Goal: Task Accomplishment & Management: Use online tool/utility

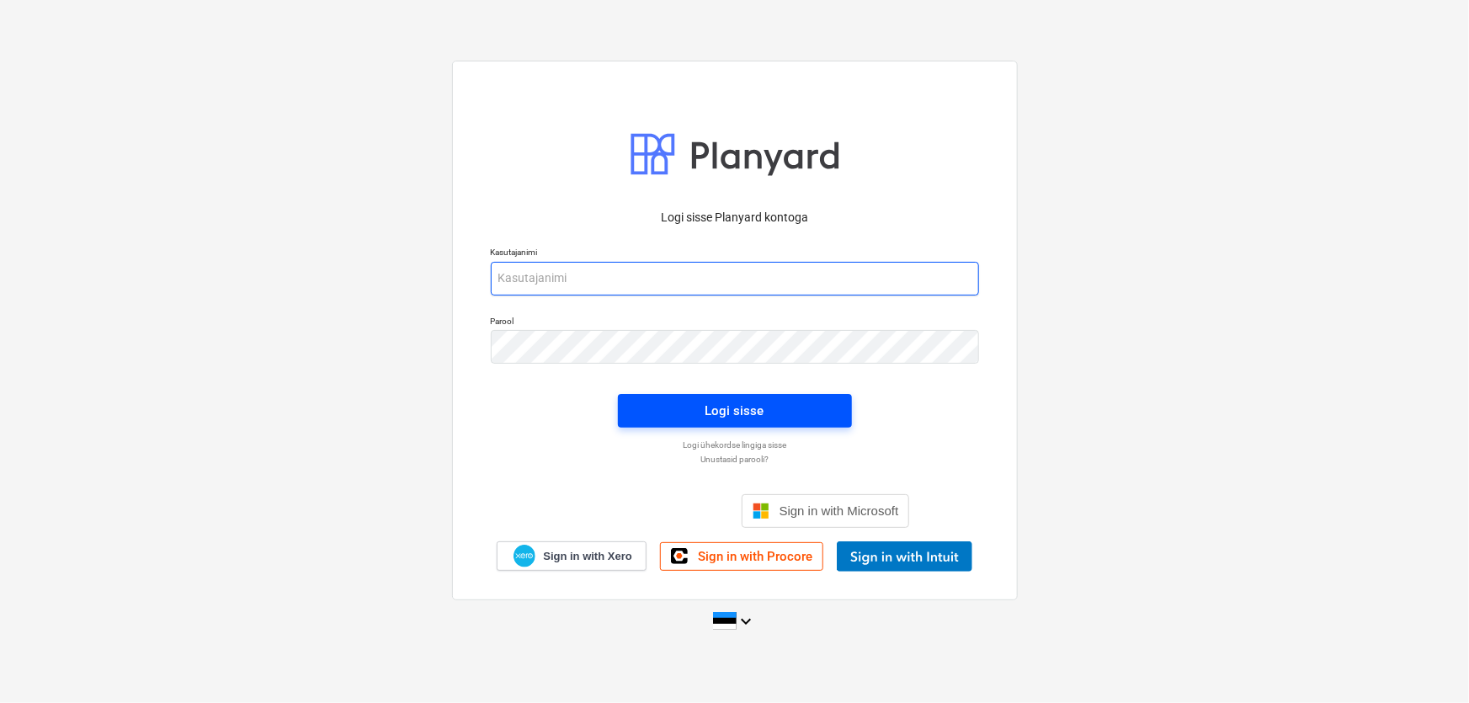
type input "[EMAIL_ADDRESS][DOMAIN_NAME]"
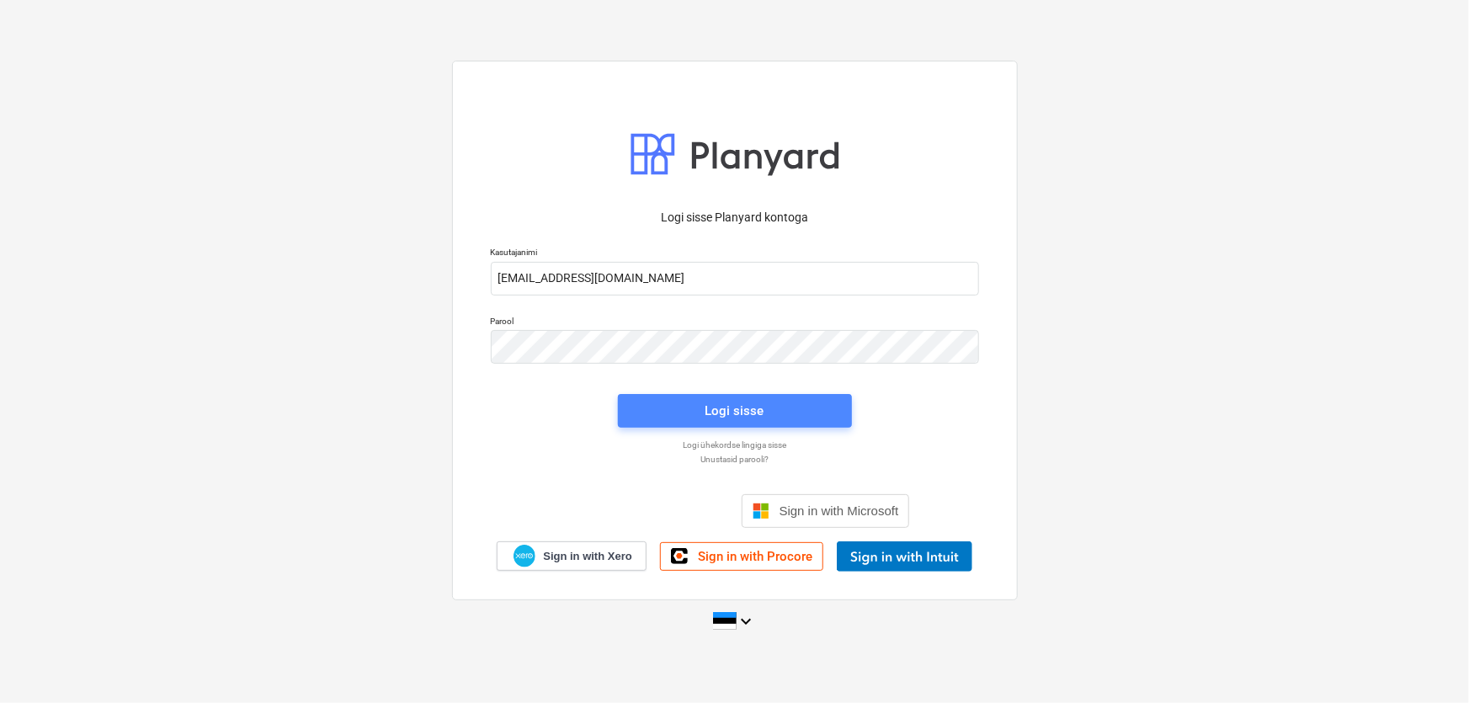
click at [696, 409] on span "Logi sisse" at bounding box center [735, 411] width 194 height 22
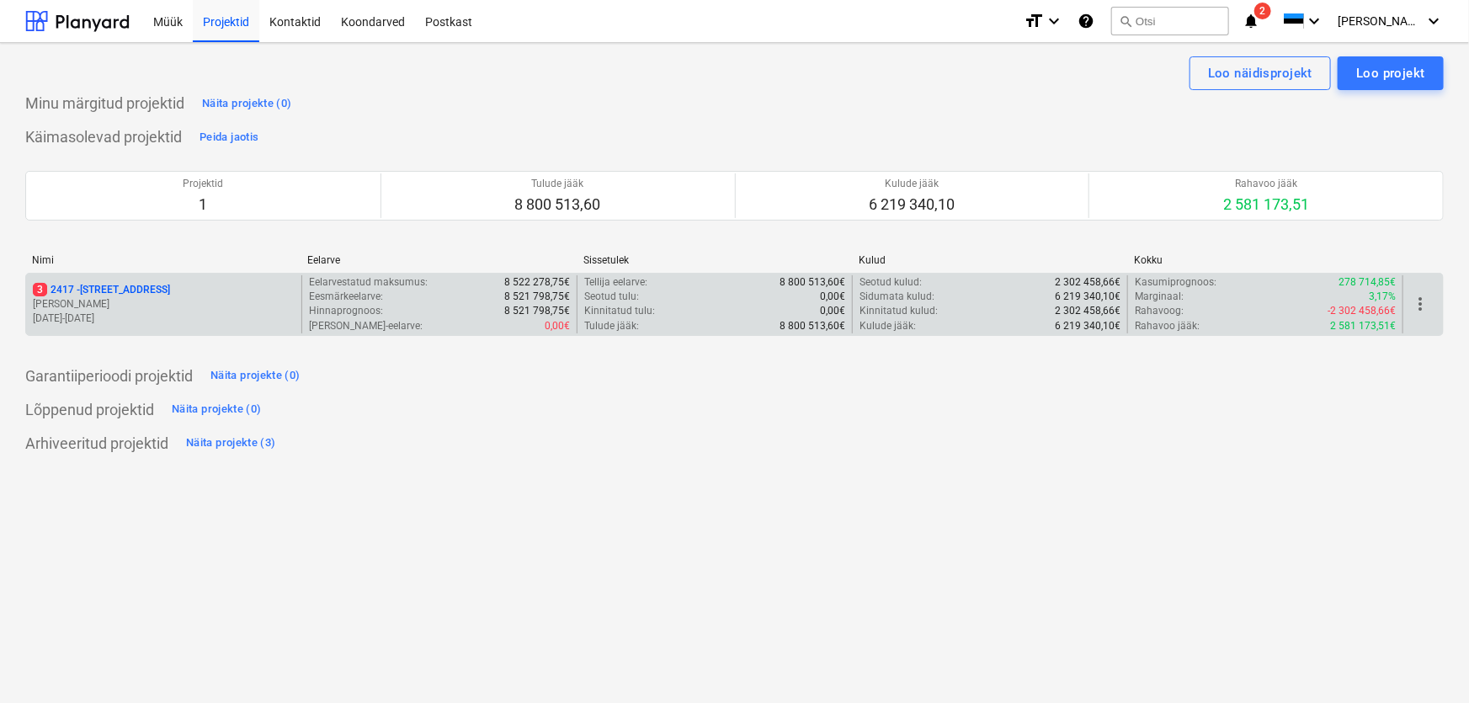
click at [137, 287] on p "3 [STREET_ADDRESS]" at bounding box center [101, 290] width 137 height 14
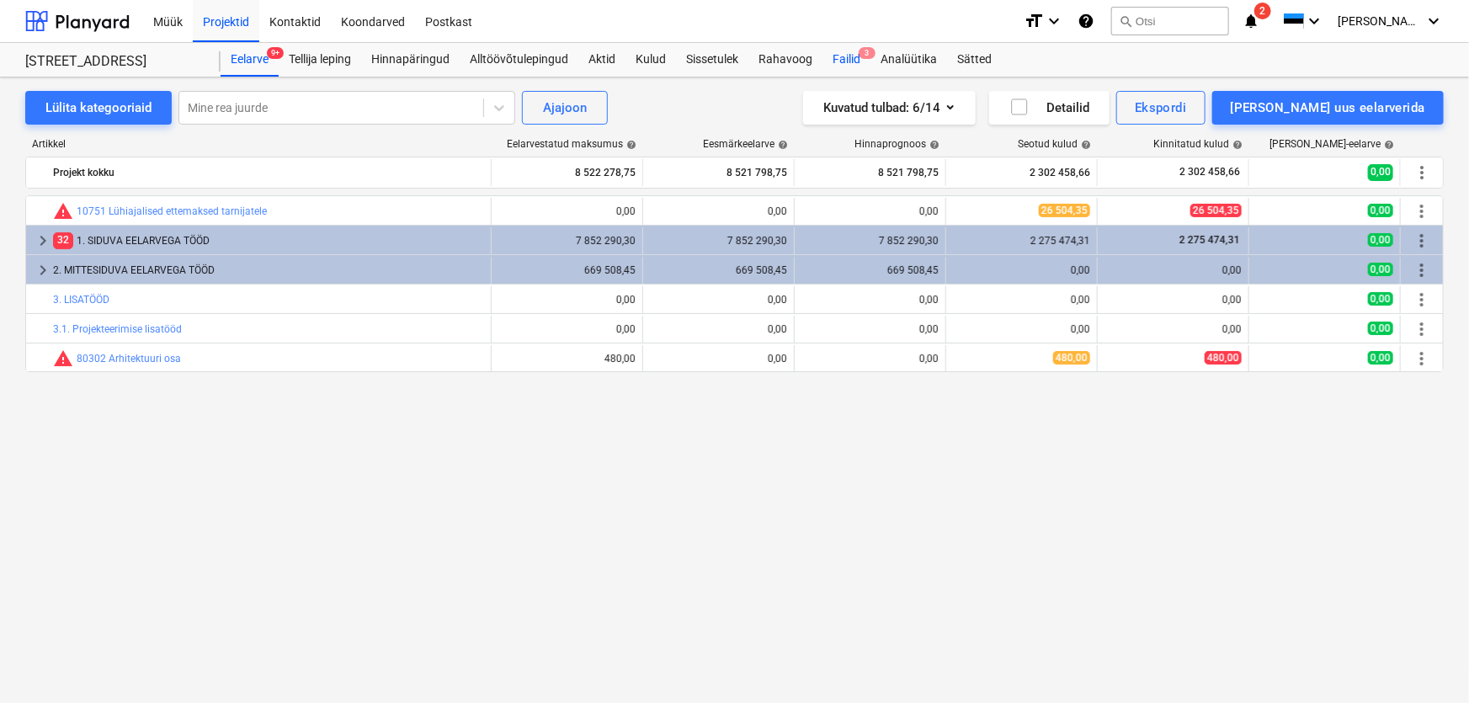
click at [849, 52] on div "Failid 3" at bounding box center [846, 60] width 48 height 34
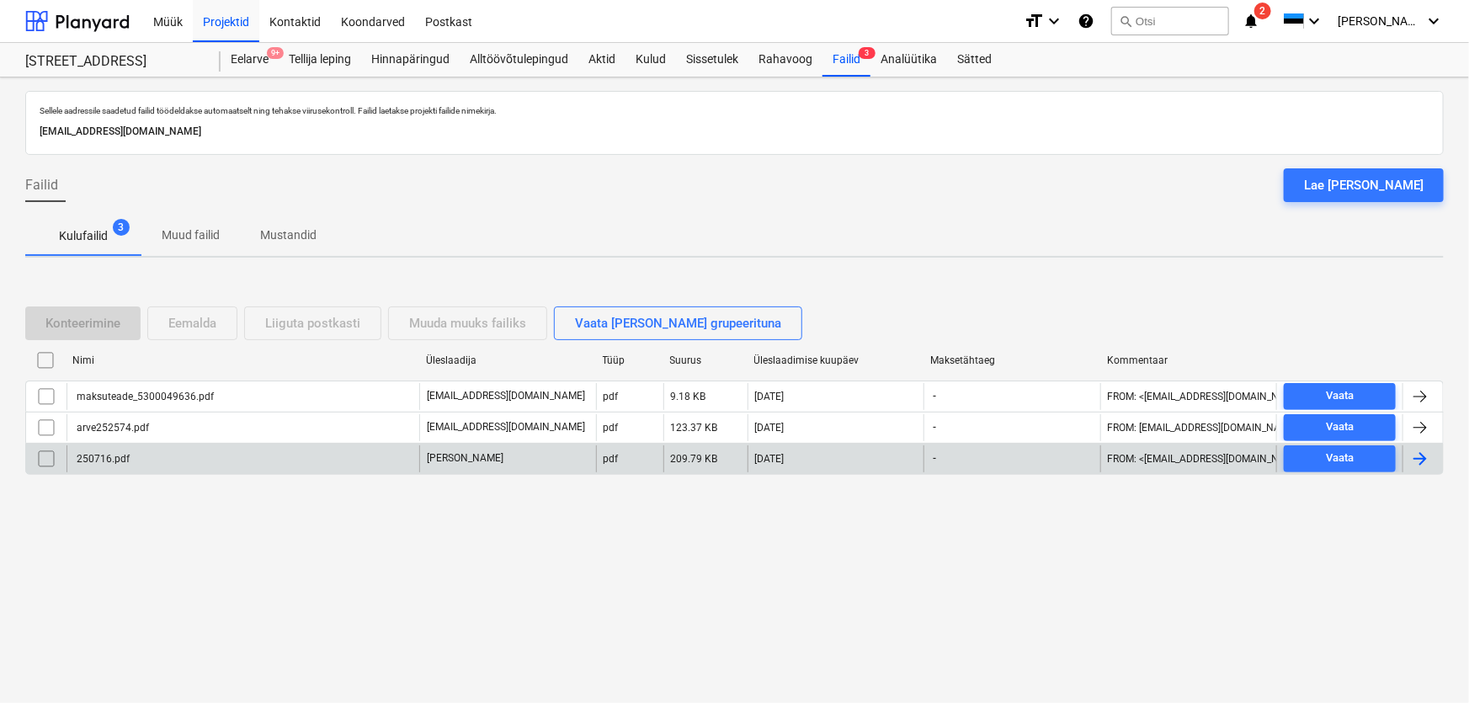
click at [115, 457] on div "250716.pdf" at bounding box center [102, 459] width 56 height 12
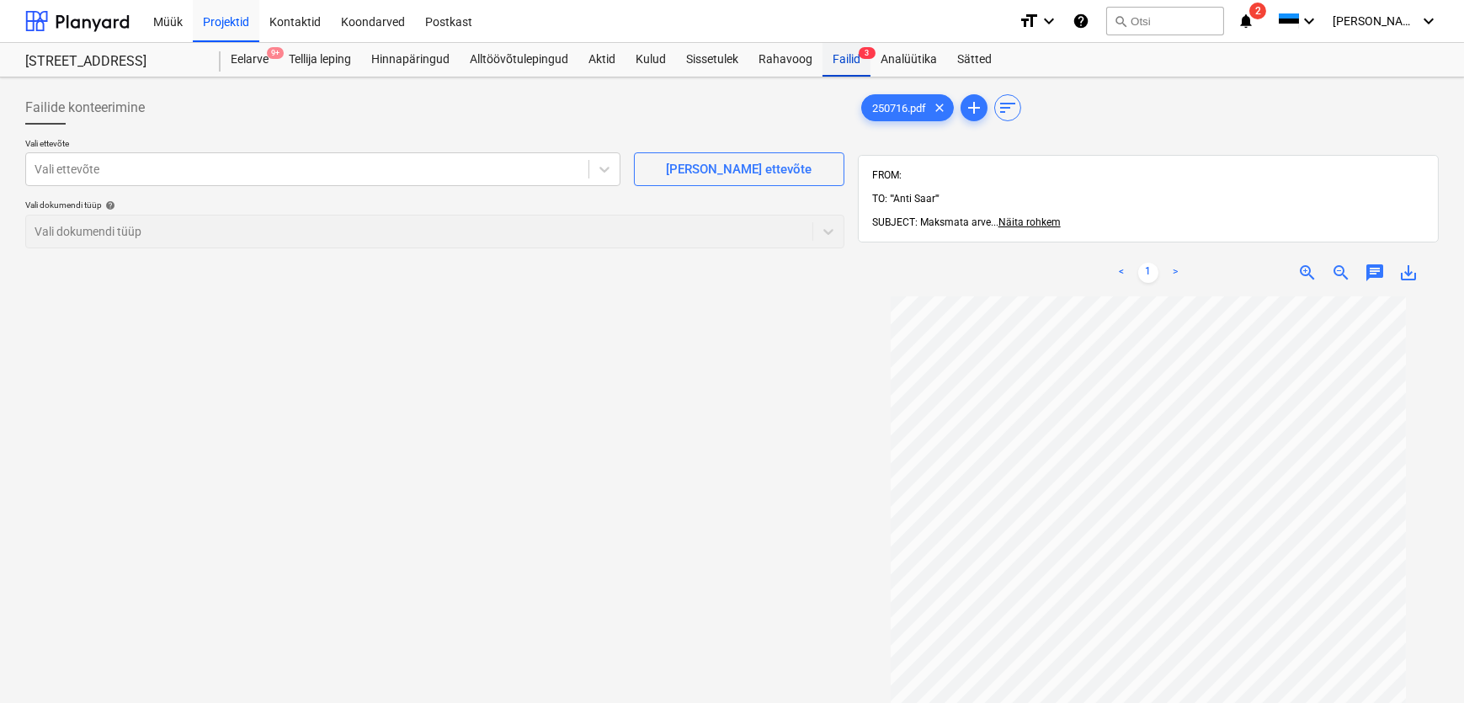
click at [851, 59] on div "Failid 3" at bounding box center [846, 60] width 48 height 34
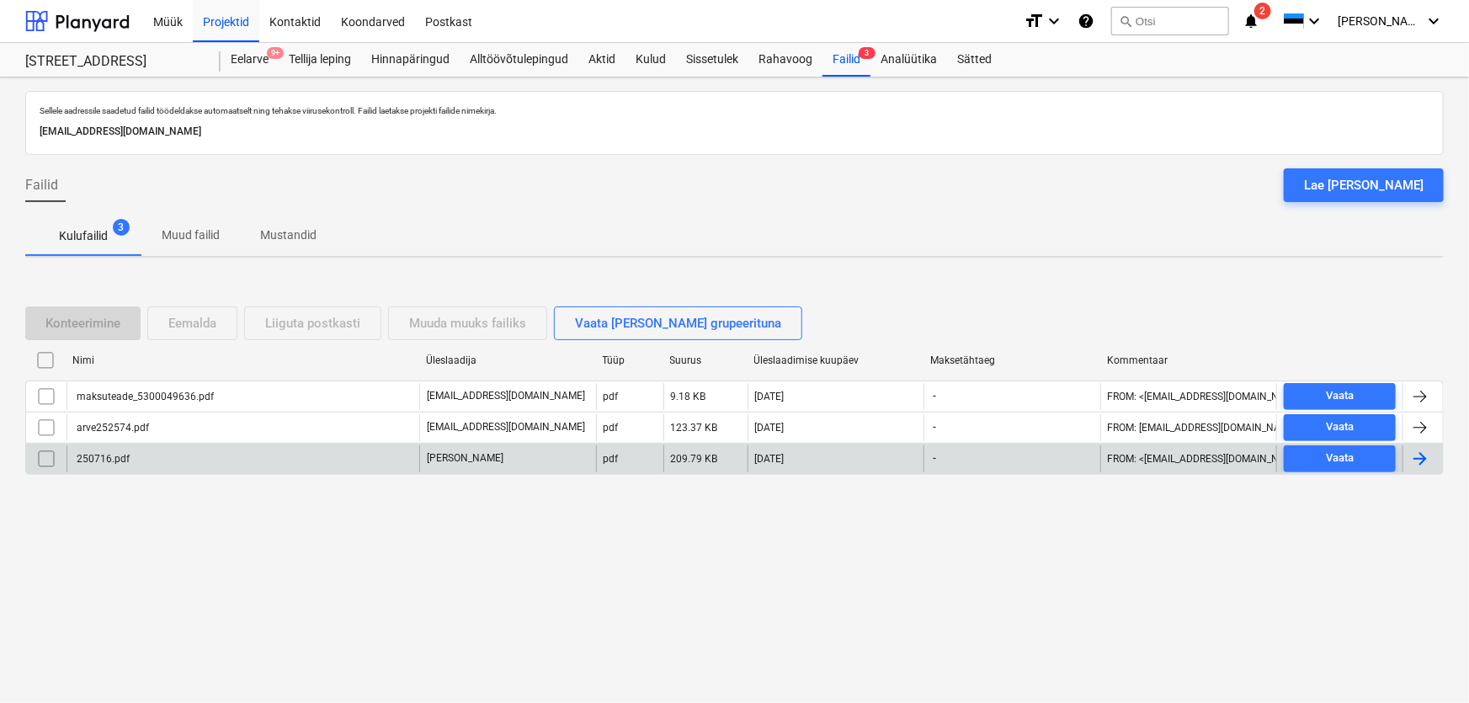
click at [96, 459] on div "250716.pdf" at bounding box center [102, 459] width 56 height 12
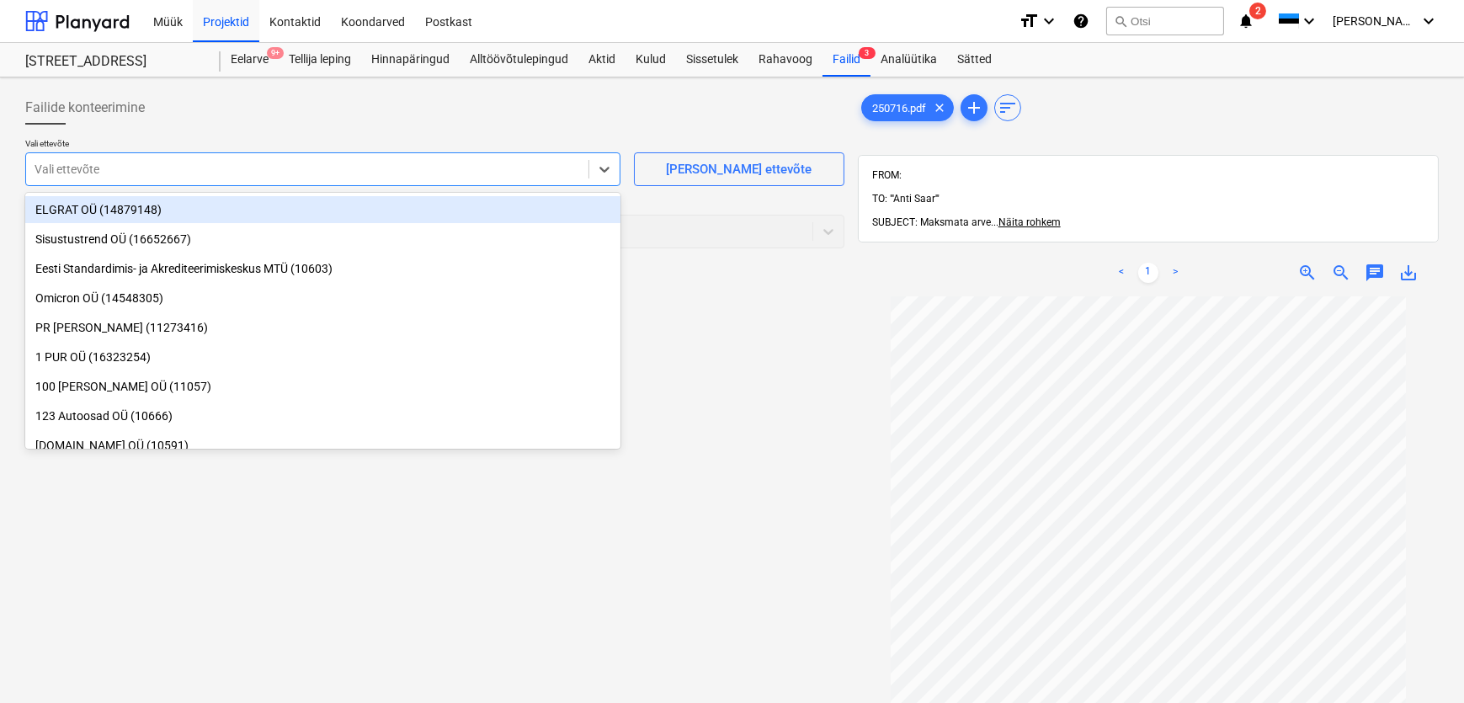
click at [227, 177] on div at bounding box center [307, 169] width 545 height 17
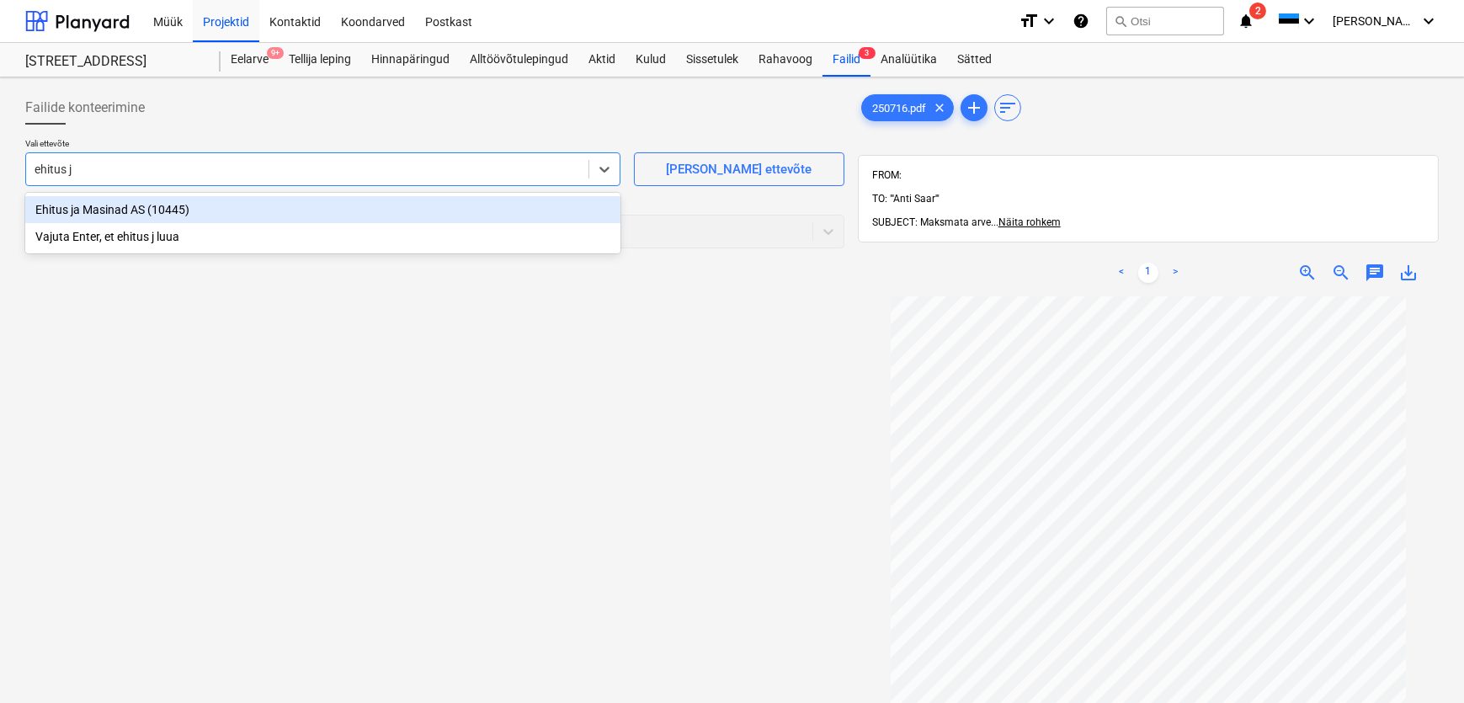
type input "ehitus ja"
click at [104, 205] on div "Ehitus ja Masinad AS (10445)" at bounding box center [322, 209] width 595 height 27
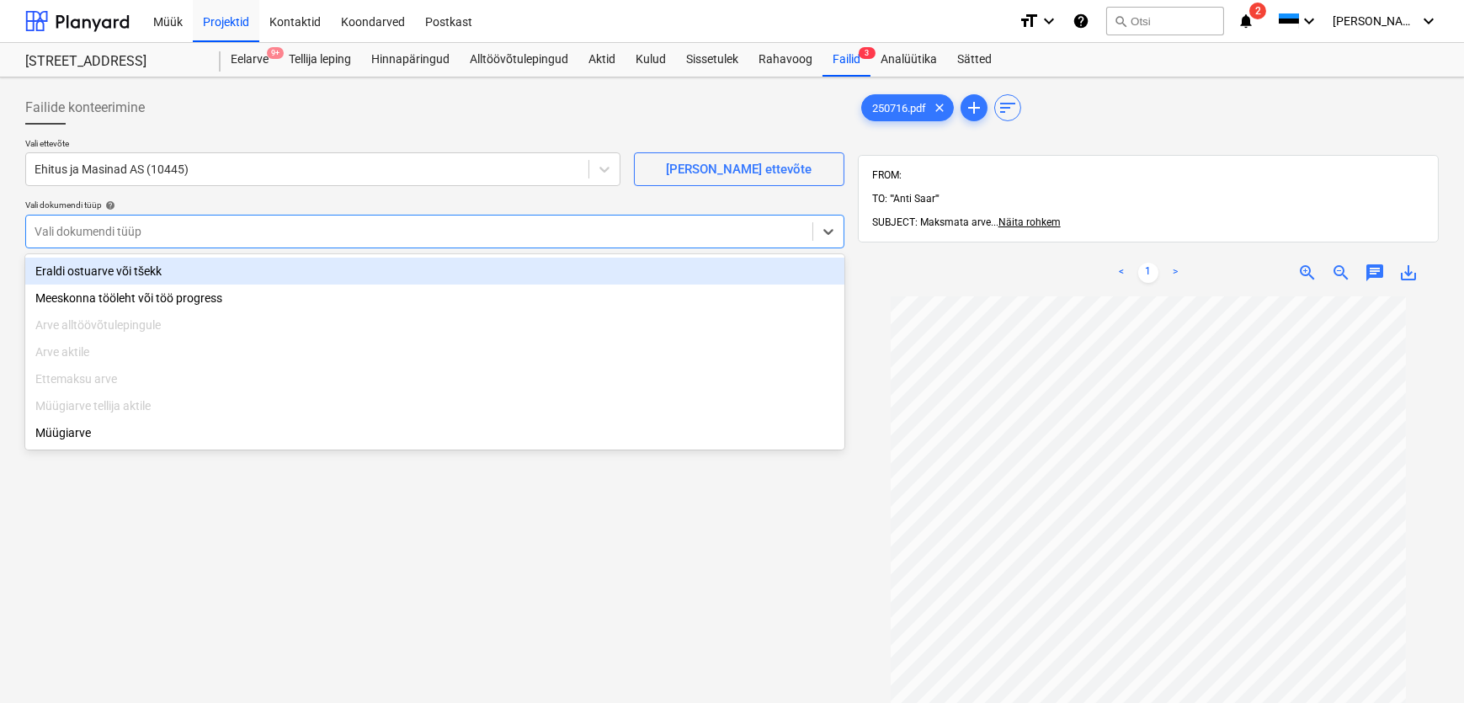
click at [108, 227] on div at bounding box center [419, 231] width 769 height 17
click at [120, 278] on div "Eraldi ostuarve või tšekk" at bounding box center [434, 271] width 819 height 27
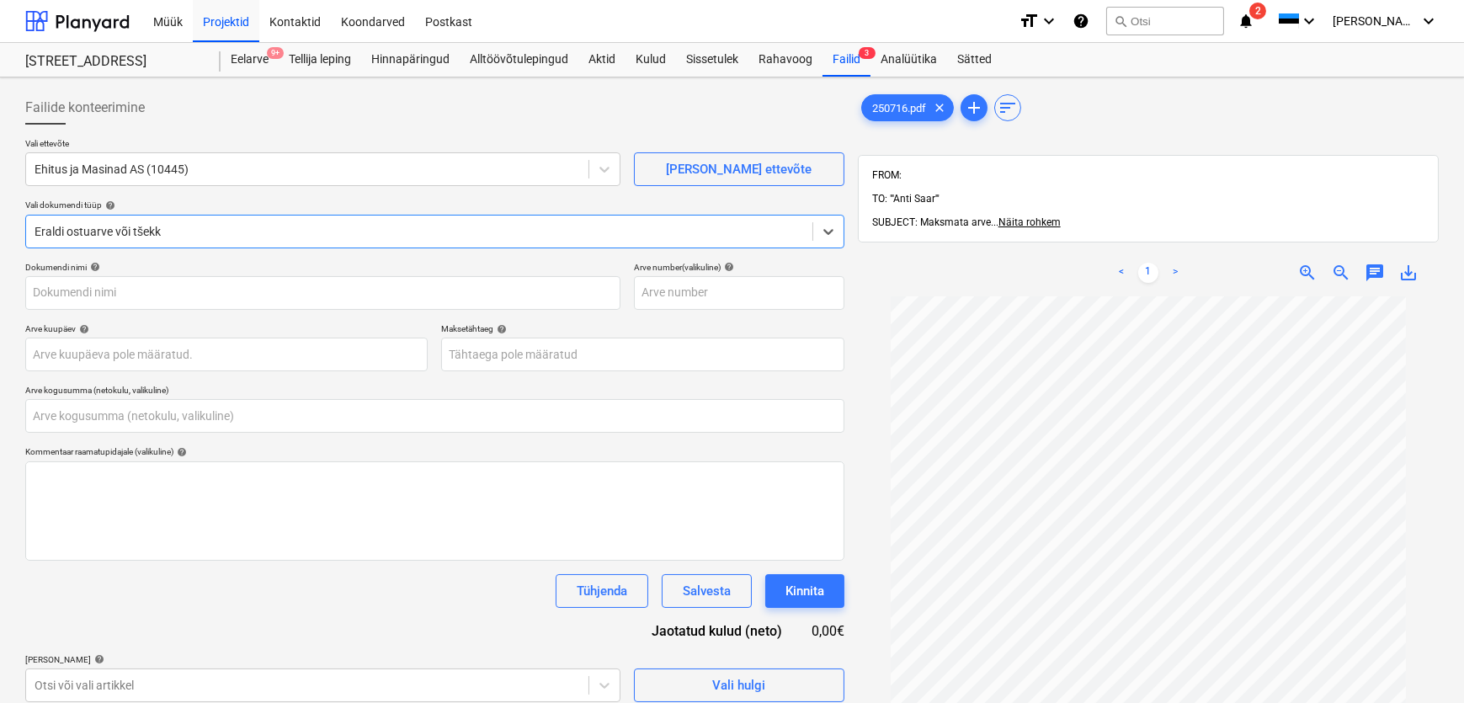
type input "250716.pdf"
type input "0,00"
click at [164, 348] on body "Müük Projektid Kontaktid Koondarved Postkast format_size keyboard_arrow_down he…" at bounding box center [732, 351] width 1464 height 703
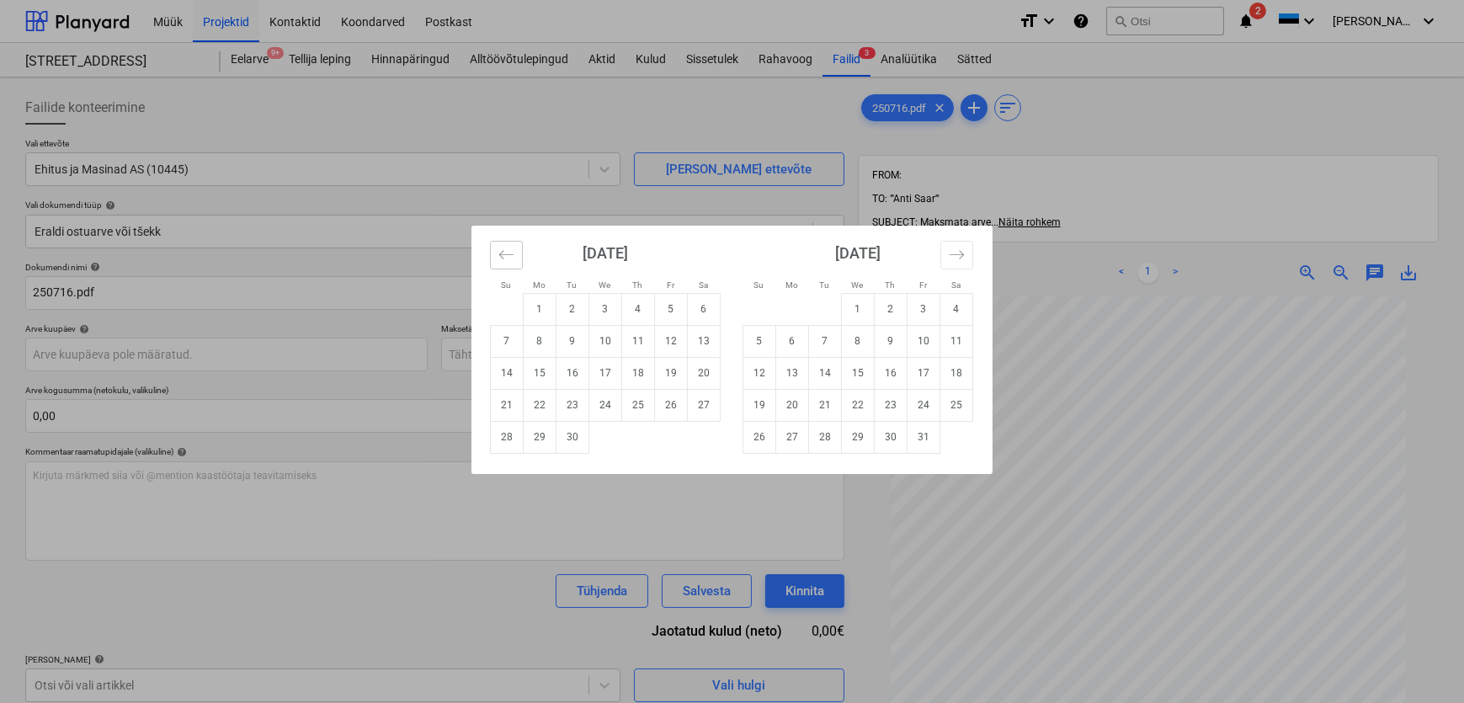
click at [513, 254] on icon "Move backward to switch to the previous month." at bounding box center [506, 255] width 16 height 16
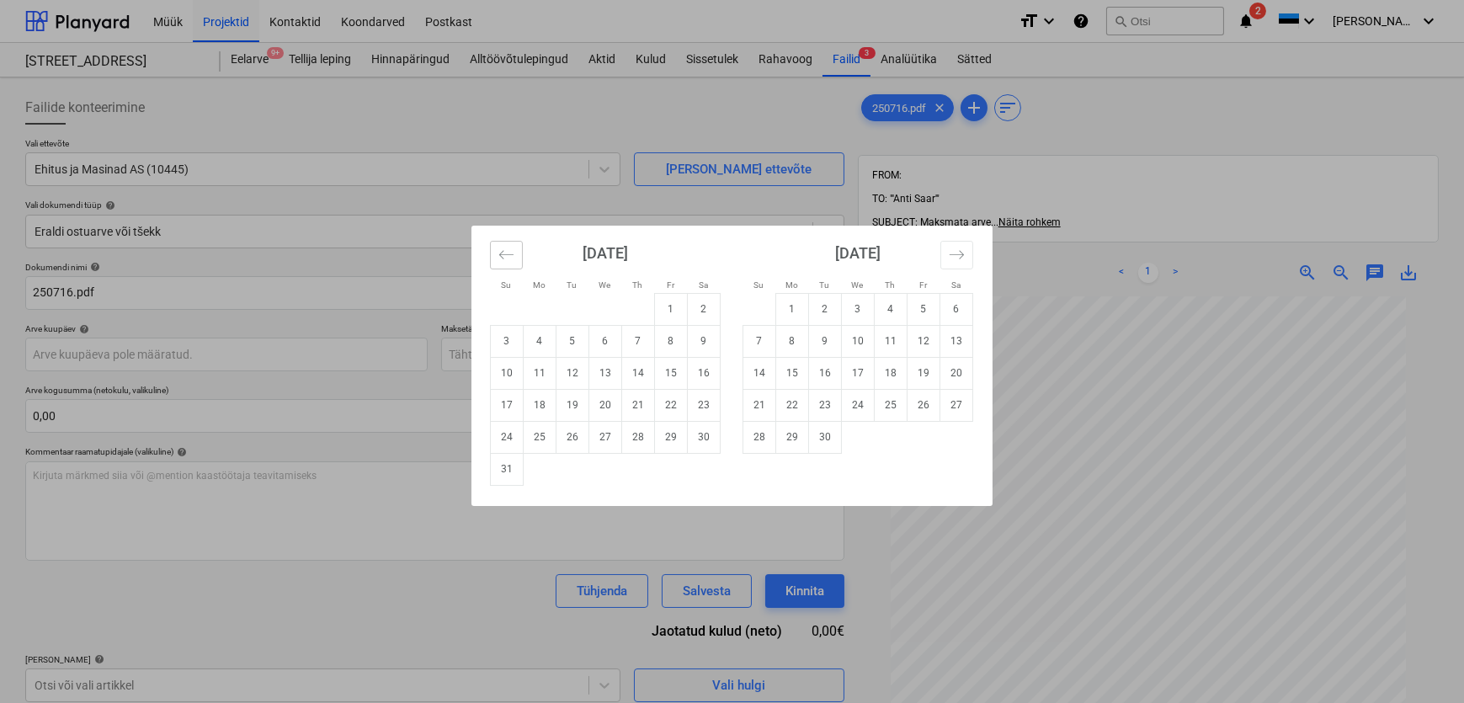
click at [513, 254] on icon "Move backward to switch to the previous month." at bounding box center [506, 255] width 16 height 16
click at [635, 433] on td "31" at bounding box center [638, 437] width 33 height 32
type input "[DATE]"
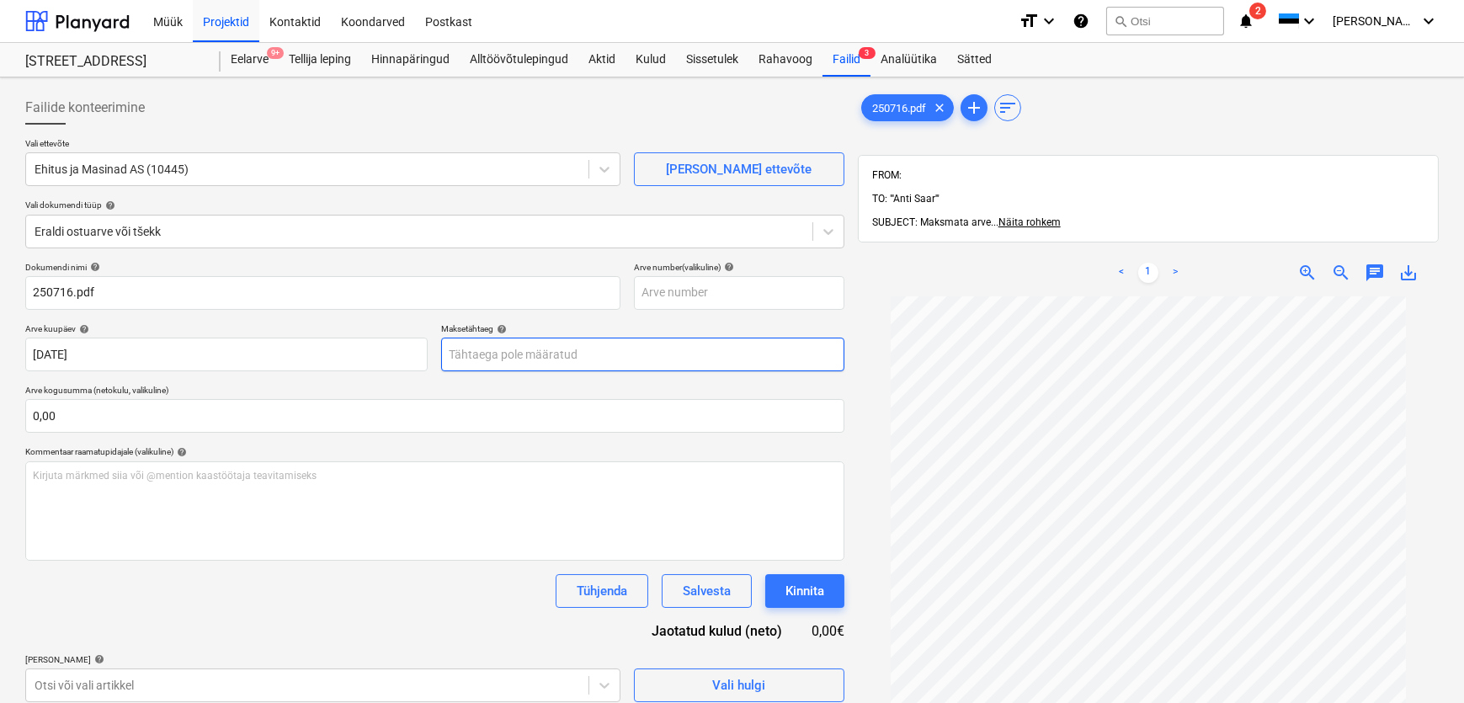
click at [547, 358] on body "Müük Projektid Kontaktid Koondarved Postkast format_size keyboard_arrow_down he…" at bounding box center [732, 351] width 1464 height 703
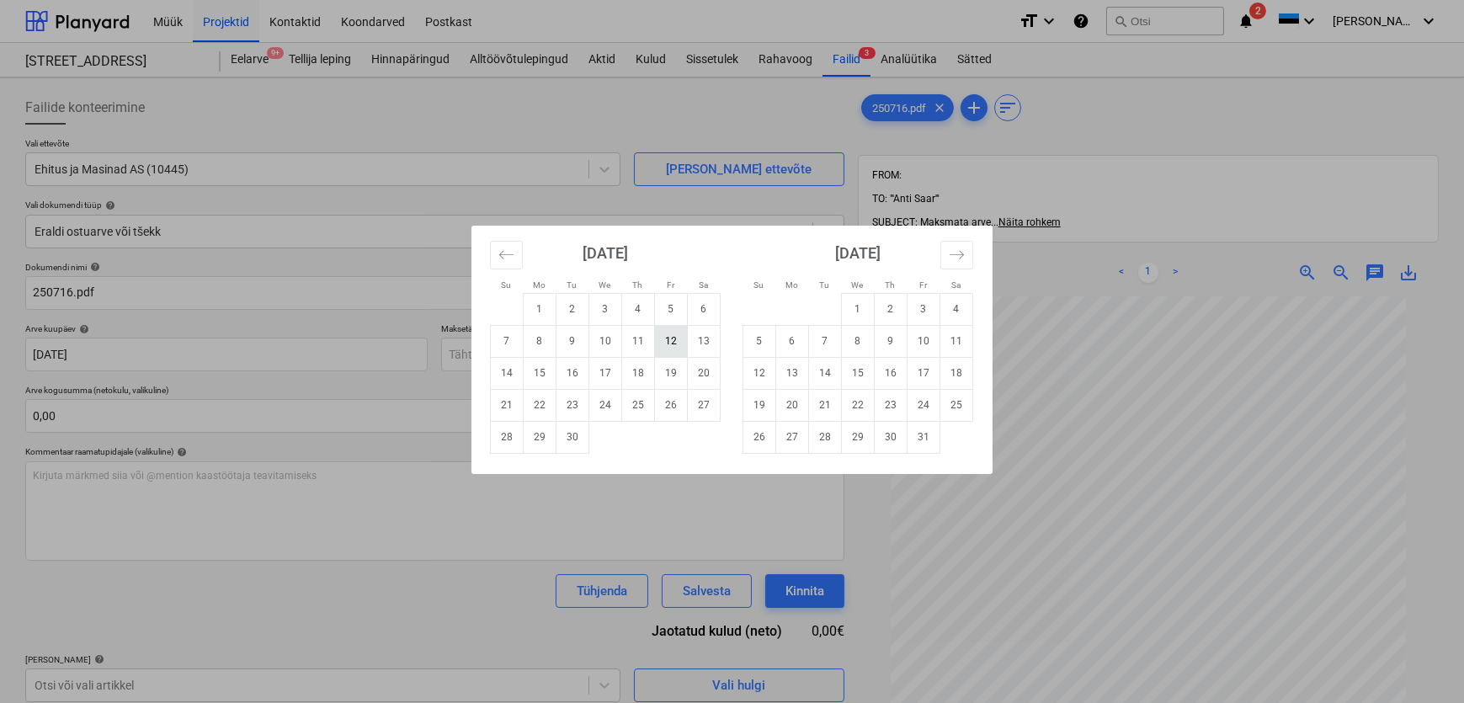
click at [676, 341] on td "12" at bounding box center [671, 341] width 33 height 32
type input "[DATE]"
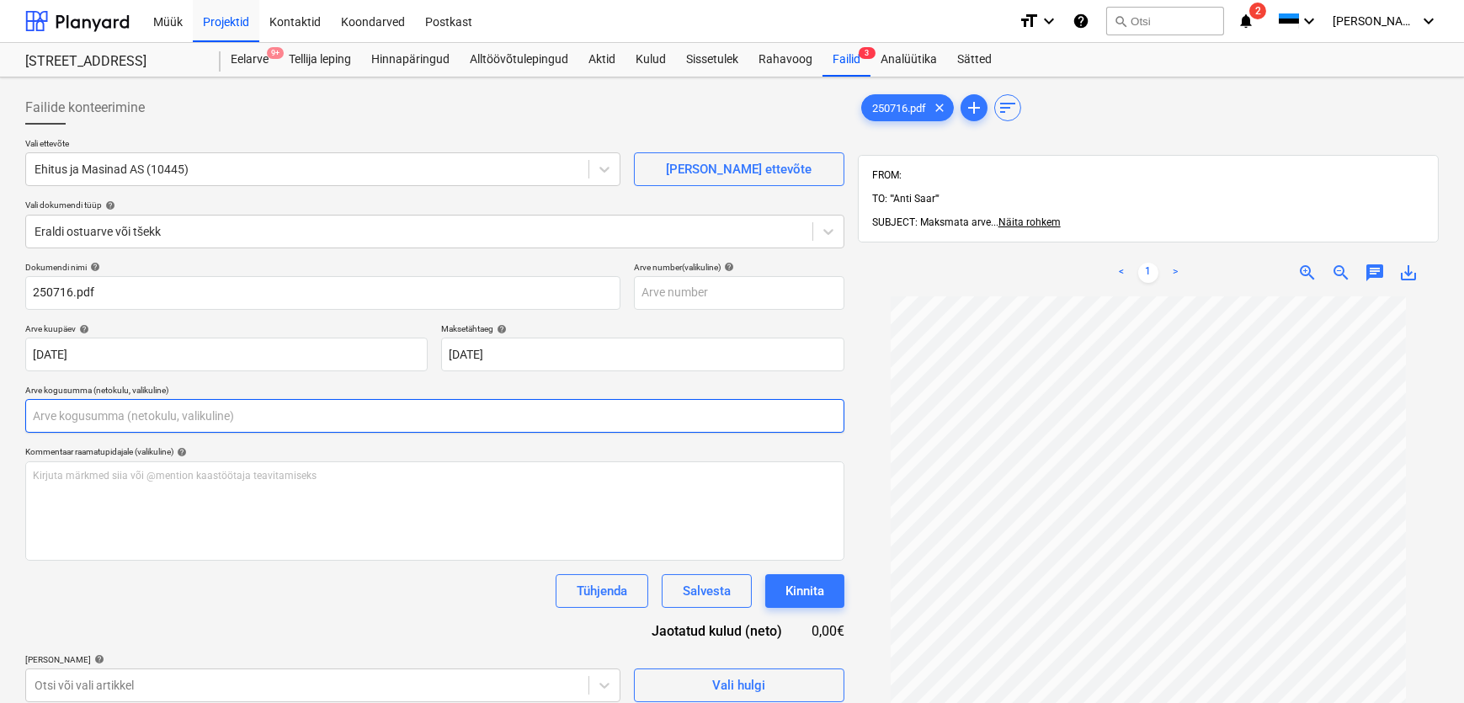
click at [422, 411] on input "text" at bounding box center [434, 416] width 819 height 34
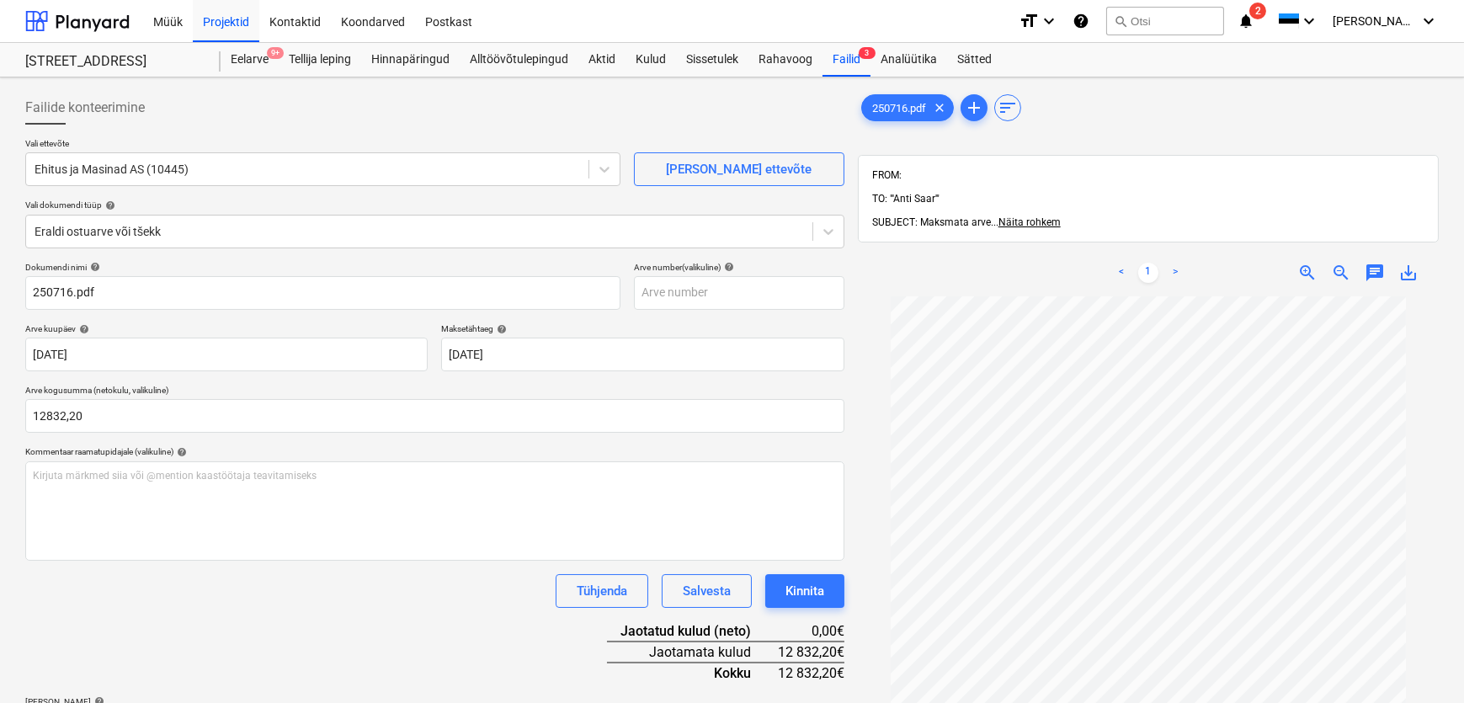
type input "12 832,20"
click at [301, 576] on div "Tühjenda Salvesta Kinnita" at bounding box center [434, 591] width 819 height 34
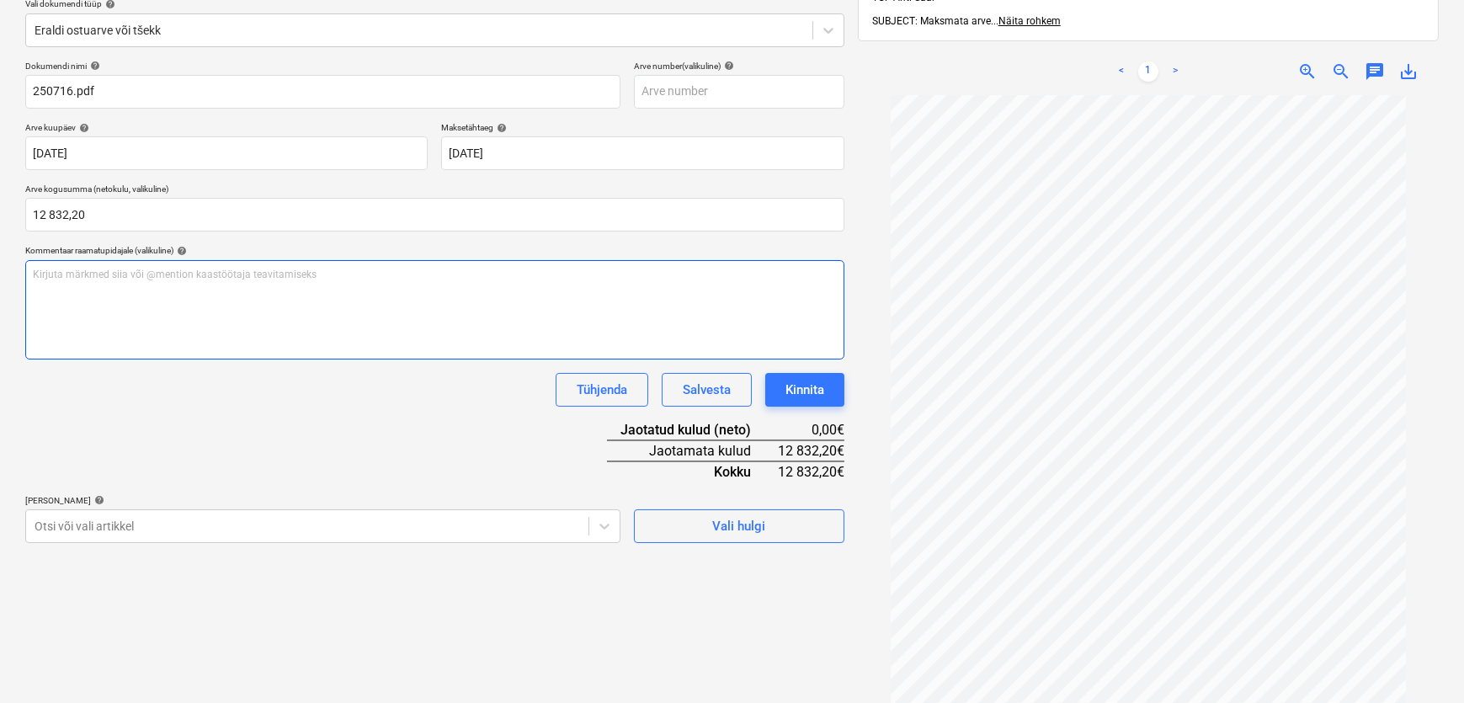
scroll to position [240, 0]
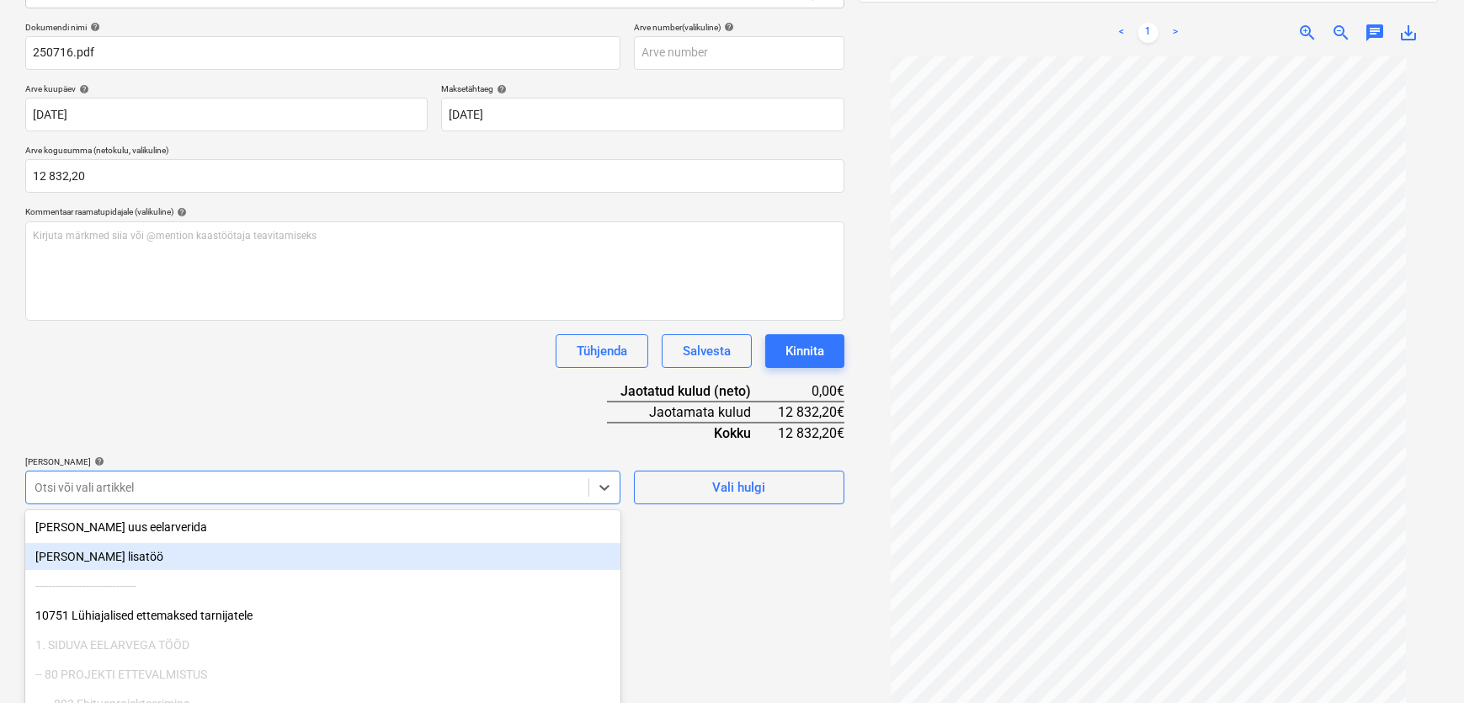
click at [293, 463] on body "Müük Projektid Kontaktid Koondarved Postkast format_size keyboard_arrow_down he…" at bounding box center [732, 111] width 1464 height 703
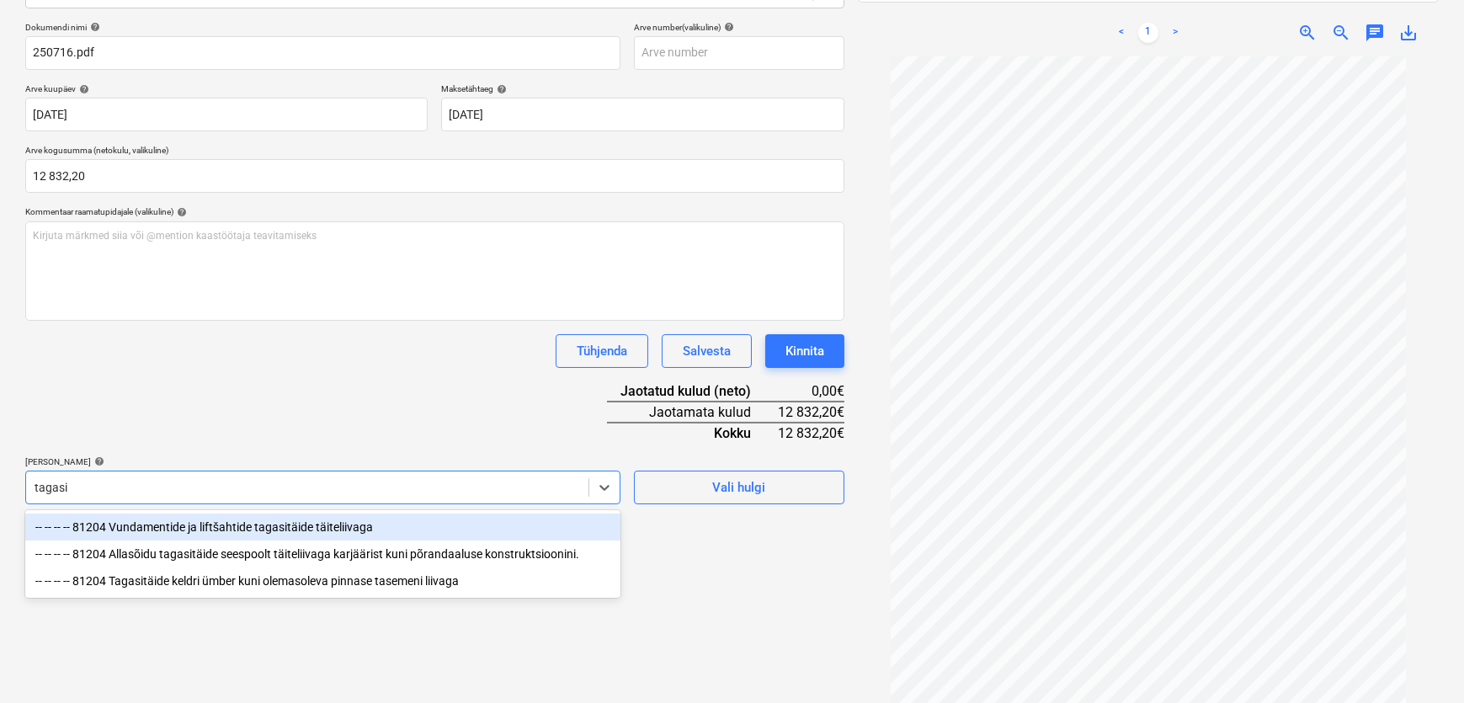
type input "tagasit"
click at [213, 526] on div "-- -- -- -- 81204 Vundamentide ja liftšahtide tagasitäide täiteliivaga" at bounding box center [322, 526] width 595 height 27
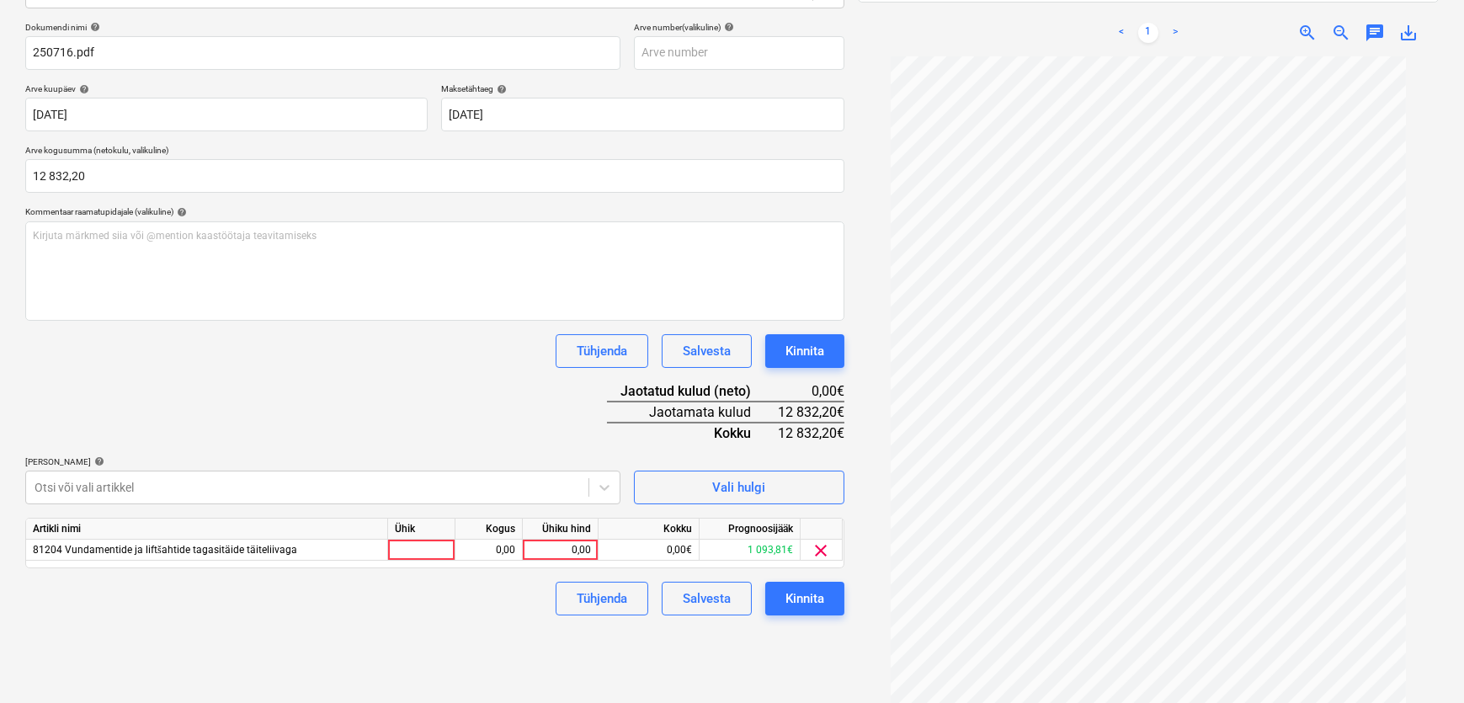
click at [671, 655] on div "Failide konteerimine Vali ettevõte Ehitus ja Masinad AS (10445) [PERSON_NAME] u…" at bounding box center [435, 281] width 832 height 875
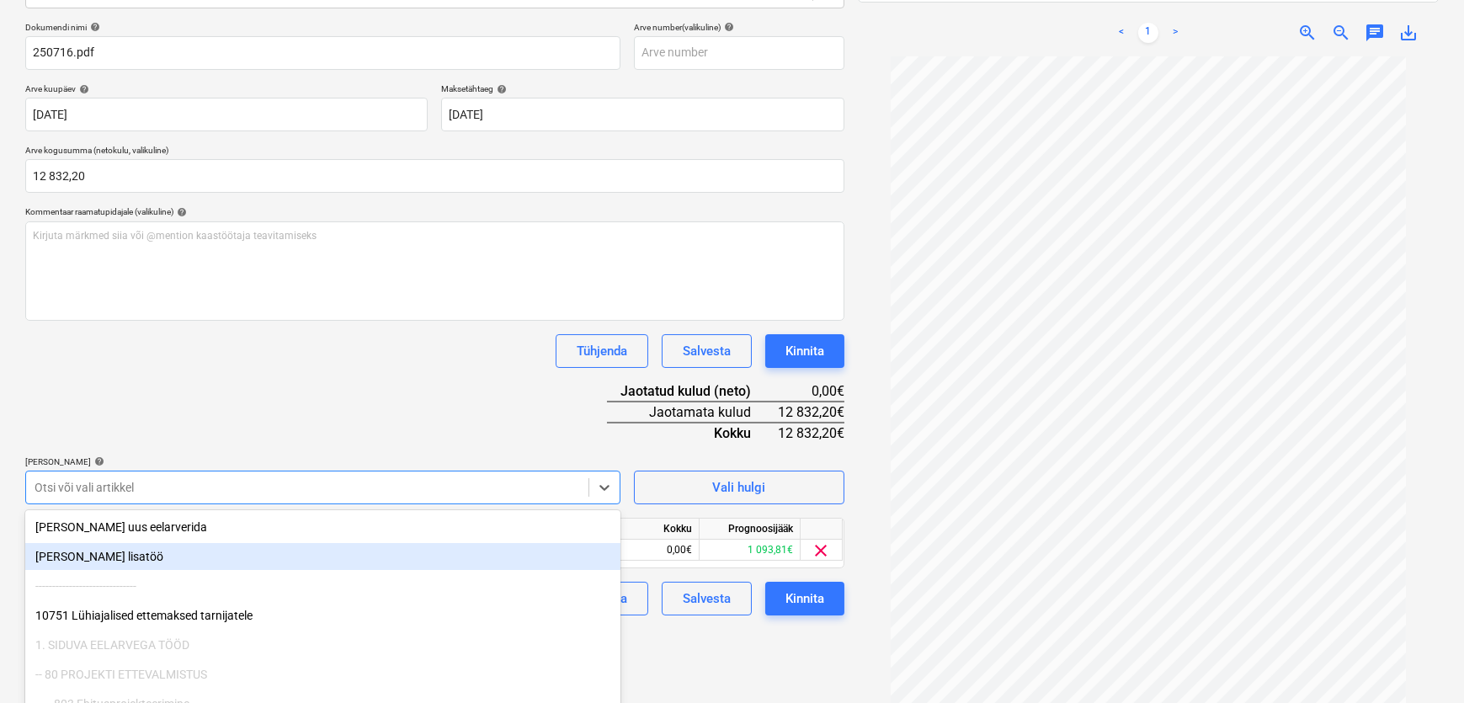
scroll to position [303, 0]
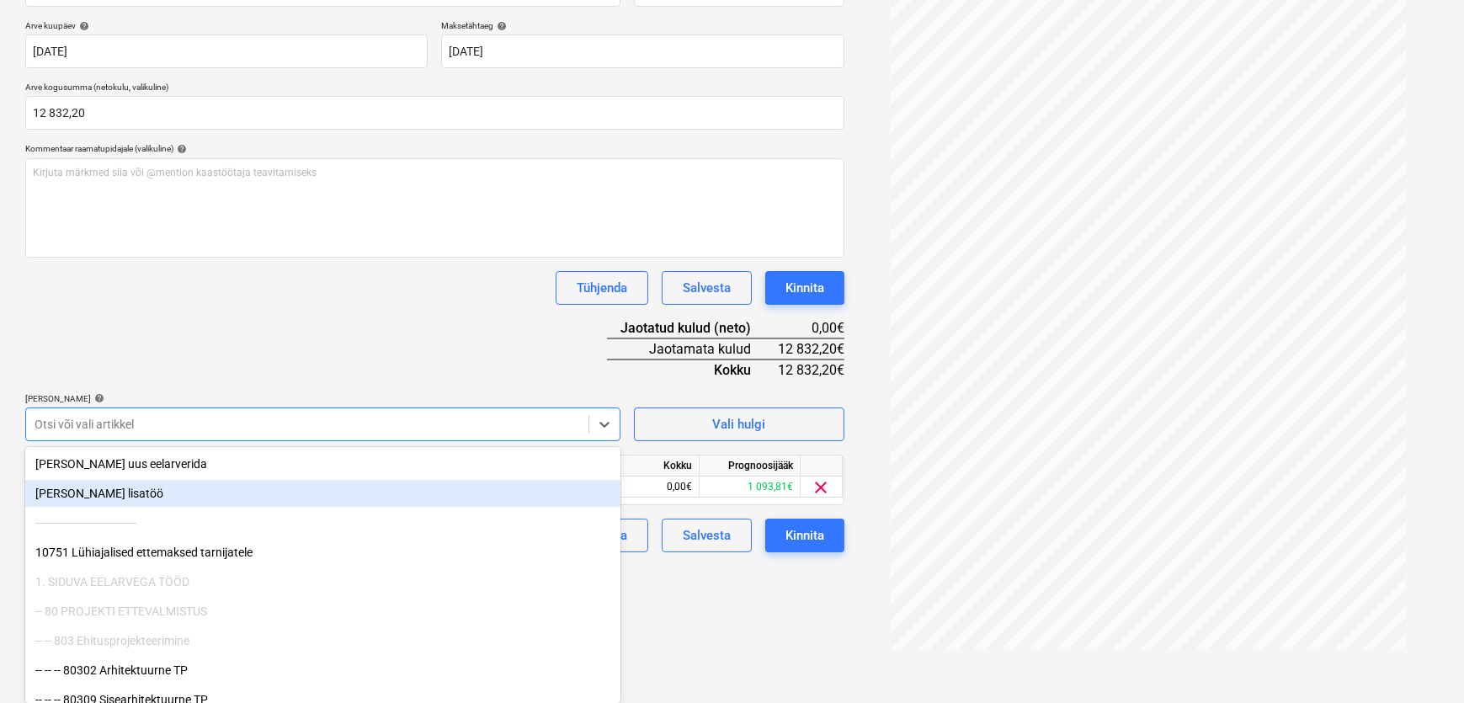
click at [271, 400] on body "Müük Projektid Kontaktid Koondarved Postkast format_size keyboard_arrow_down he…" at bounding box center [732, 48] width 1464 height 703
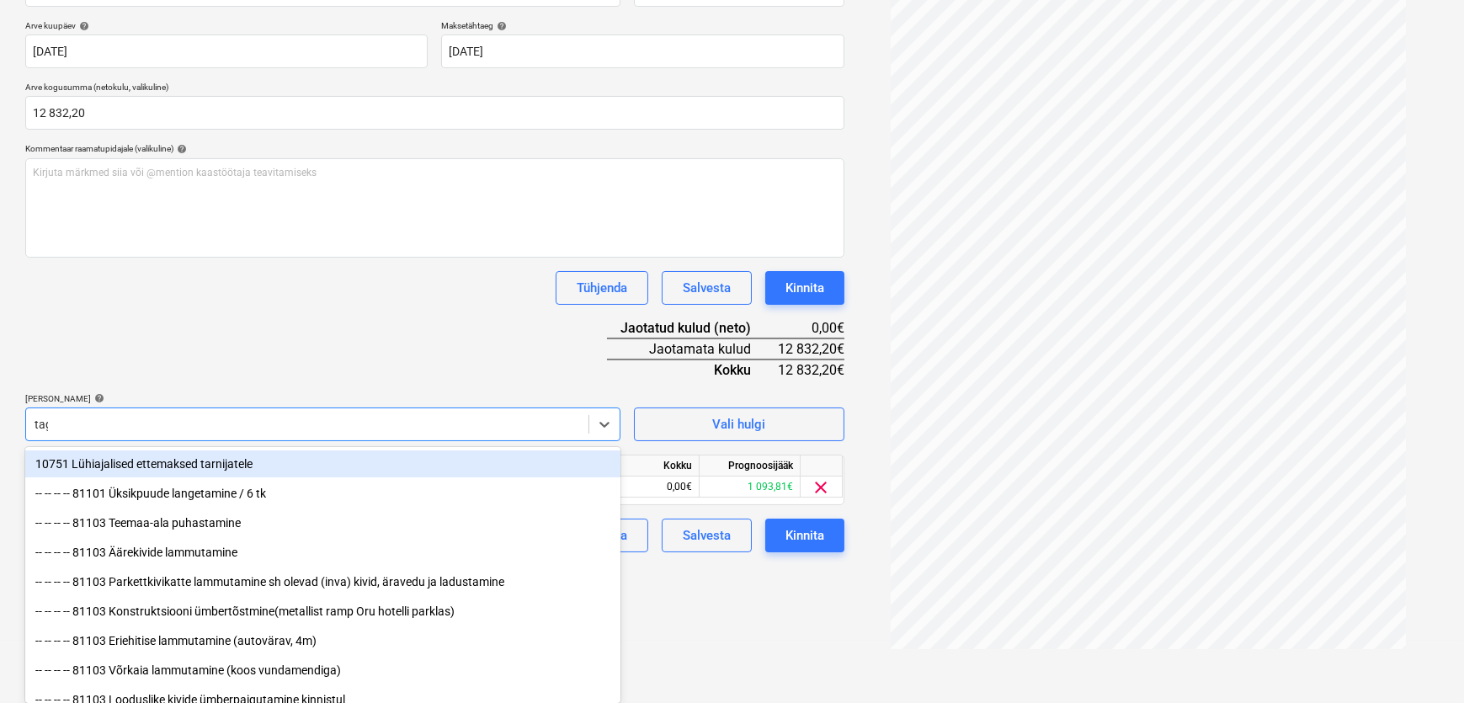
scroll to position [240, 0]
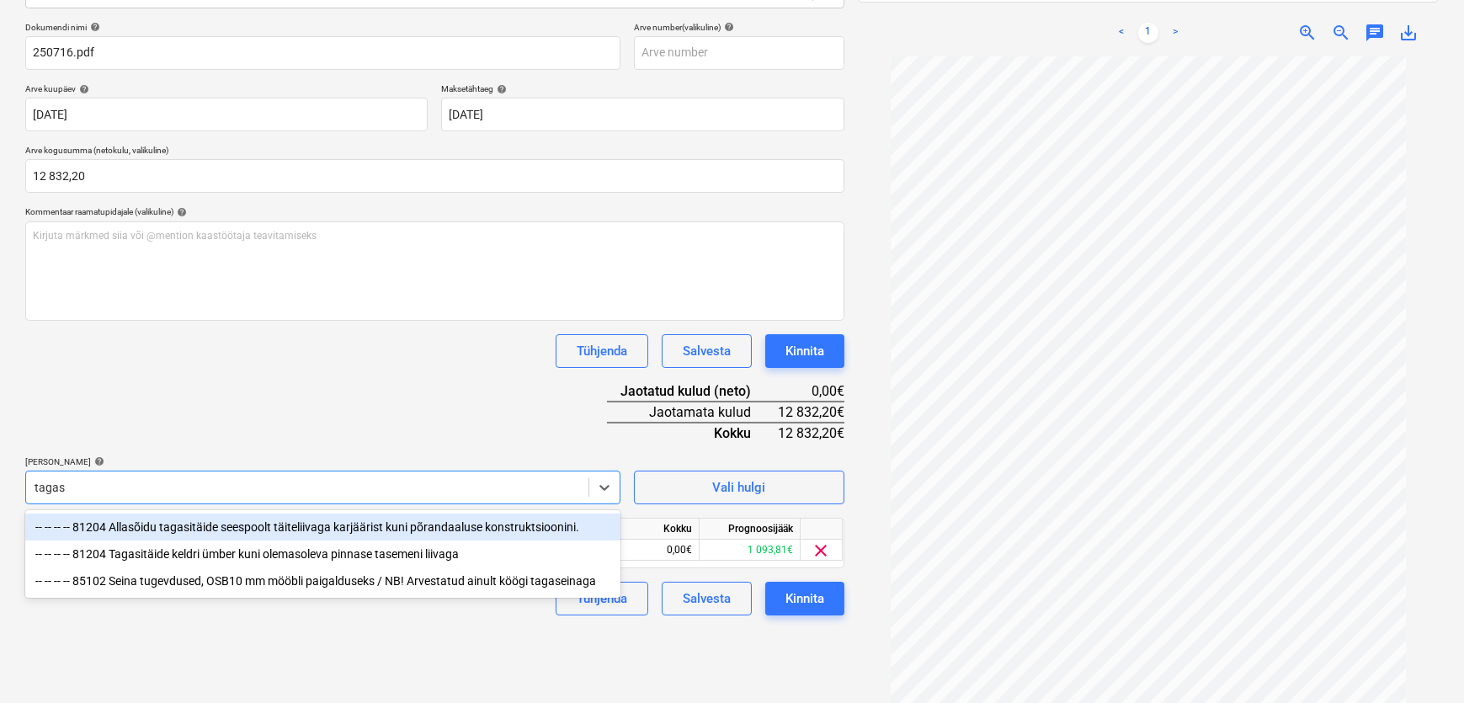
type input "tagasi"
click at [323, 529] on div "-- -- -- -- 81204 Allasõidu tagasitäide seespoolt täiteliivaga karjäärist kuni …" at bounding box center [322, 526] width 595 height 27
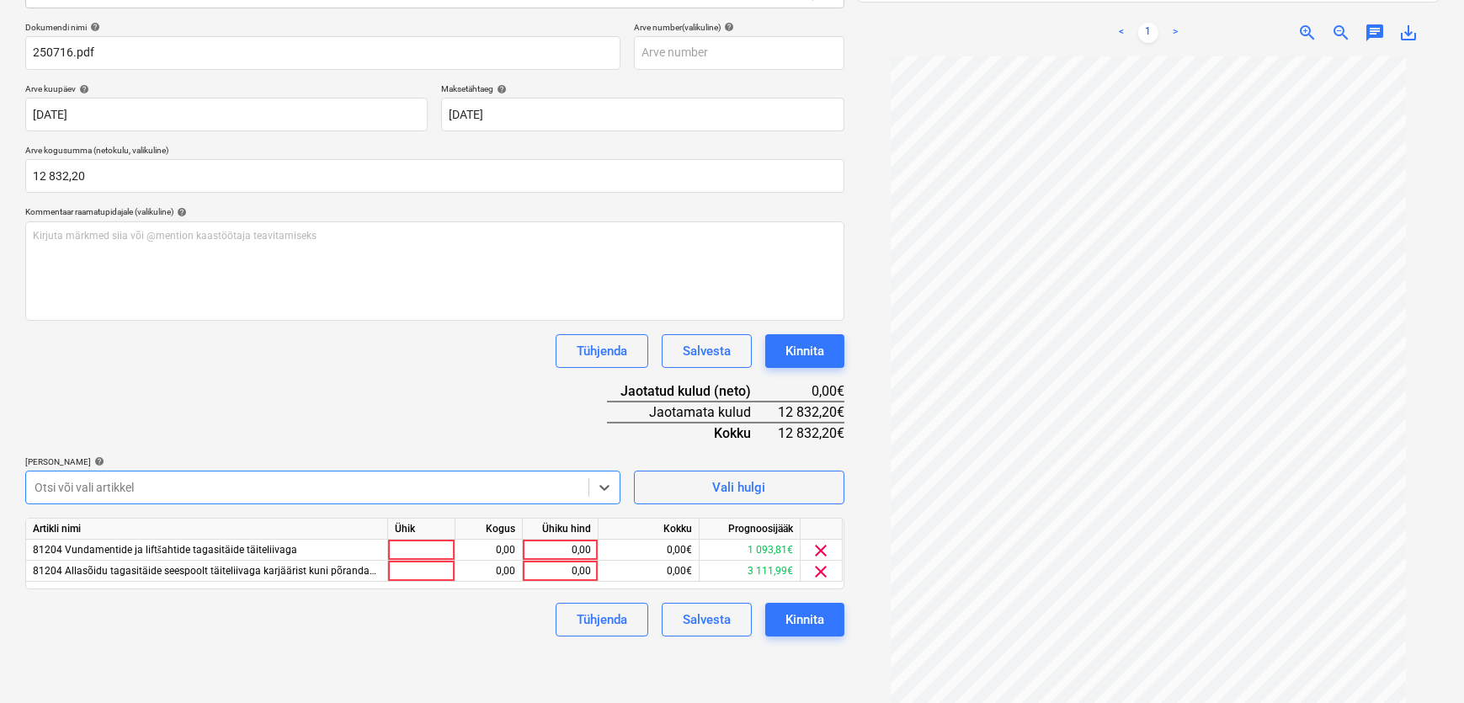
click at [202, 420] on div "Dokumendi nimi help 250716.pdf Arve number (valikuline) help [PERSON_NAME] kuup…" at bounding box center [434, 329] width 819 height 614
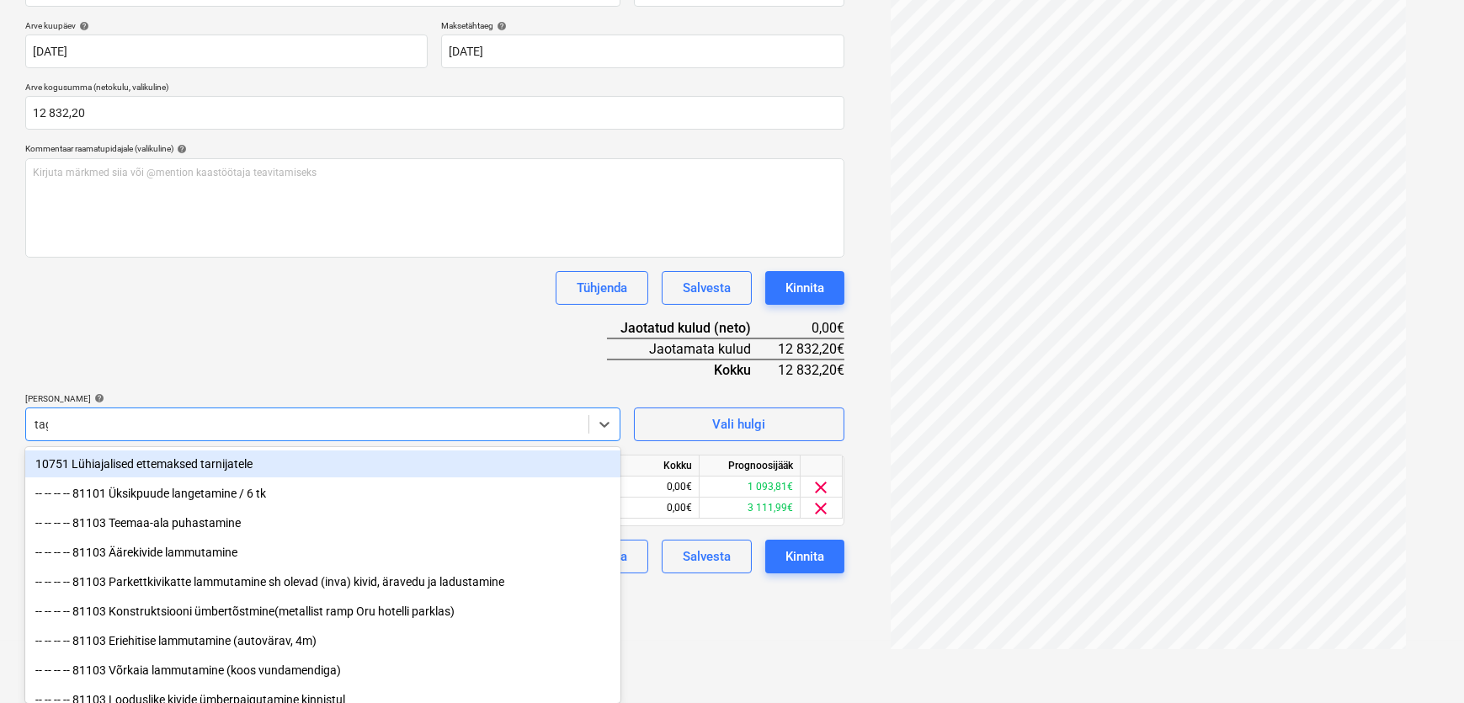
scroll to position [240, 0]
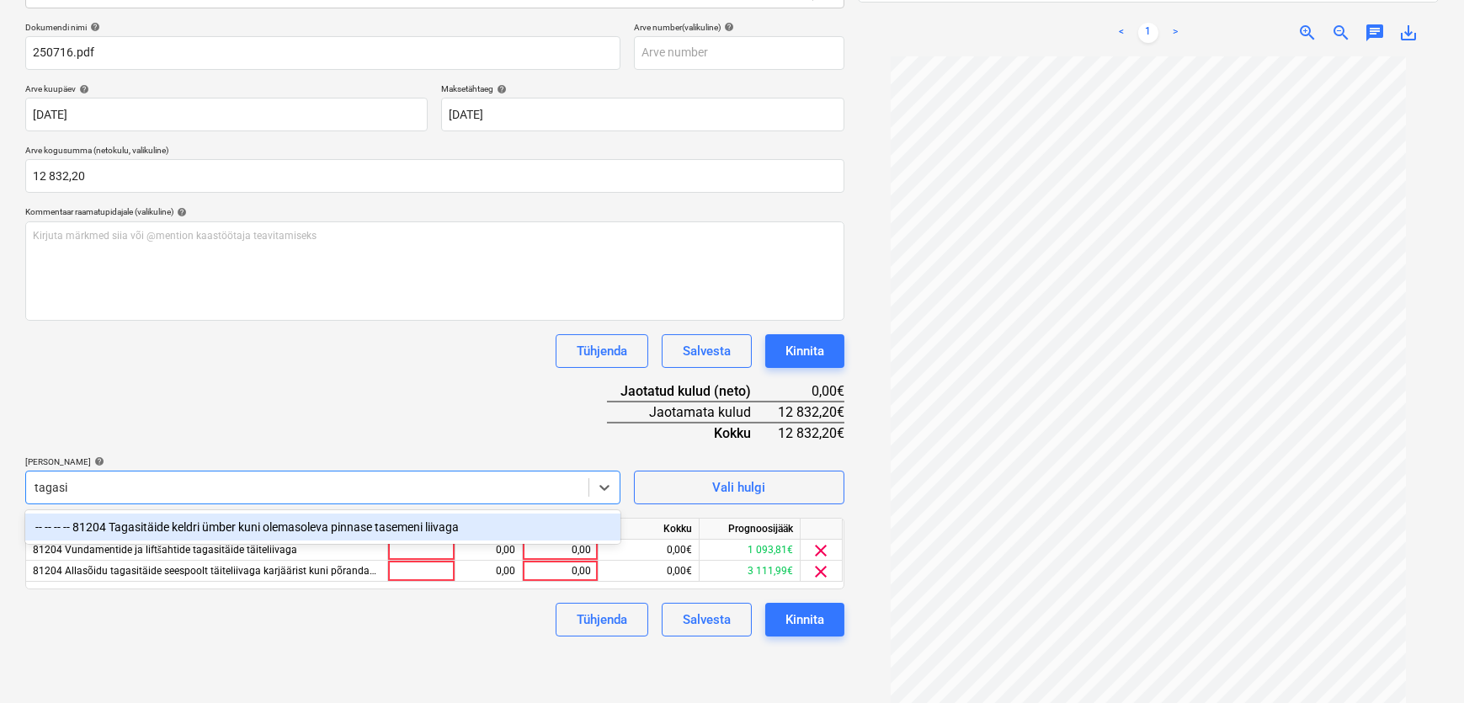
type input "tagasit"
click at [261, 527] on div "-- -- -- -- 81204 Tagasitäide keldri ümber kuni olemasoleva pinnase tasemeni li…" at bounding box center [322, 526] width 595 height 27
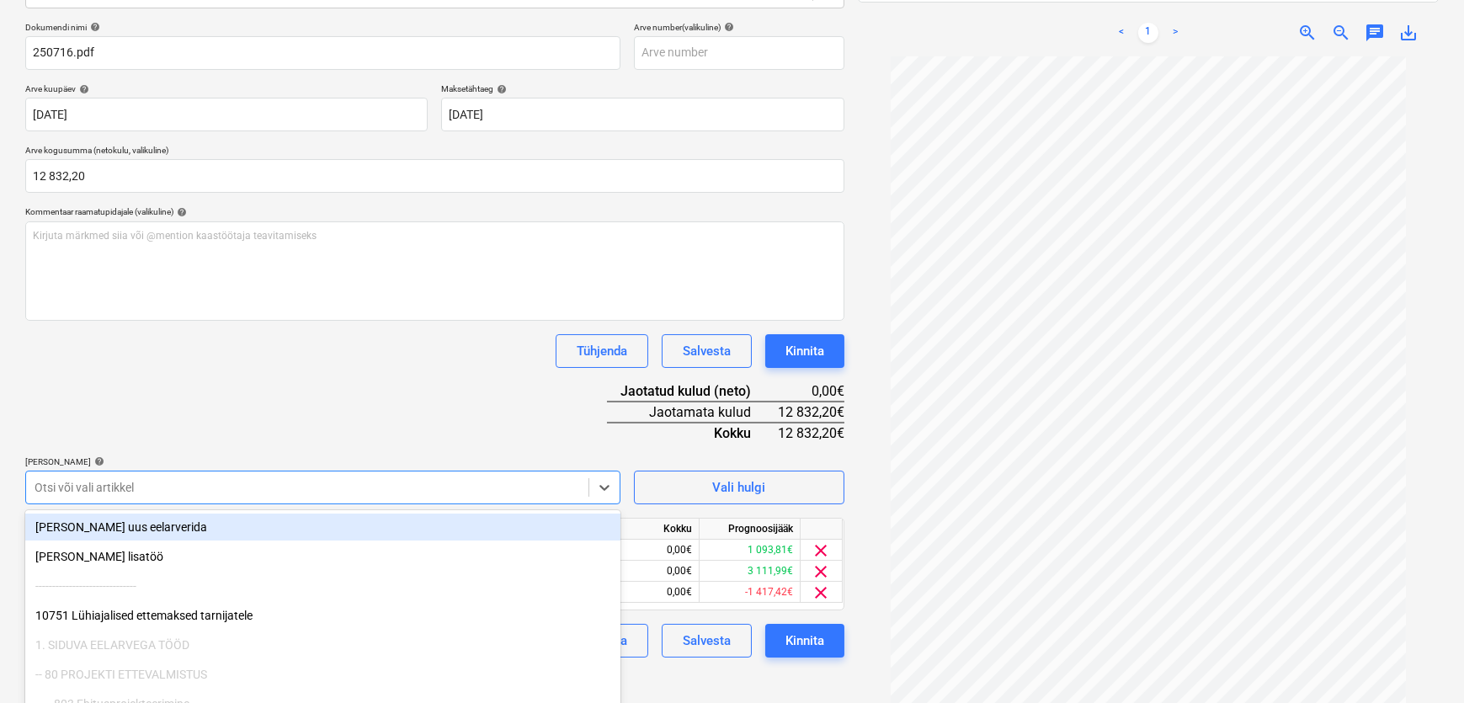
scroll to position [303, 0]
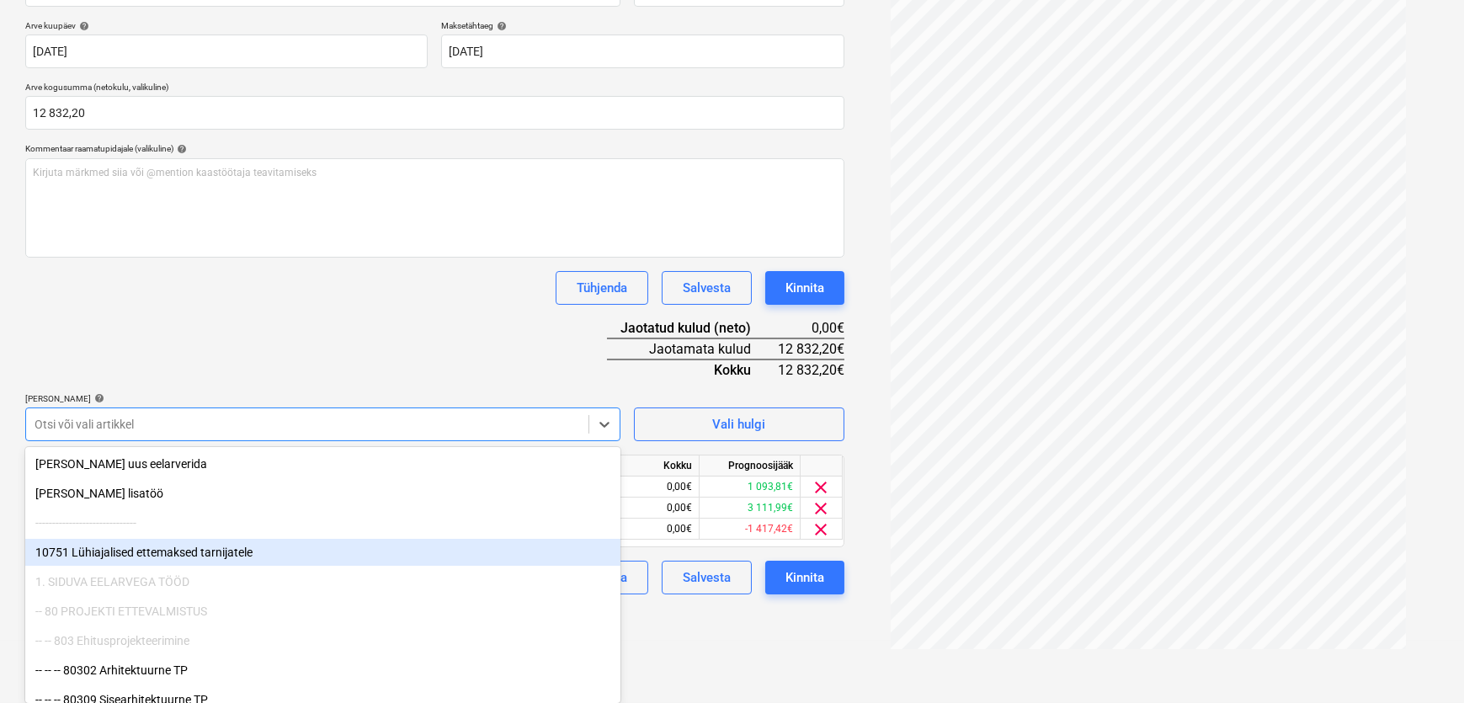
click at [688, 400] on html "Müük Projektid Kontaktid Koondarved Postkast format_size keyboard_arrow_down he…" at bounding box center [732, 48] width 1464 height 703
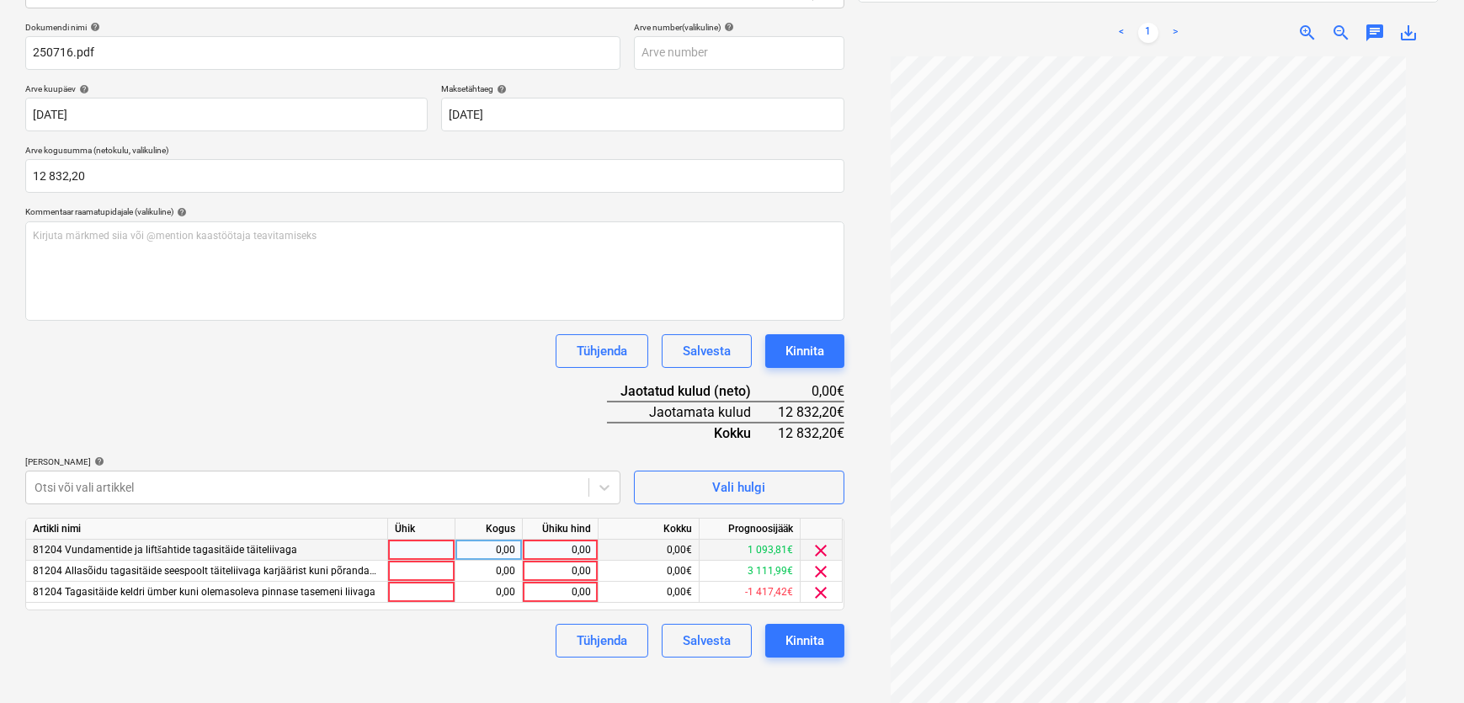
click at [565, 550] on div "0,00" at bounding box center [559, 550] width 61 height 21
type input "1000"
click at [566, 568] on div "0,00" at bounding box center [559, 571] width 61 height 21
click at [181, 488] on div at bounding box center [307, 487] width 545 height 17
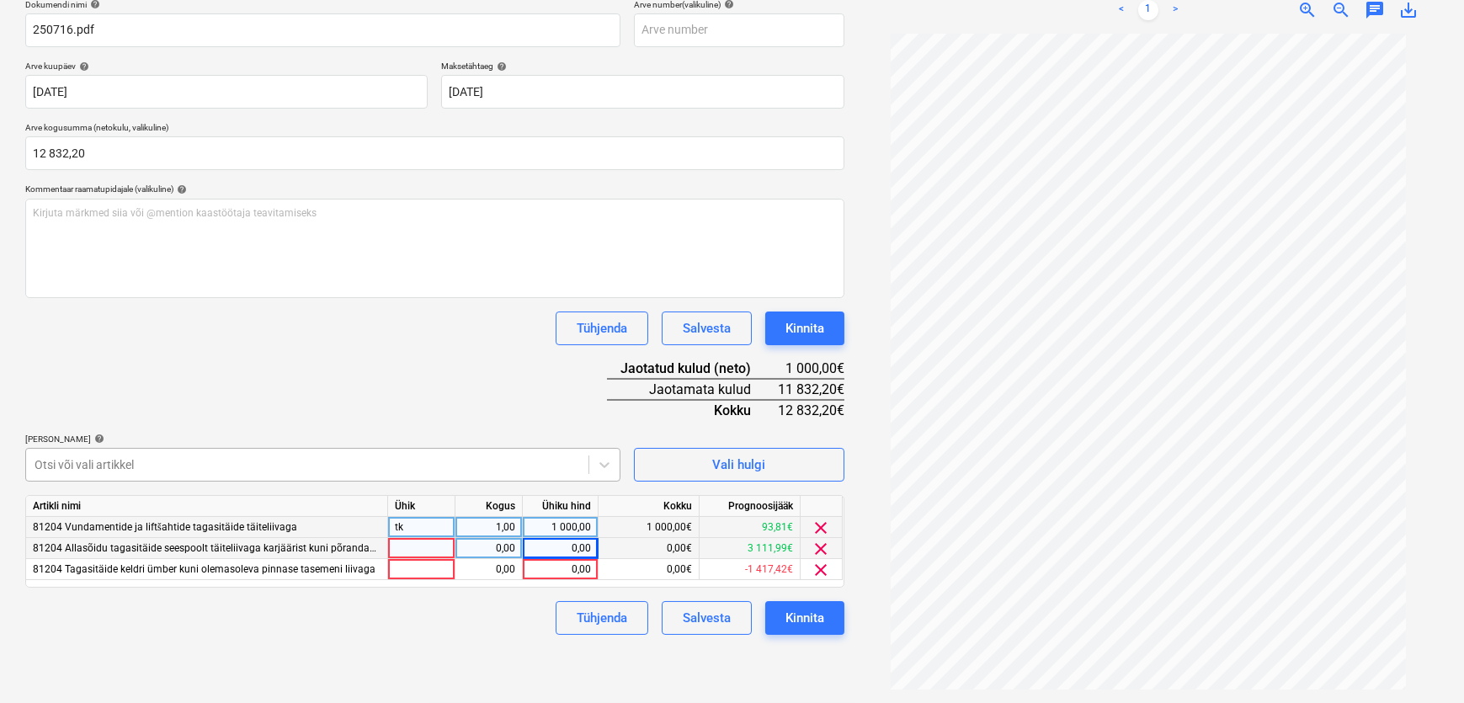
click at [100, 440] on body "Müük Projektid Kontaktid Koondarved Postkast format_size keyboard_arrow_down he…" at bounding box center [732, 88] width 1464 height 703
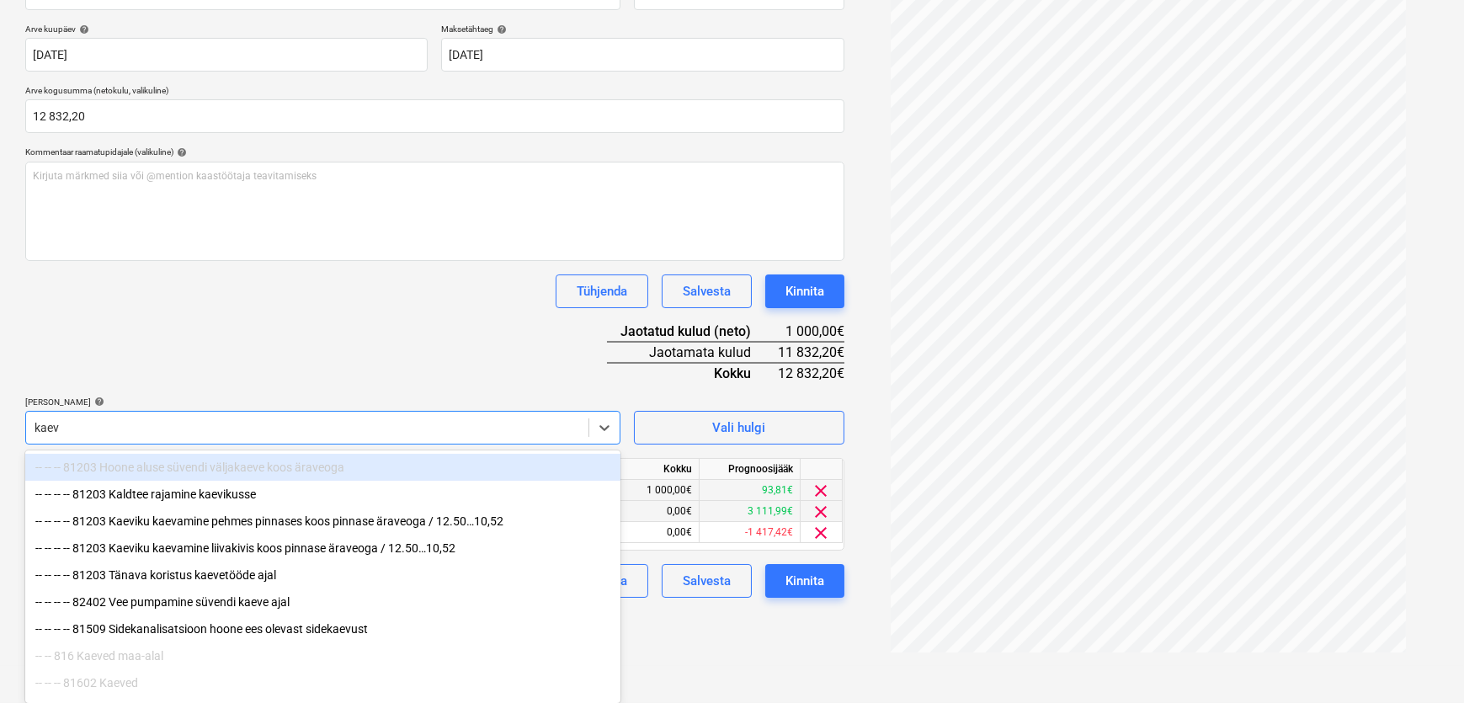
type input "kaeve"
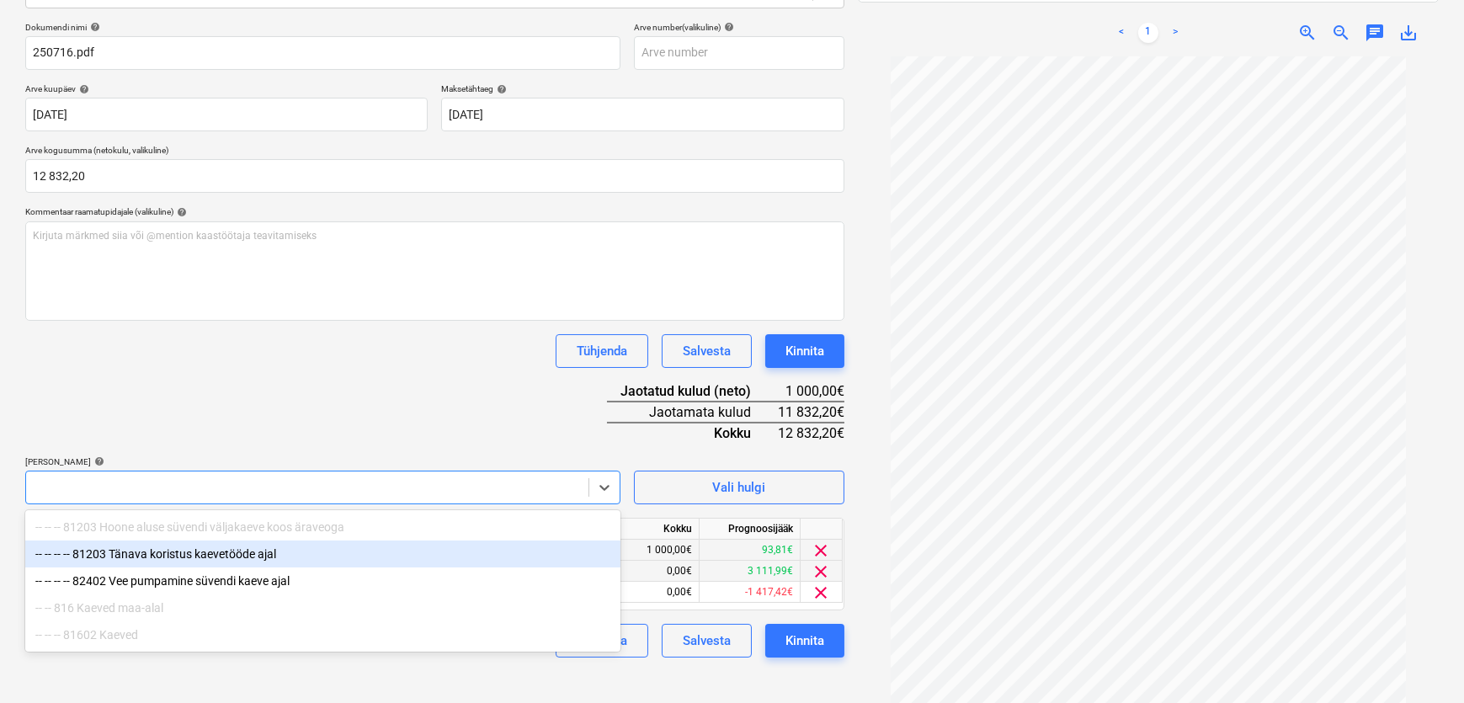
click at [152, 487] on div at bounding box center [307, 487] width 545 height 17
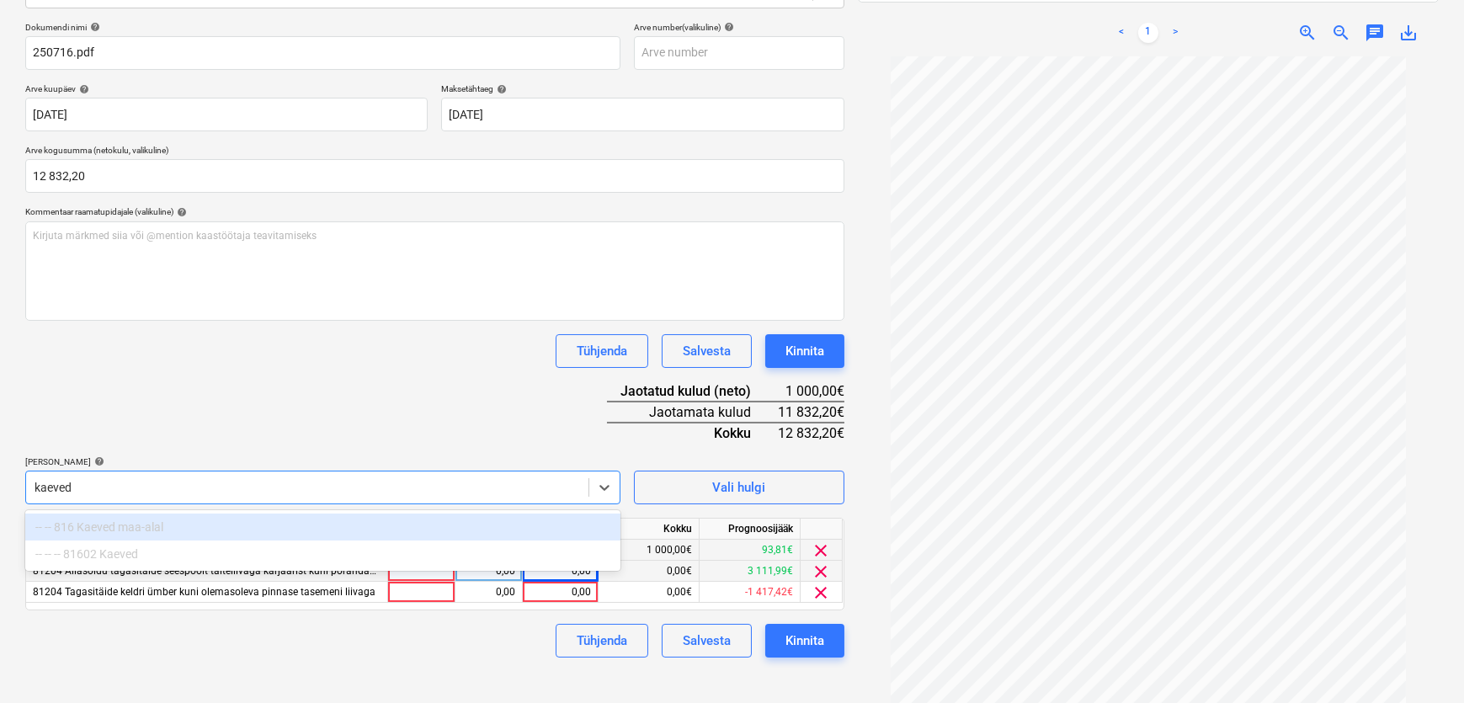
type input "kaeved"
click at [142, 644] on div "Tühjenda Salvesta Kinnita" at bounding box center [434, 641] width 819 height 34
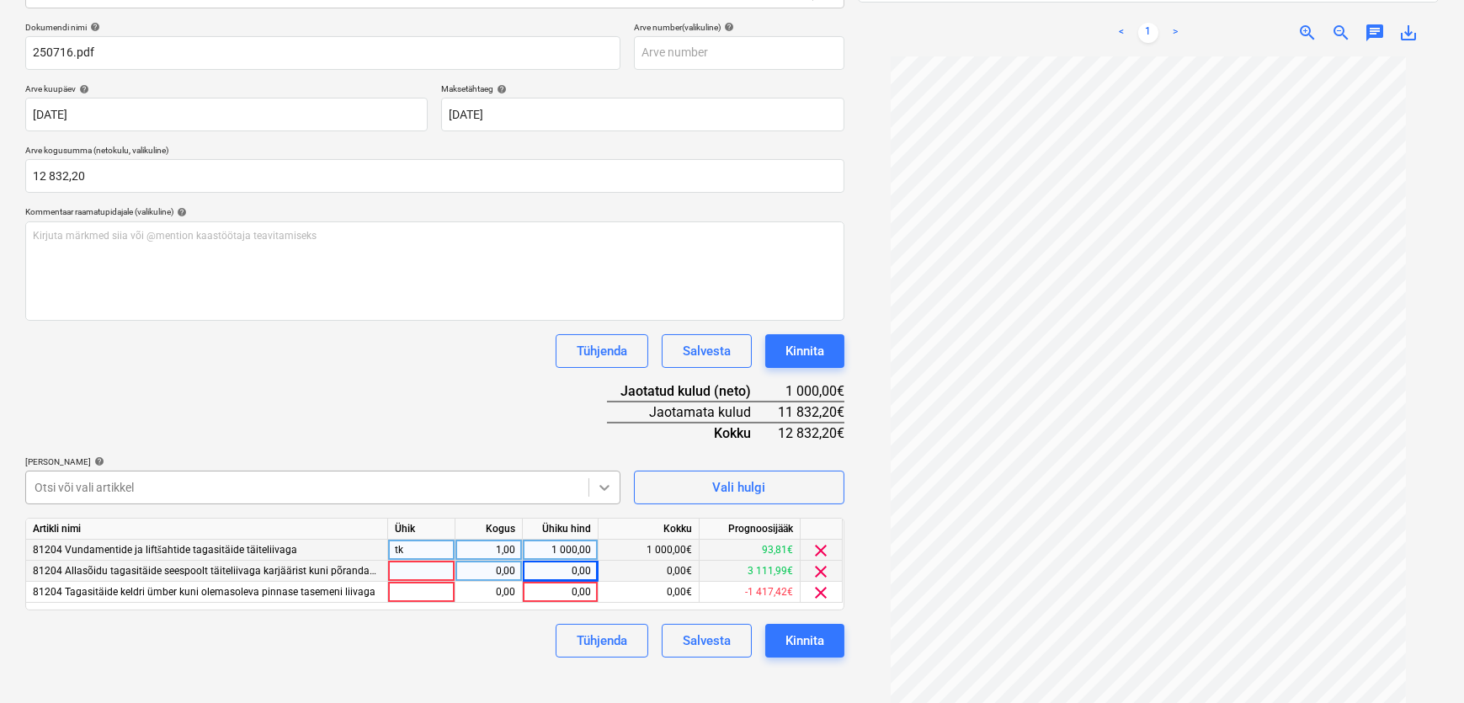
scroll to position [303, 0]
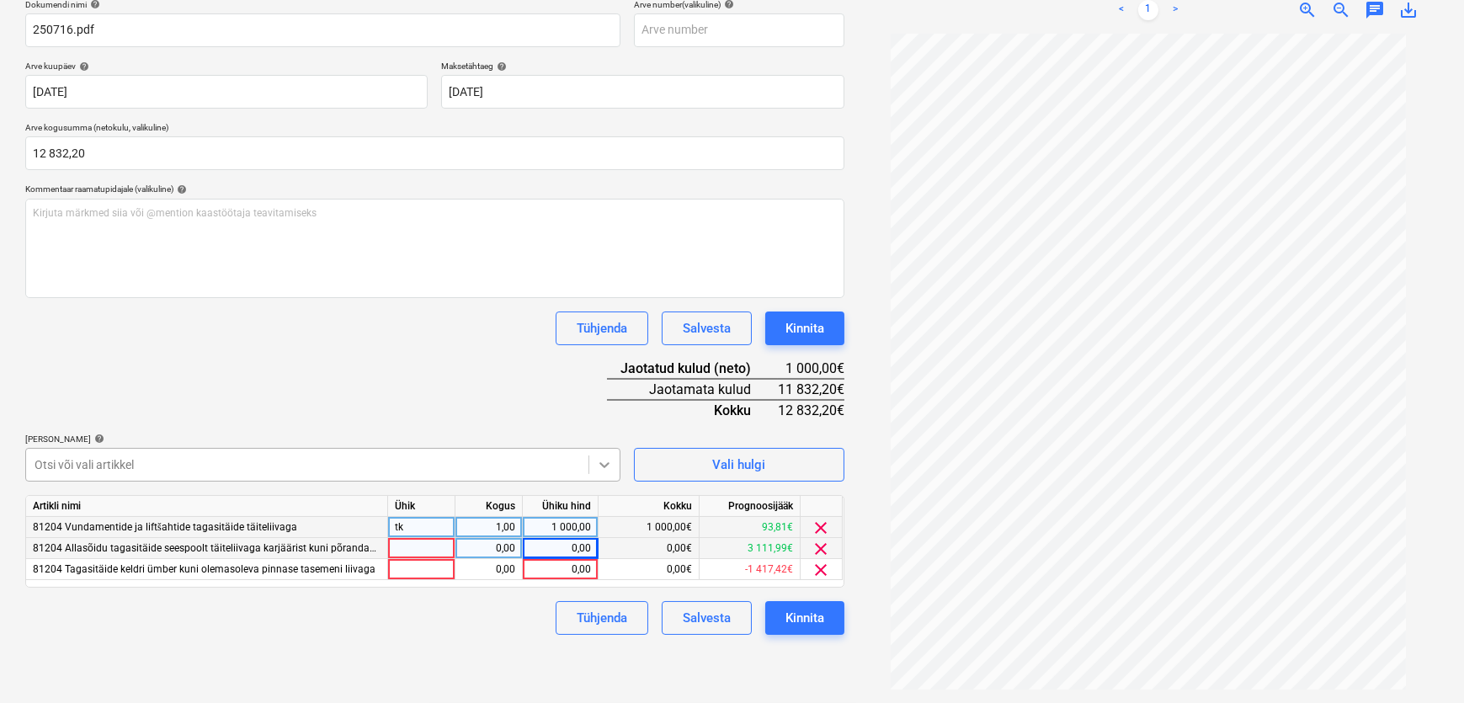
click at [605, 440] on body "Müük Projektid Kontaktid Koondarved Postkast format_size keyboard_arrow_down he…" at bounding box center [732, 88] width 1464 height 703
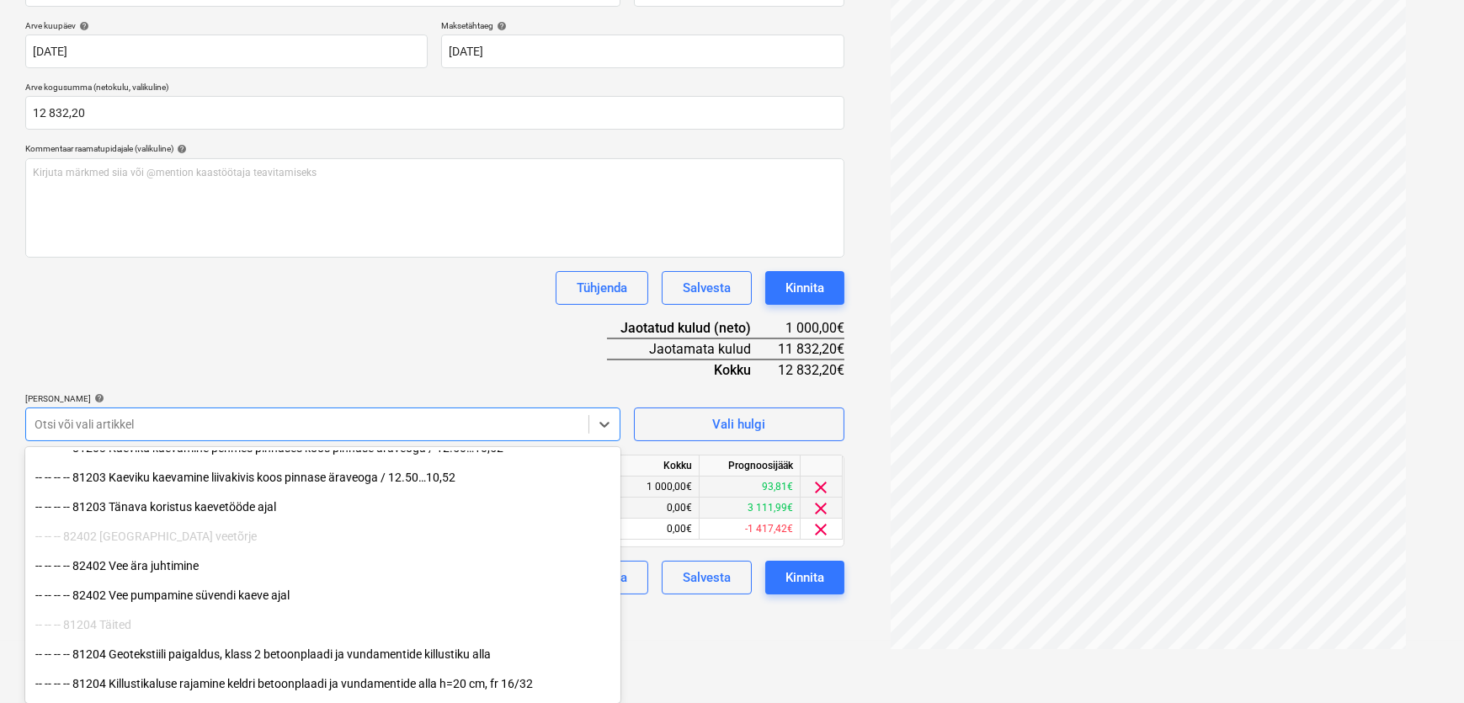
scroll to position [1147, 0]
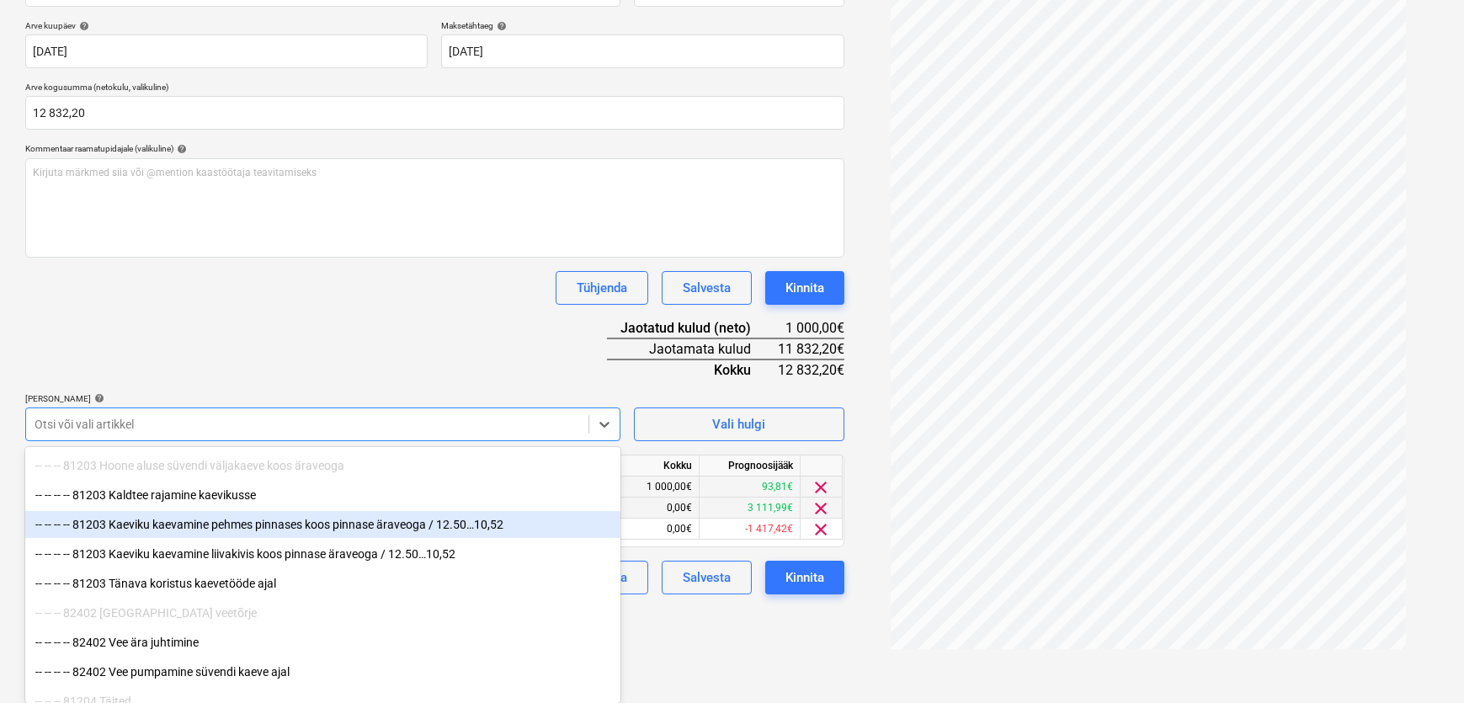
click at [242, 528] on div "-- -- -- -- 81203 Kaeviku kaevamine pehmes pinnases koos pinnase äraveoga / 12.…" at bounding box center [322, 524] width 595 height 27
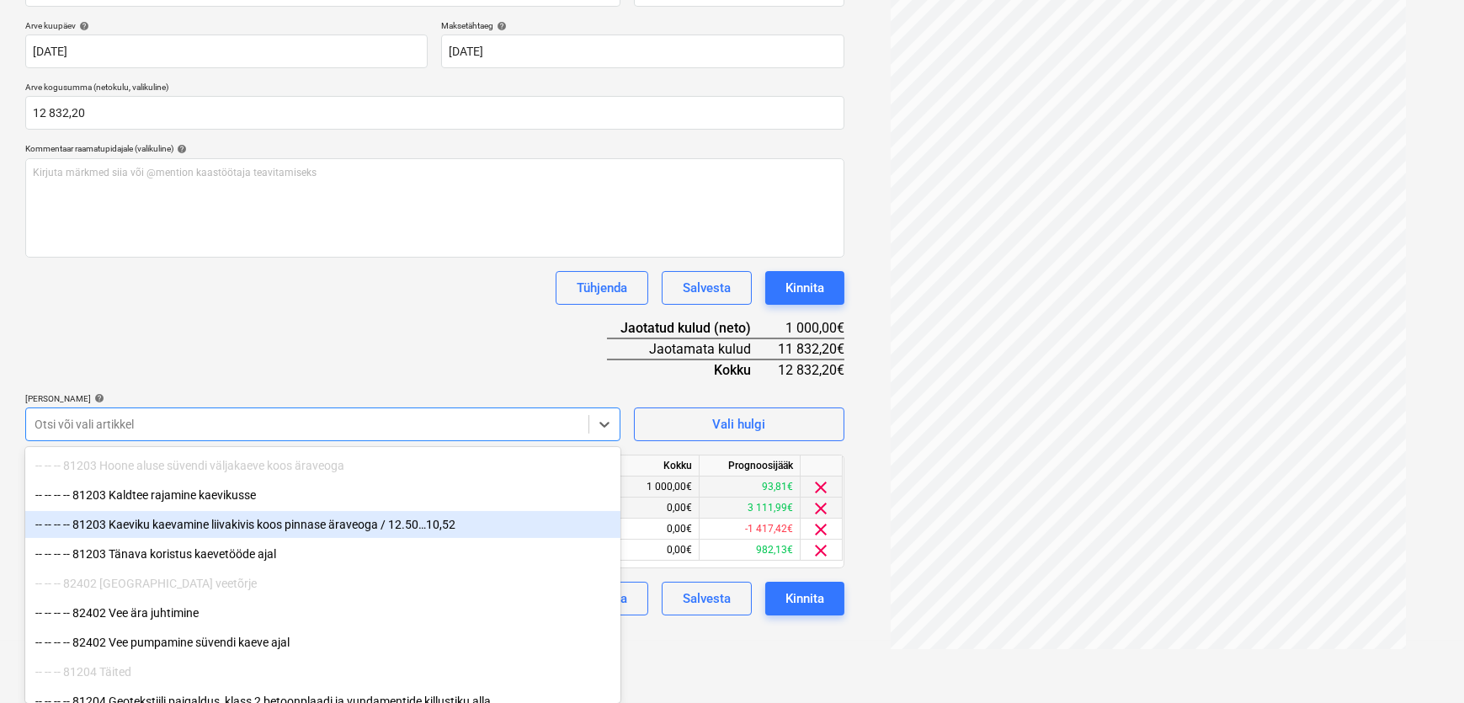
click at [244, 528] on div "-- -- -- -- 81203 Kaeviku kaevamine liivakivis koos pinnase äraveoga / 12.50…10…" at bounding box center [322, 524] width 595 height 27
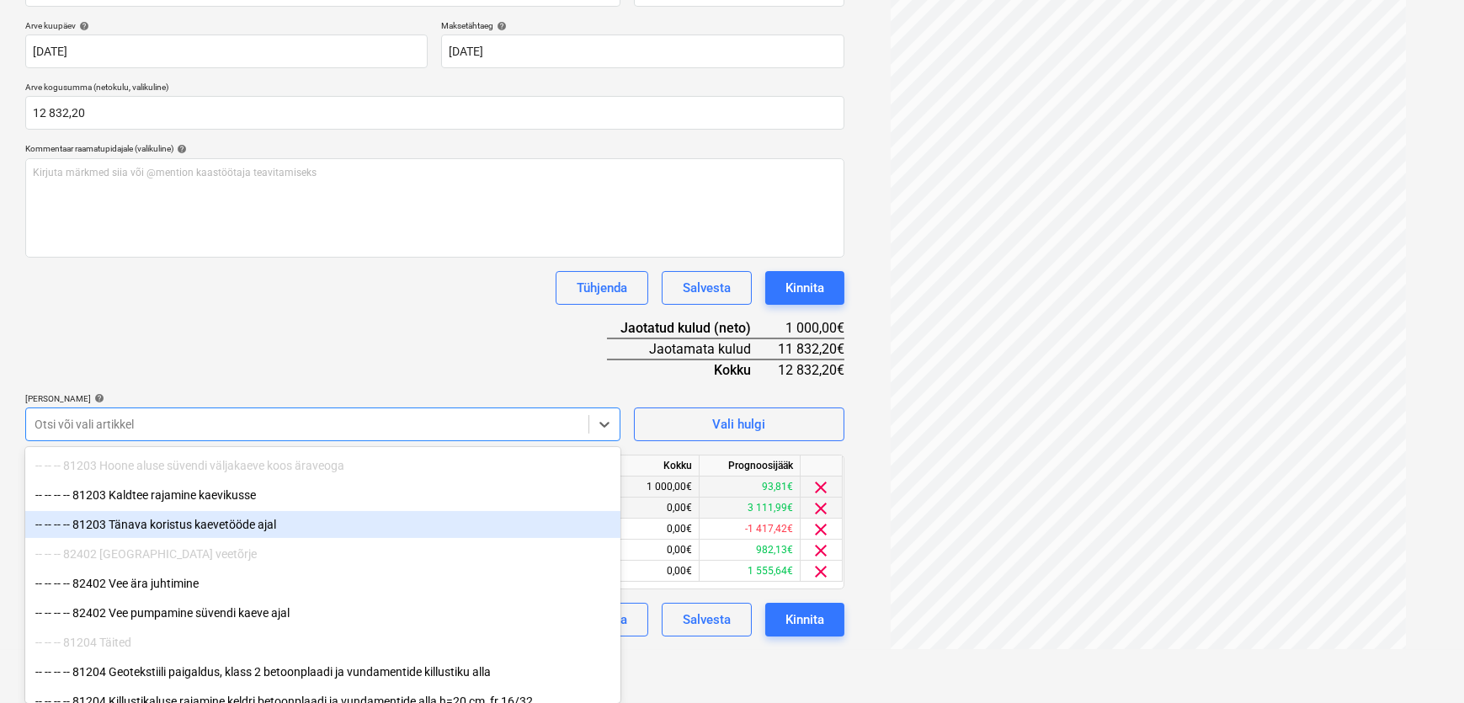
click at [244, 526] on div "-- -- -- -- 81203 Tänava koristus kaevetööde ajal" at bounding box center [322, 524] width 595 height 27
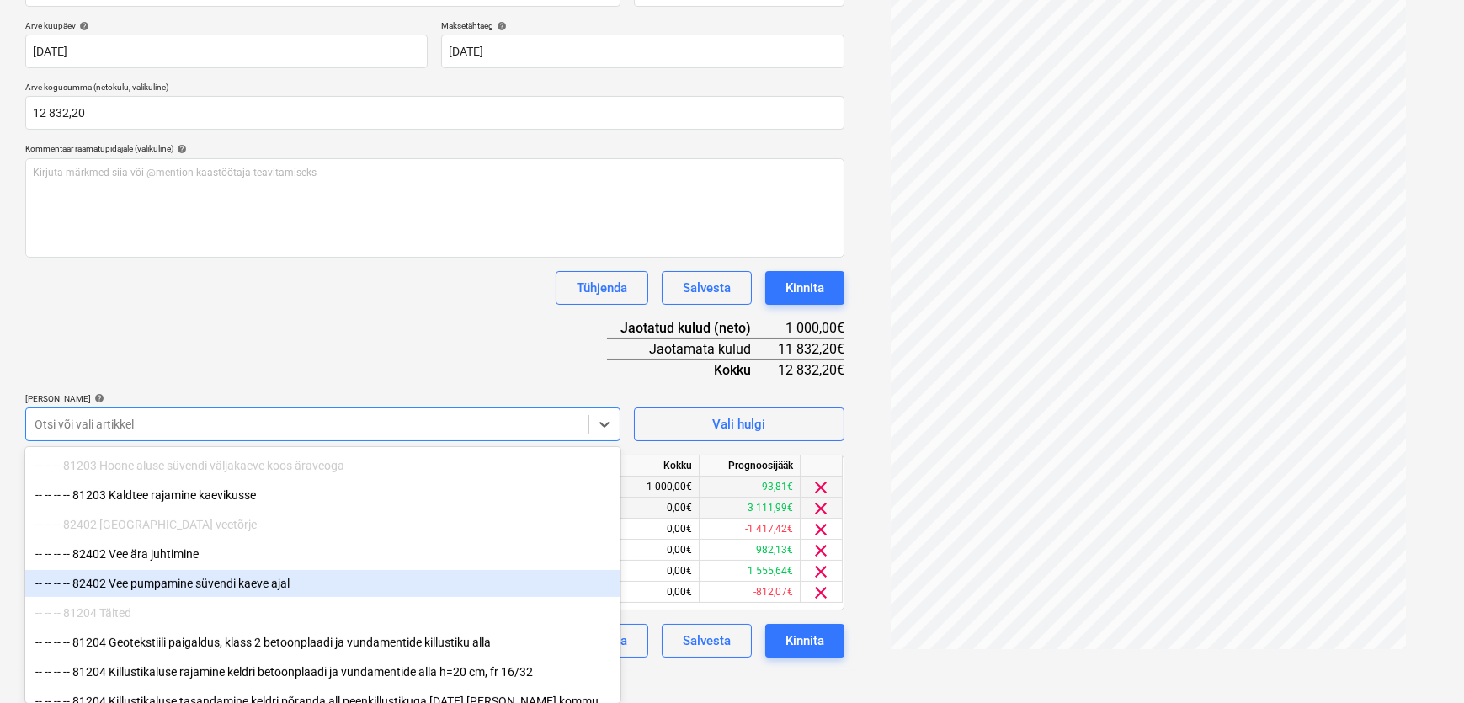
drag, startPoint x: 236, startPoint y: 572, endPoint x: 234, endPoint y: 587, distance: 15.2
click at [234, 587] on div "-- -- -- -- 82402 Vee pumpamine süvendi kaeve ajal" at bounding box center [322, 583] width 595 height 27
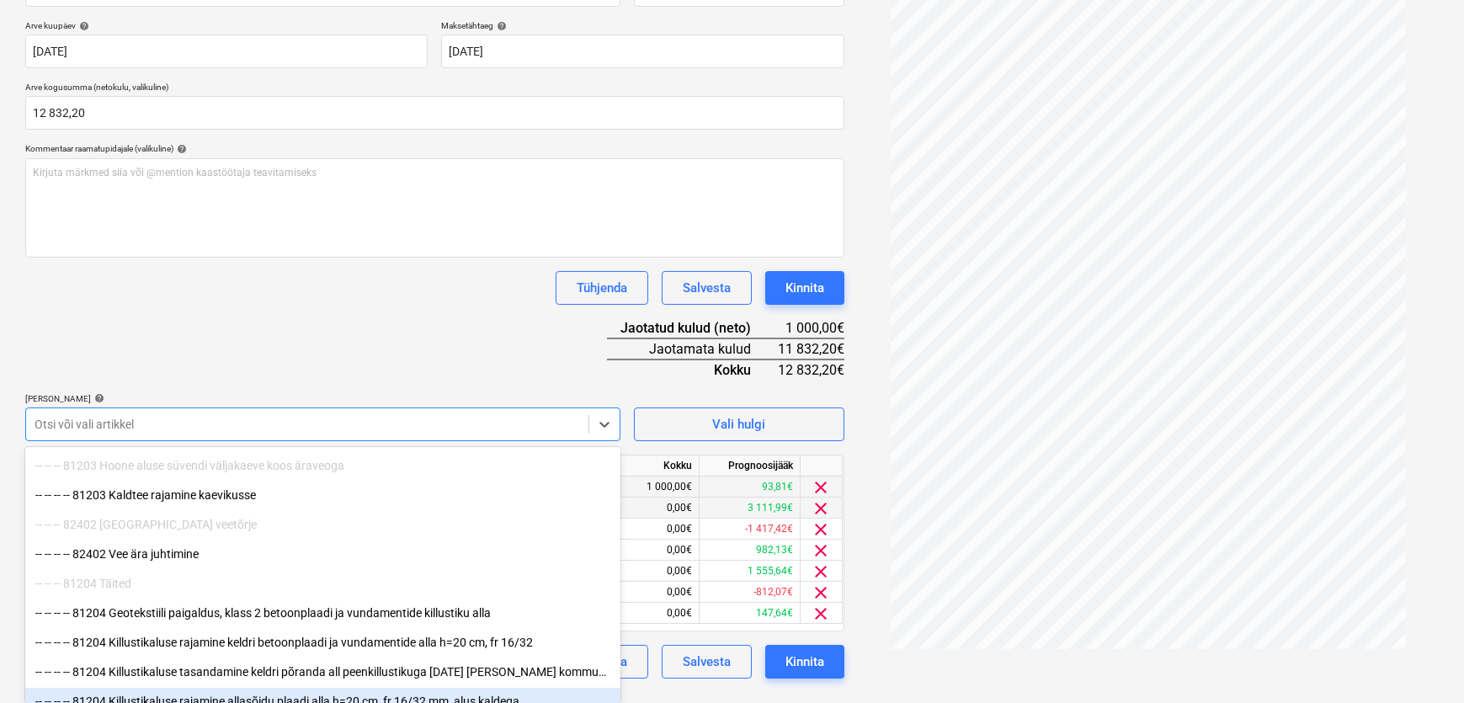
click at [927, 674] on div "250716.pdf clear add sort FROM: TO: "'Anti Saar'" SUBJECT: Maksmata arve ... Nä…" at bounding box center [1148, 233] width 594 height 904
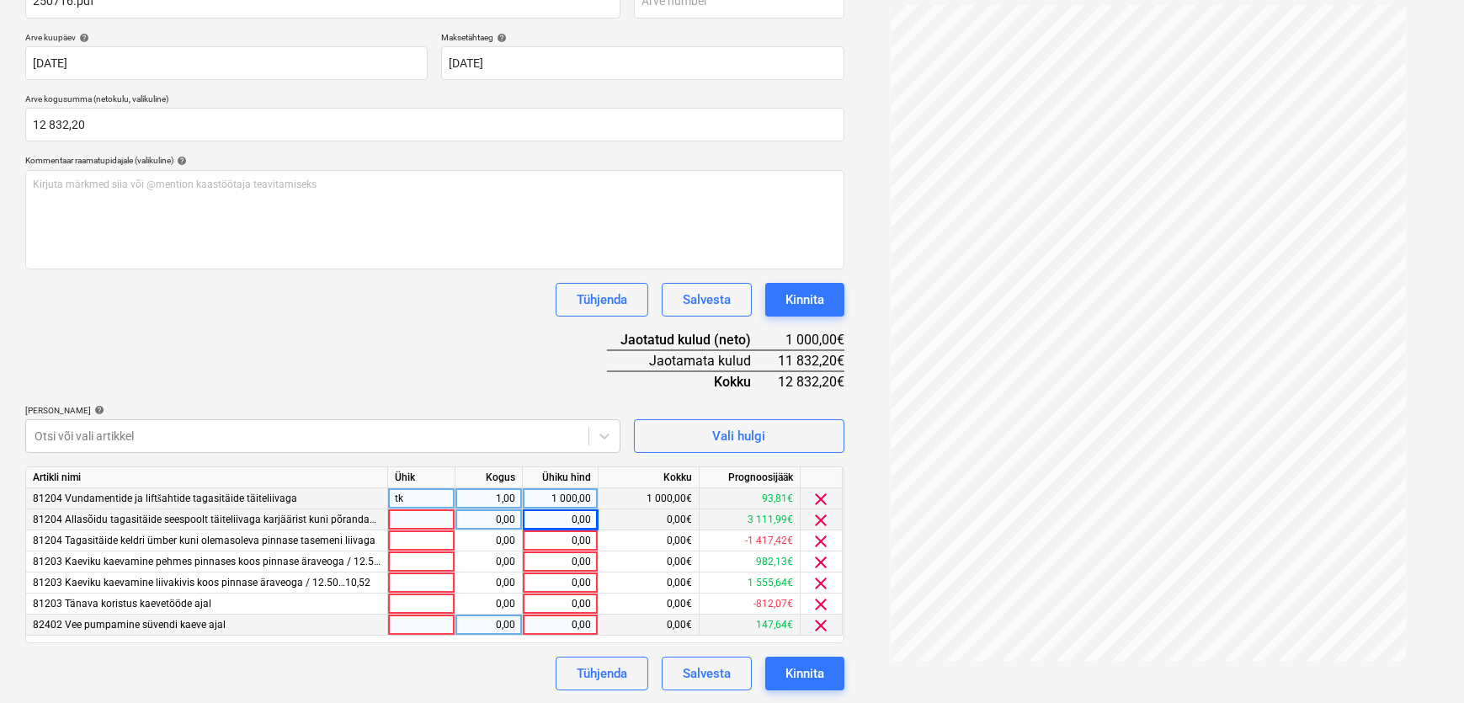
click at [819, 625] on span "clear" at bounding box center [821, 625] width 20 height 20
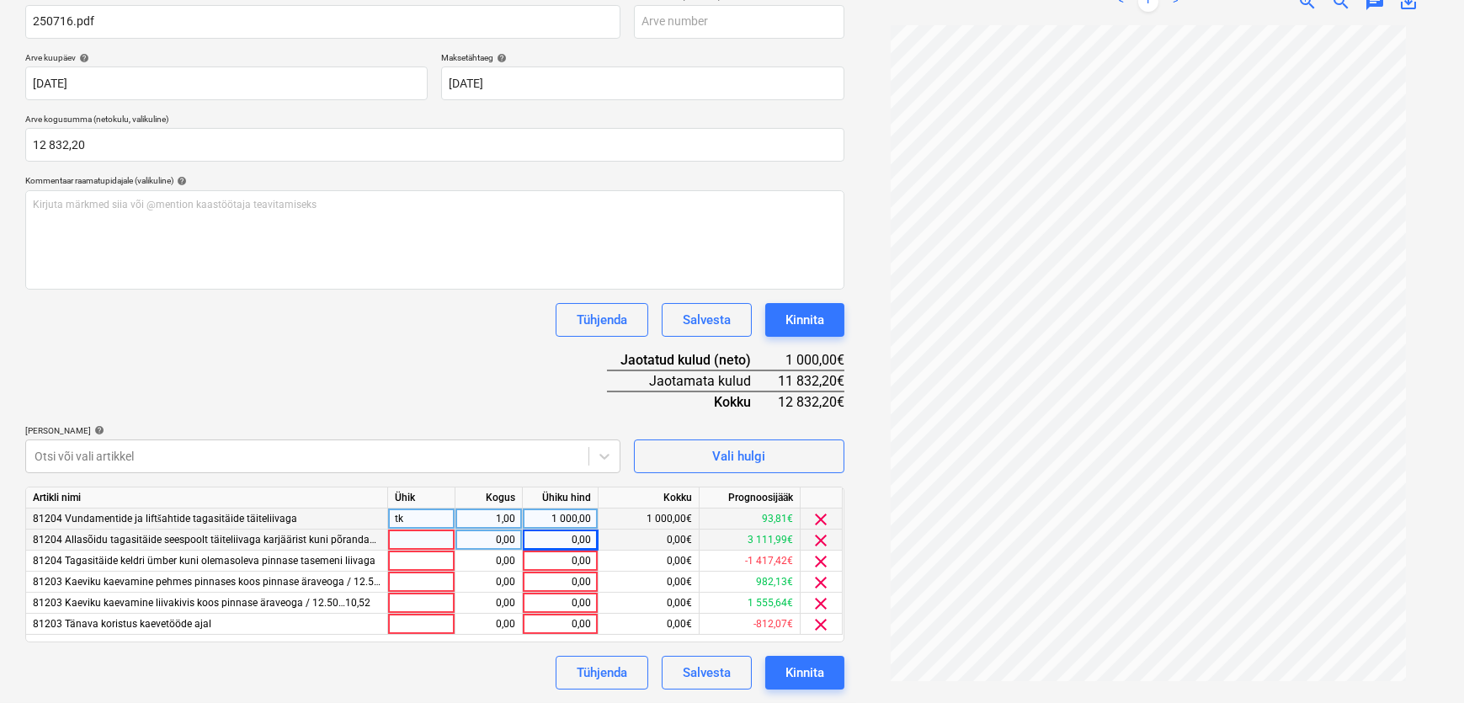
scroll to position [269, 0]
click at [575, 537] on div "0,00" at bounding box center [559, 541] width 61 height 21
type input "4000"
click at [572, 561] on div "0,00" at bounding box center [559, 562] width 61 height 21
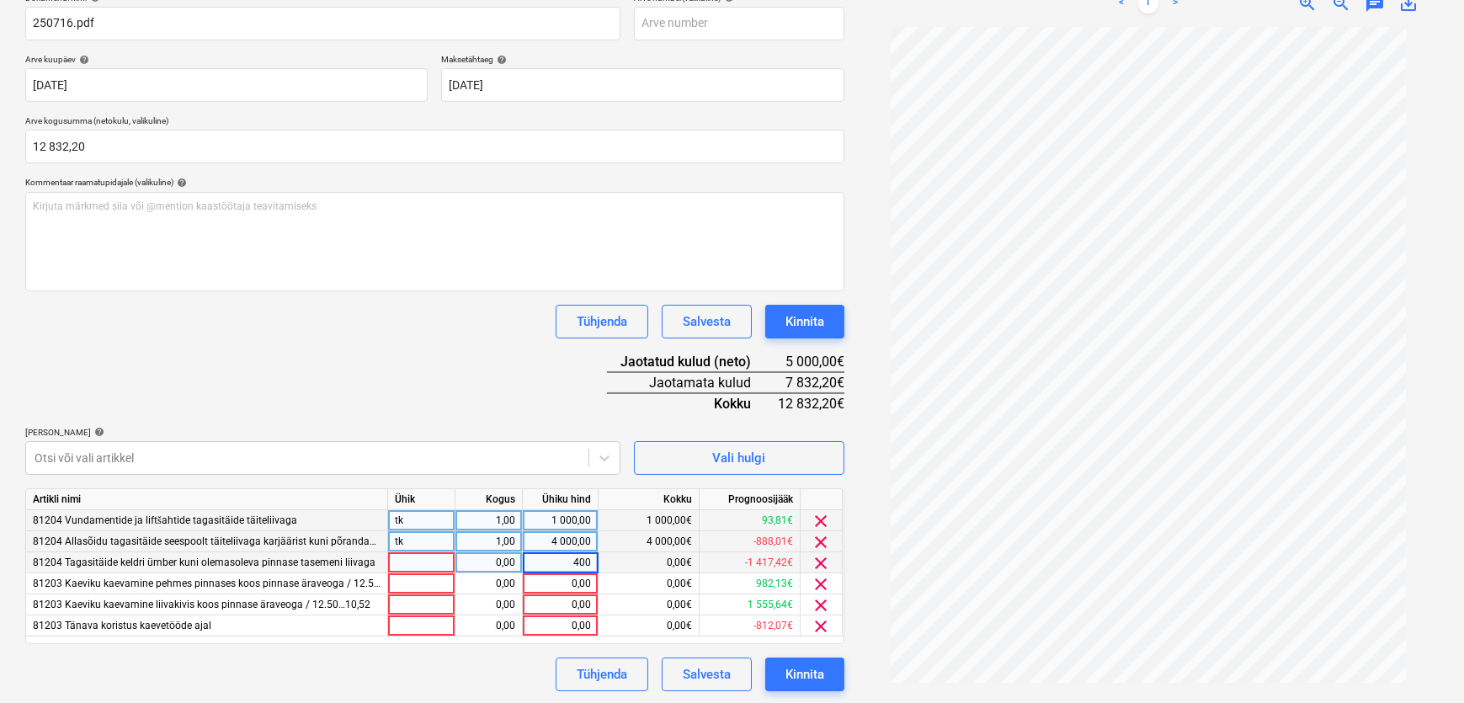
type input "4000"
click at [576, 583] on div "0,00" at bounding box center [559, 583] width 61 height 21
click at [552, 580] on input at bounding box center [560, 583] width 75 height 20
type input "3832,20"
click at [487, 662] on div "Tühjenda Salvesta Kinnita" at bounding box center [434, 674] width 819 height 34
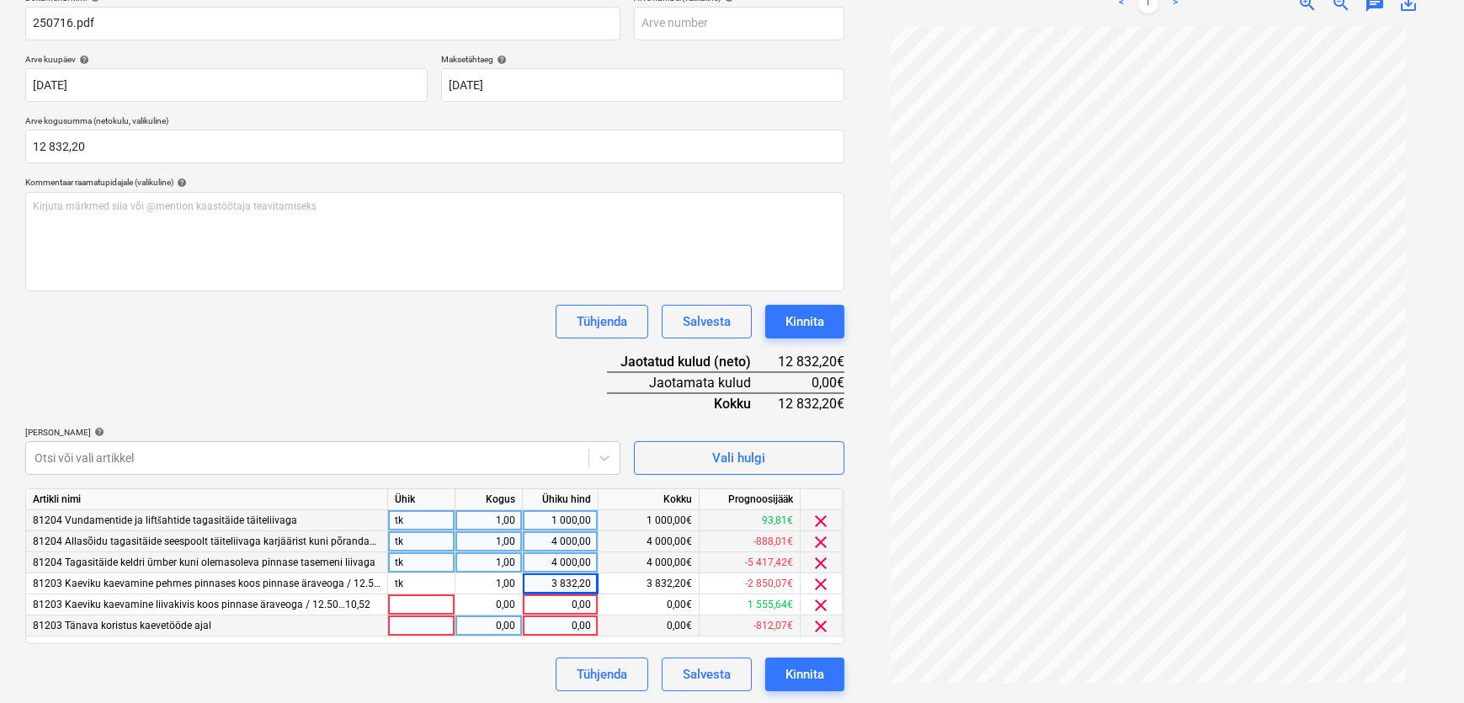
click at [816, 623] on span "clear" at bounding box center [821, 626] width 20 height 20
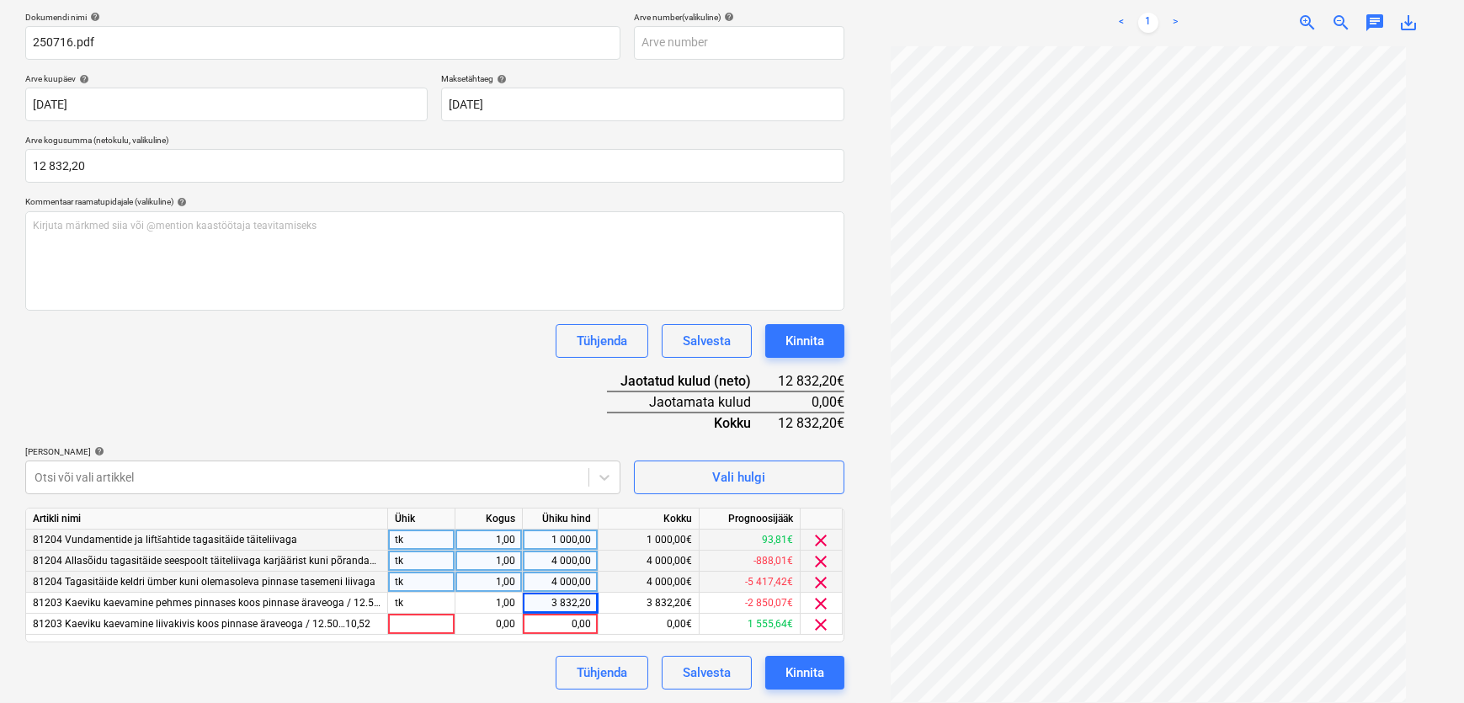
scroll to position [249, 0]
click at [817, 620] on span "clear" at bounding box center [821, 625] width 20 height 20
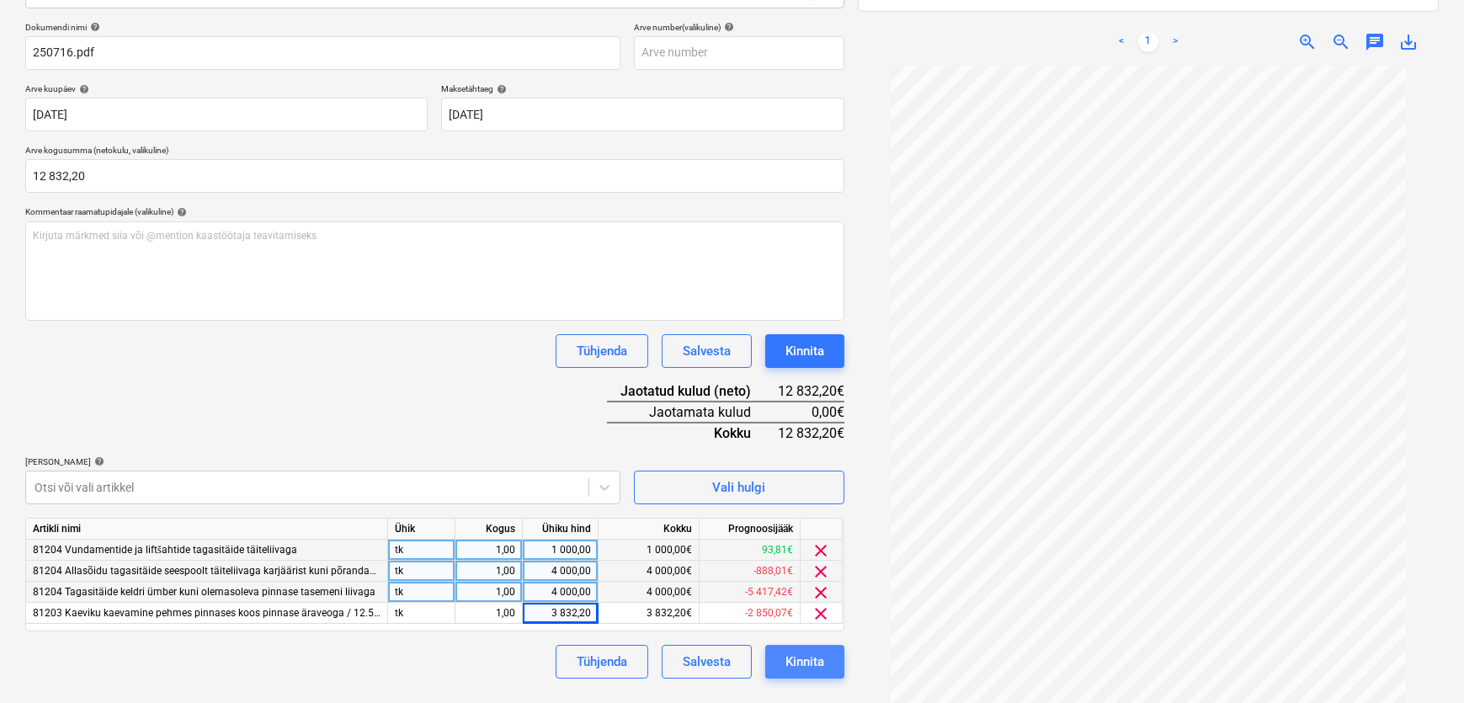
click at [806, 661] on div "Kinnita" at bounding box center [804, 662] width 39 height 22
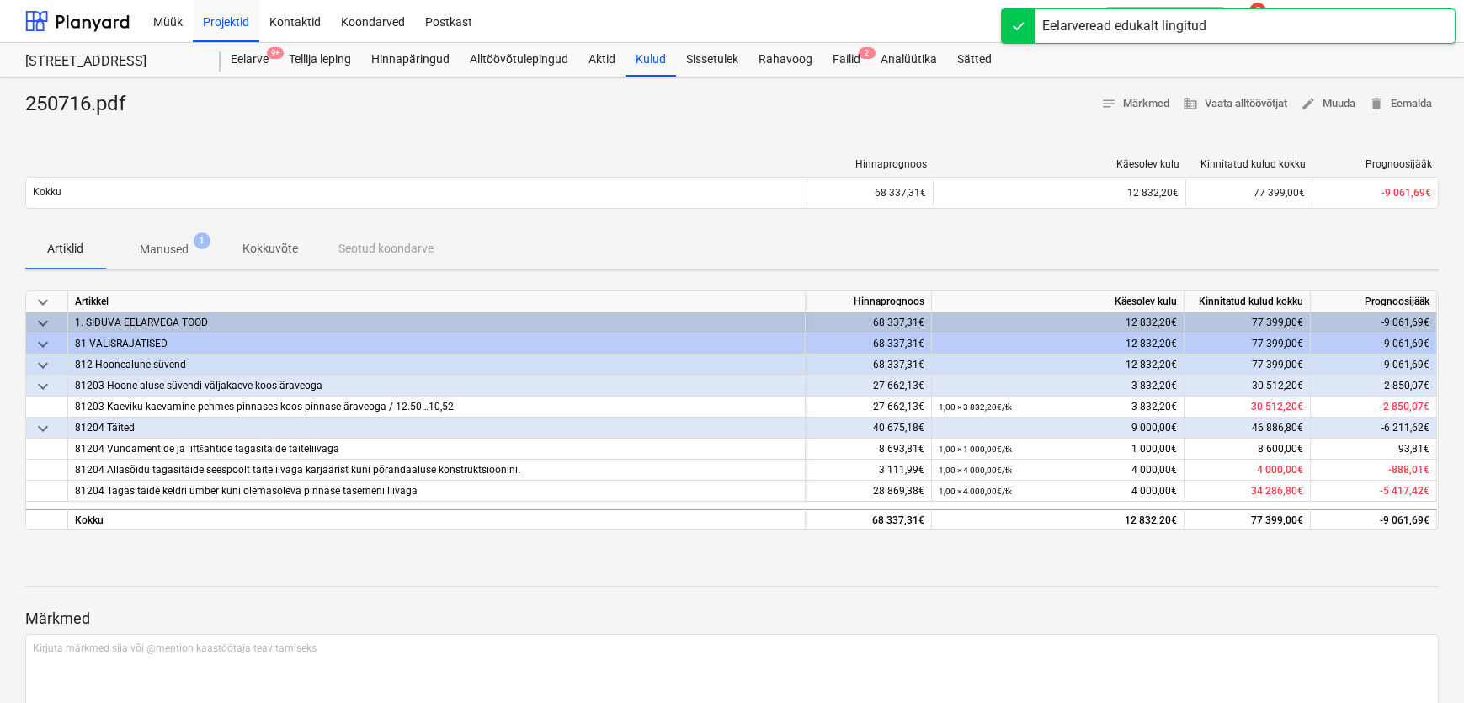
click at [625, 242] on div "Artiklid Manused 1 Kokkuvõte Seotud koondarve" at bounding box center [731, 249] width 1413 height 40
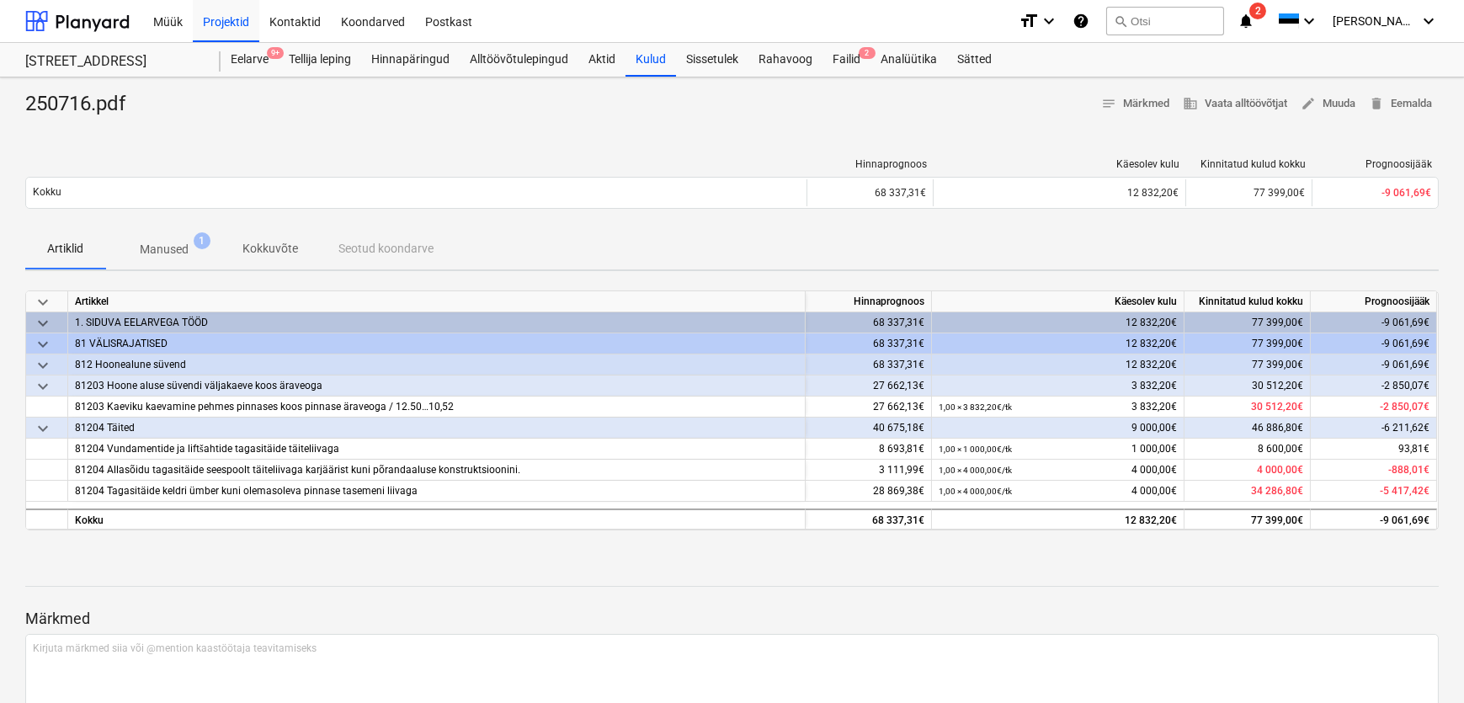
click at [752, 122] on div at bounding box center [731, 124] width 1413 height 13
click at [468, 564] on div at bounding box center [731, 570] width 1413 height 13
click at [343, 23] on div "Koondarved" at bounding box center [373, 20] width 84 height 43
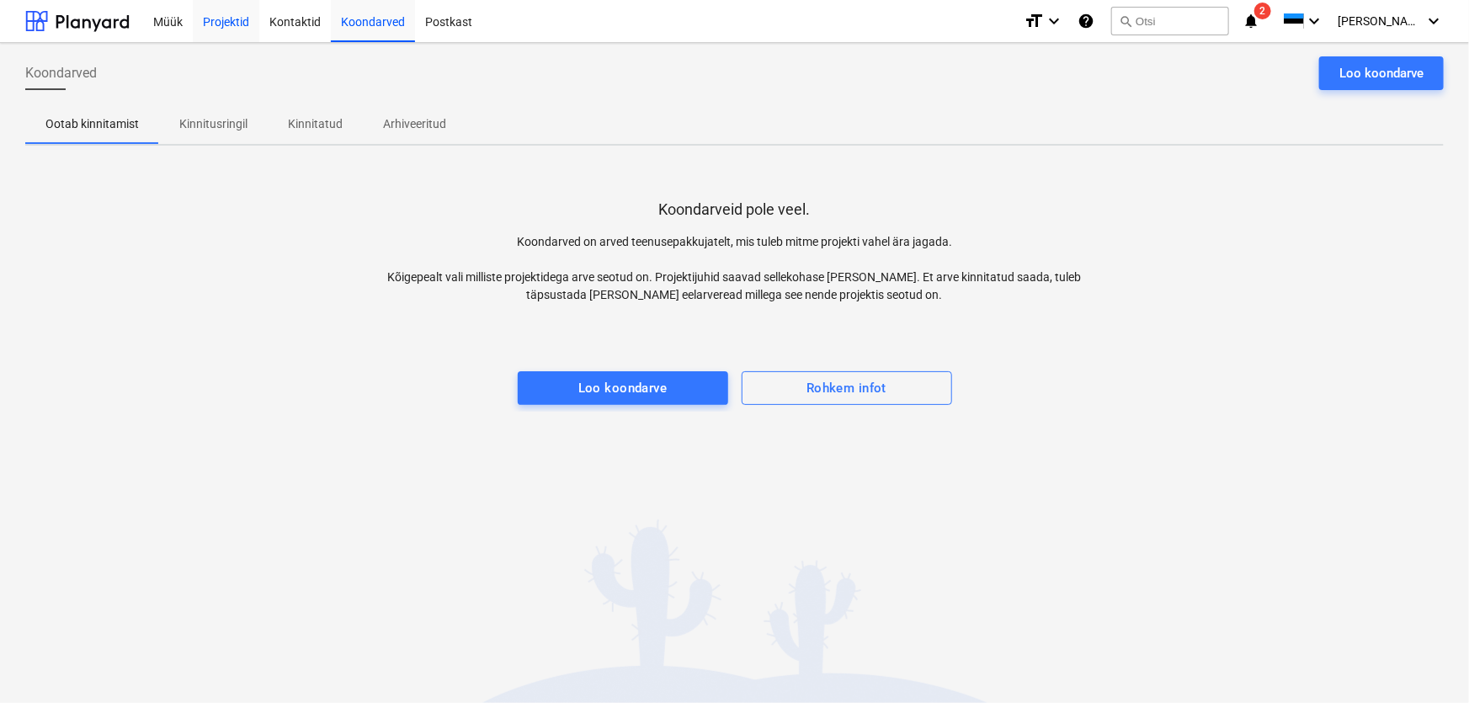
click at [219, 25] on div "Projektid" at bounding box center [226, 20] width 66 height 43
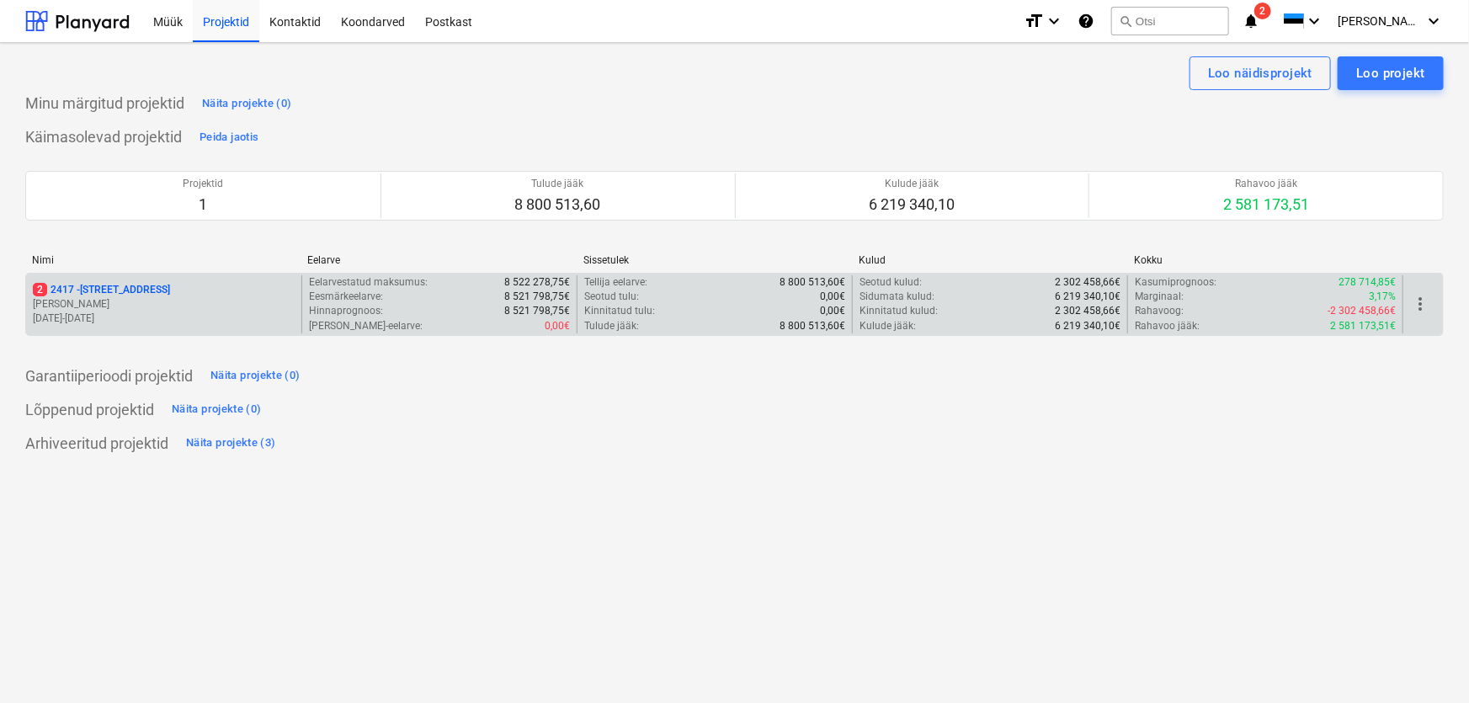
click at [92, 306] on p "[PERSON_NAME]" at bounding box center [164, 304] width 262 height 14
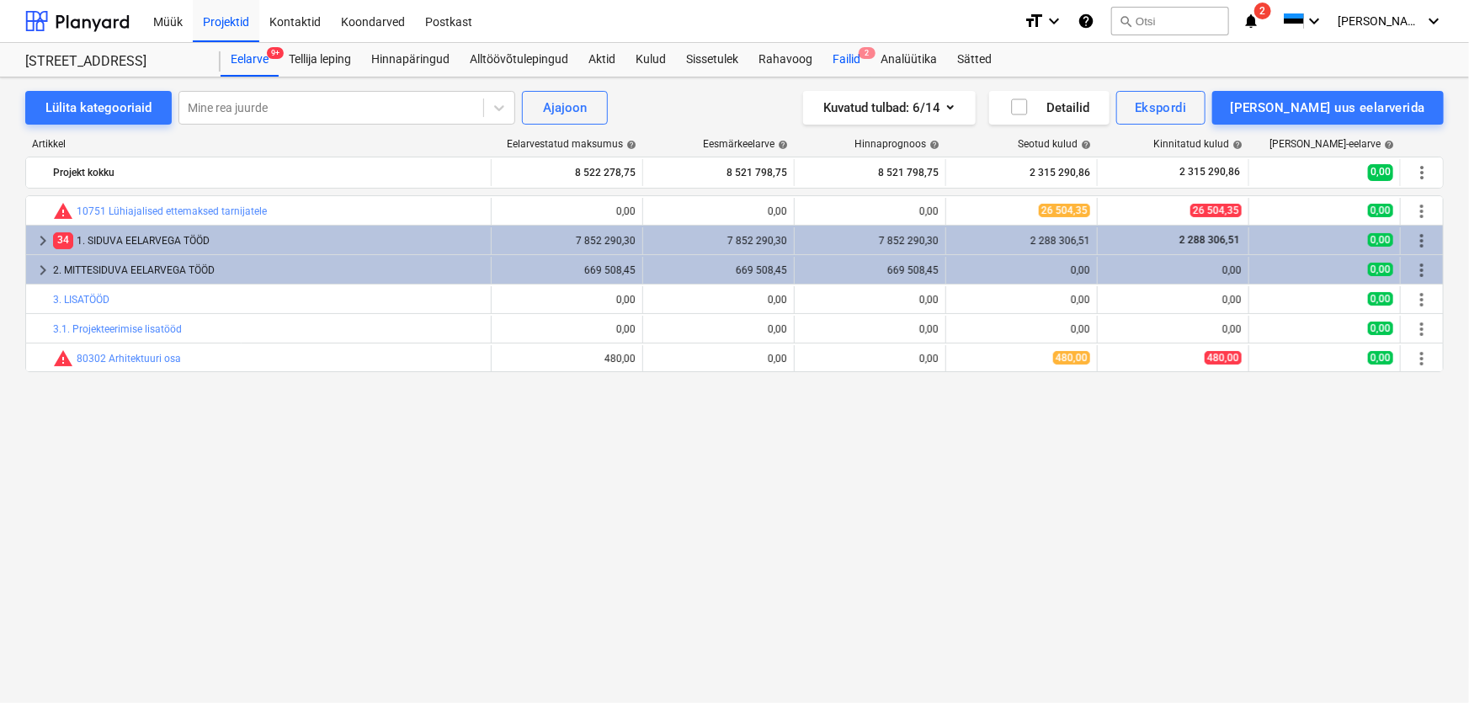
click at [843, 53] on div "Failid 2" at bounding box center [846, 60] width 48 height 34
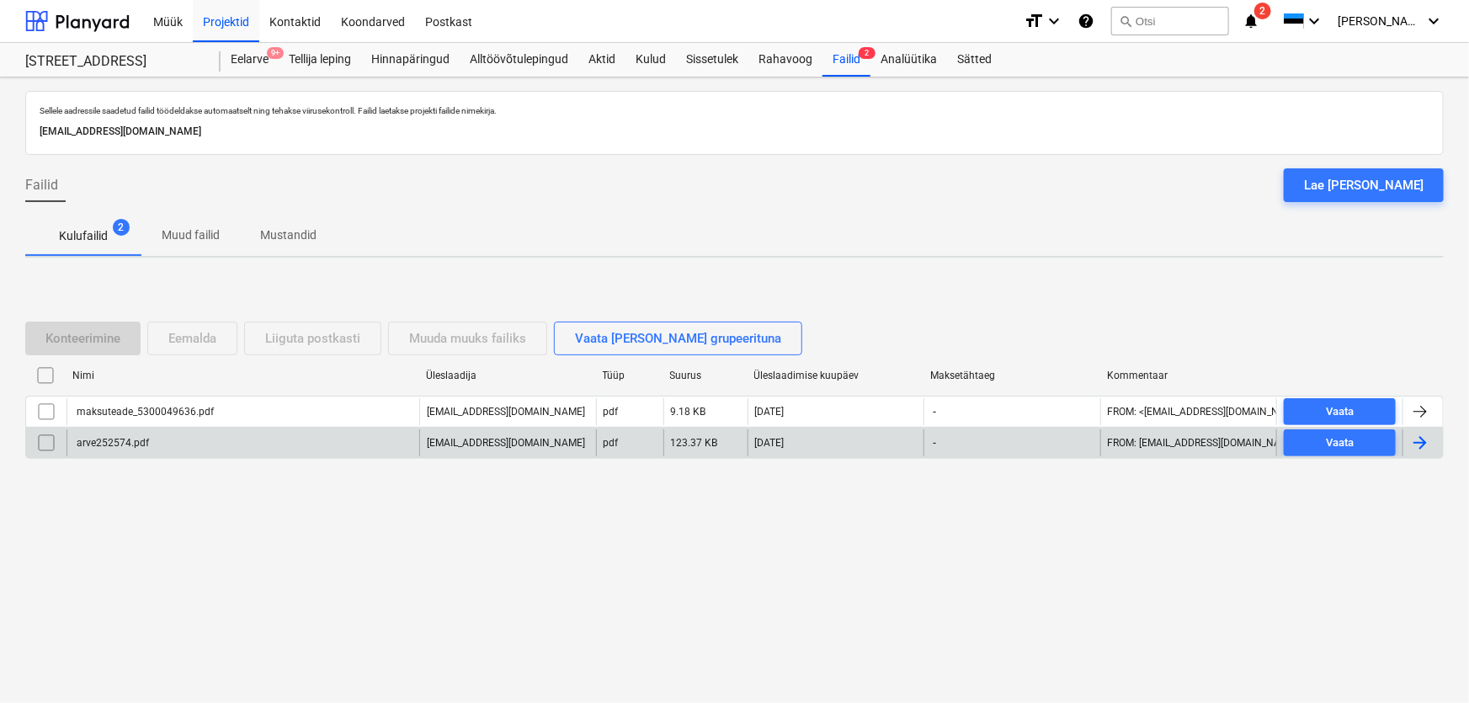
click at [120, 439] on div "arve252574.pdf" at bounding box center [111, 443] width 75 height 12
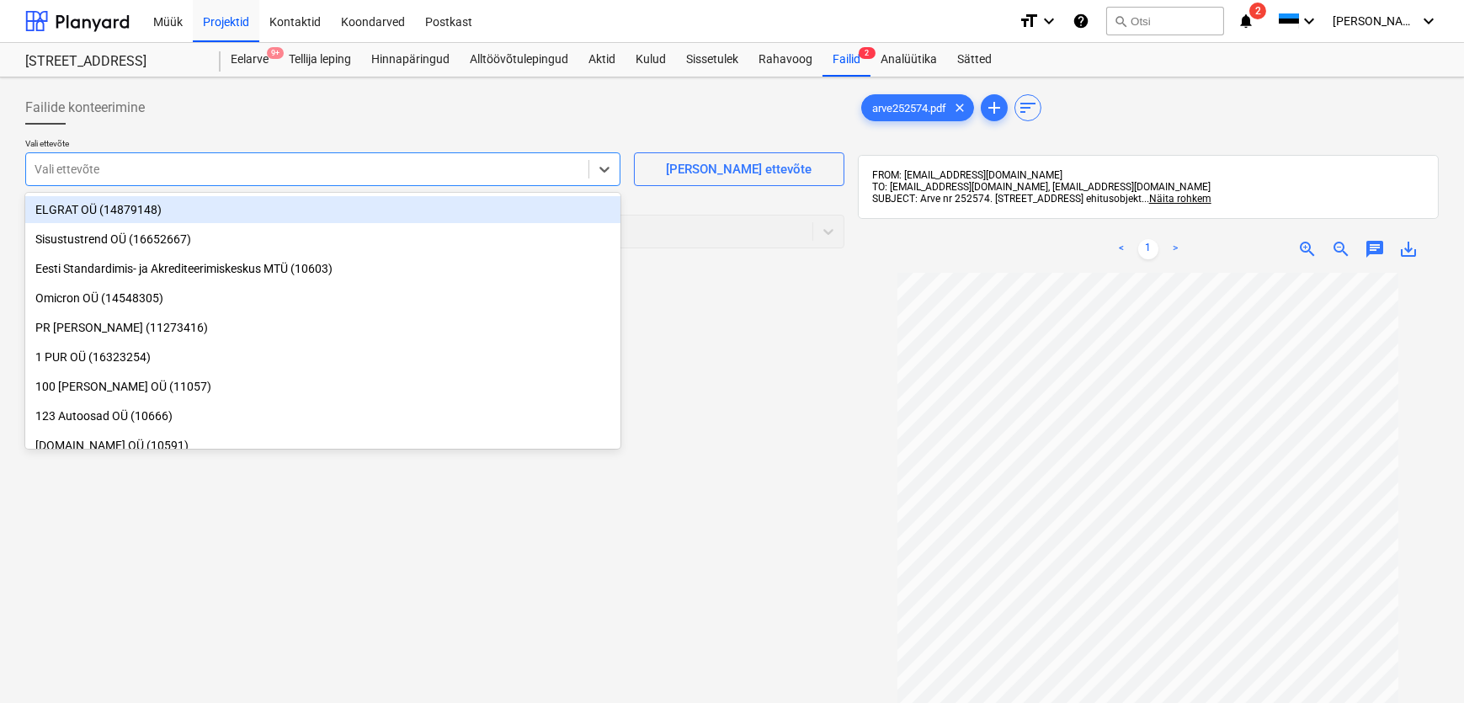
click at [114, 176] on div at bounding box center [307, 169] width 545 height 17
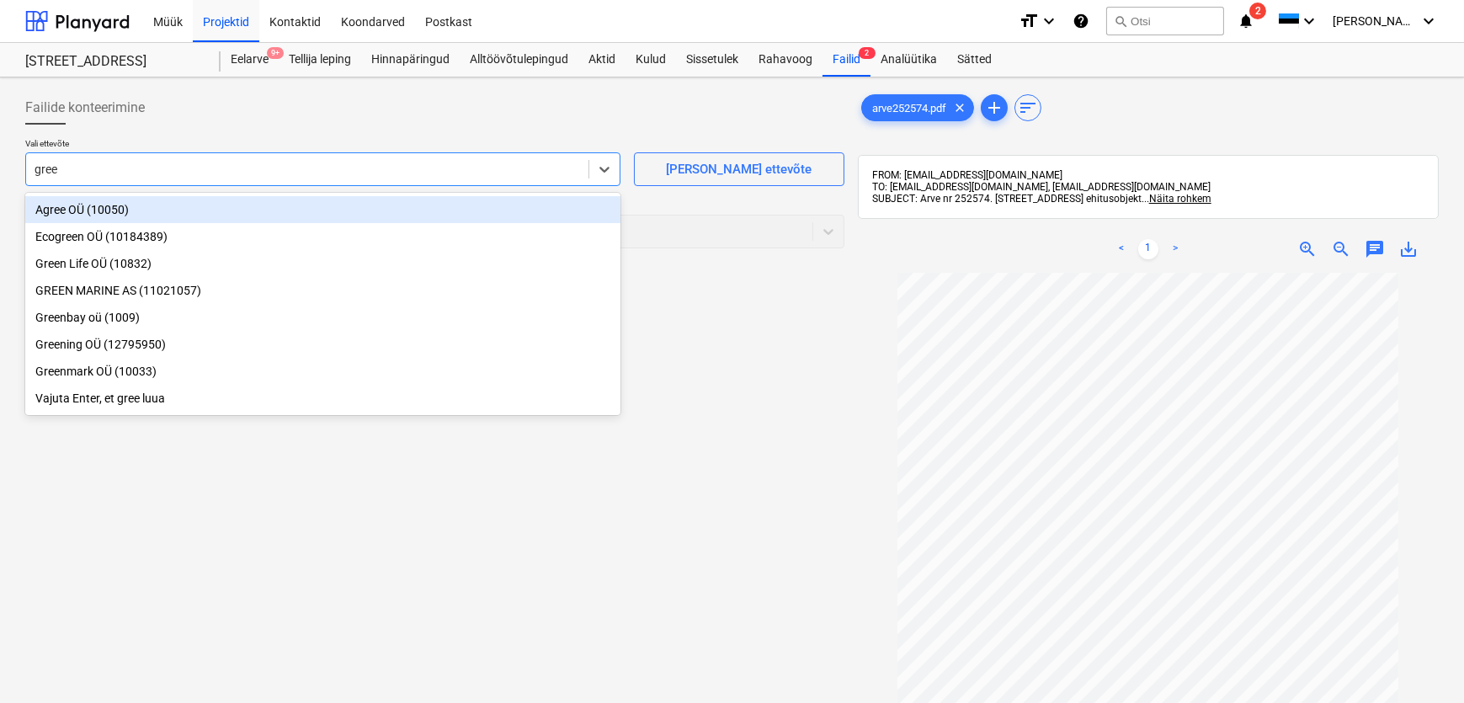
type input "green"
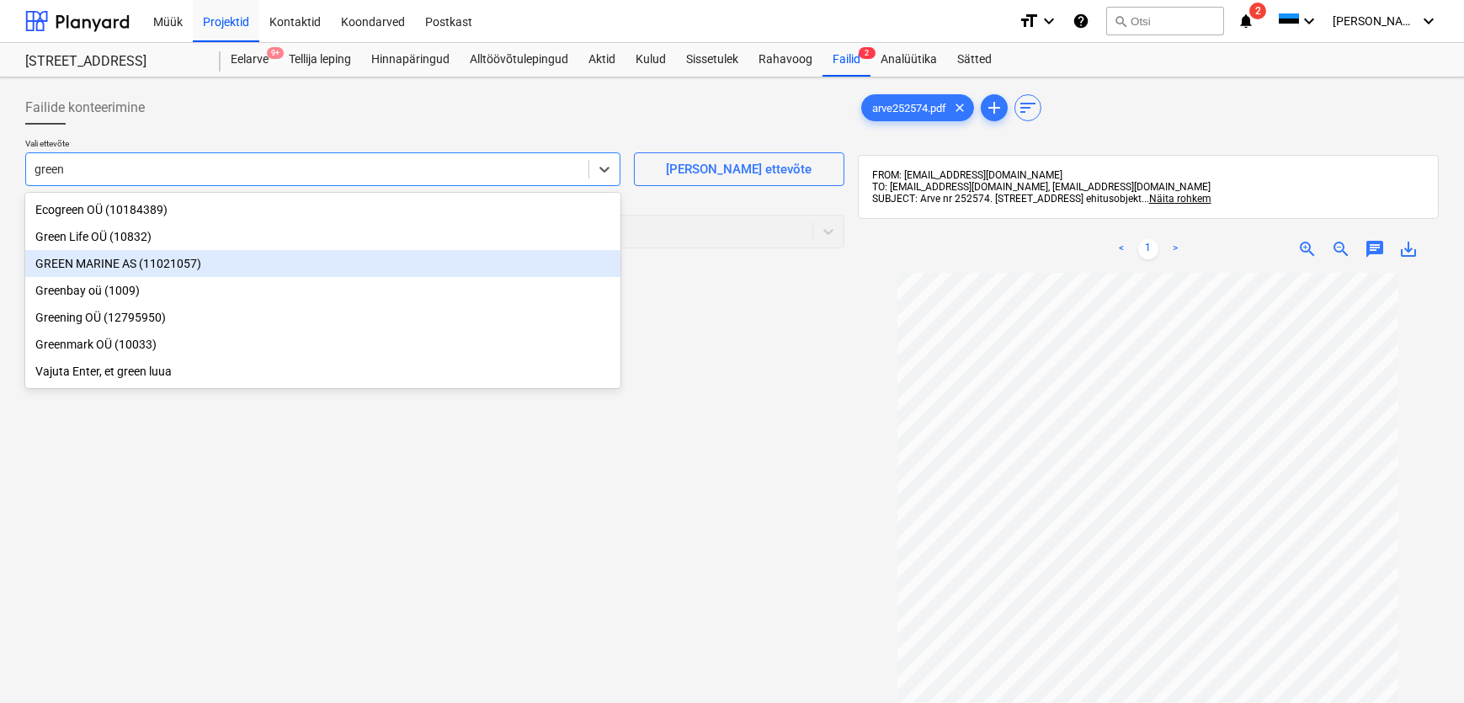
click at [90, 262] on div "GREEN MARINE AS (11021057)" at bounding box center [322, 263] width 595 height 27
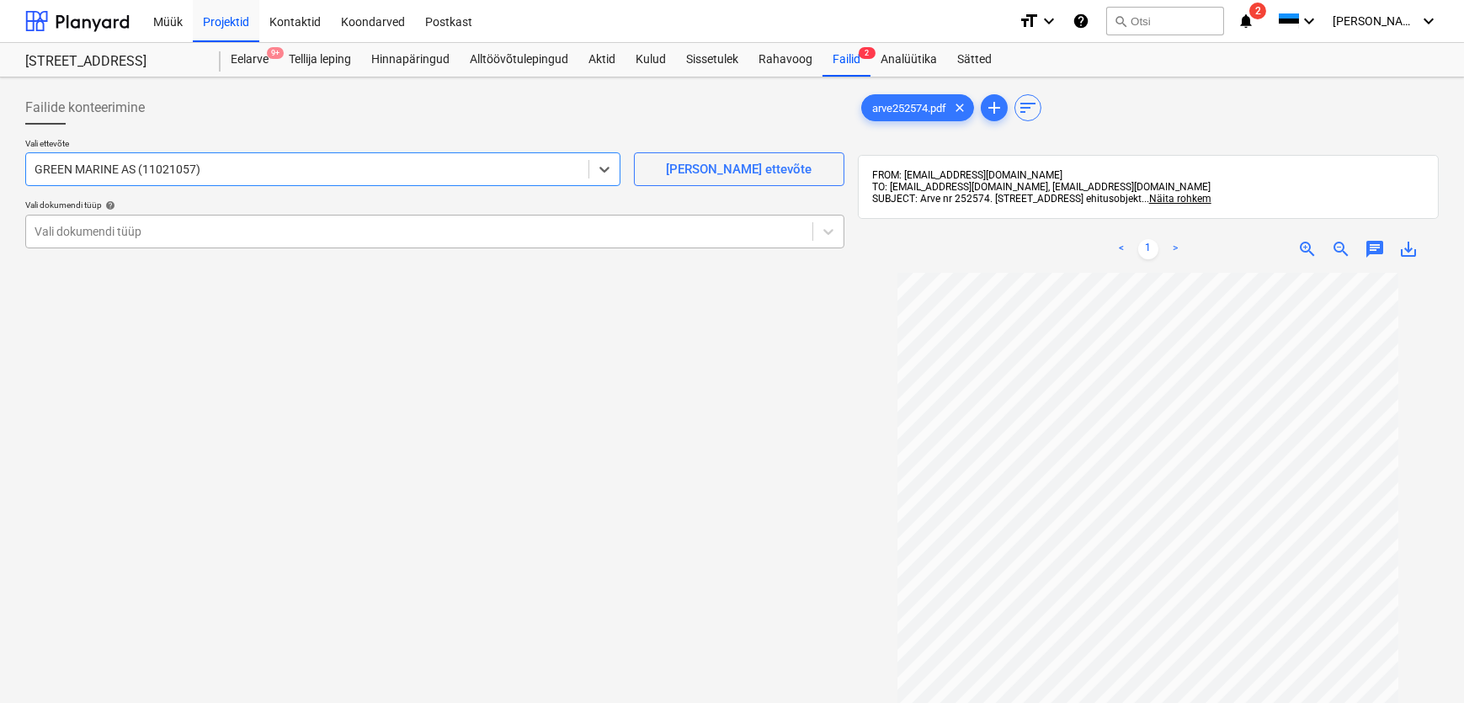
click at [91, 229] on div at bounding box center [419, 231] width 769 height 17
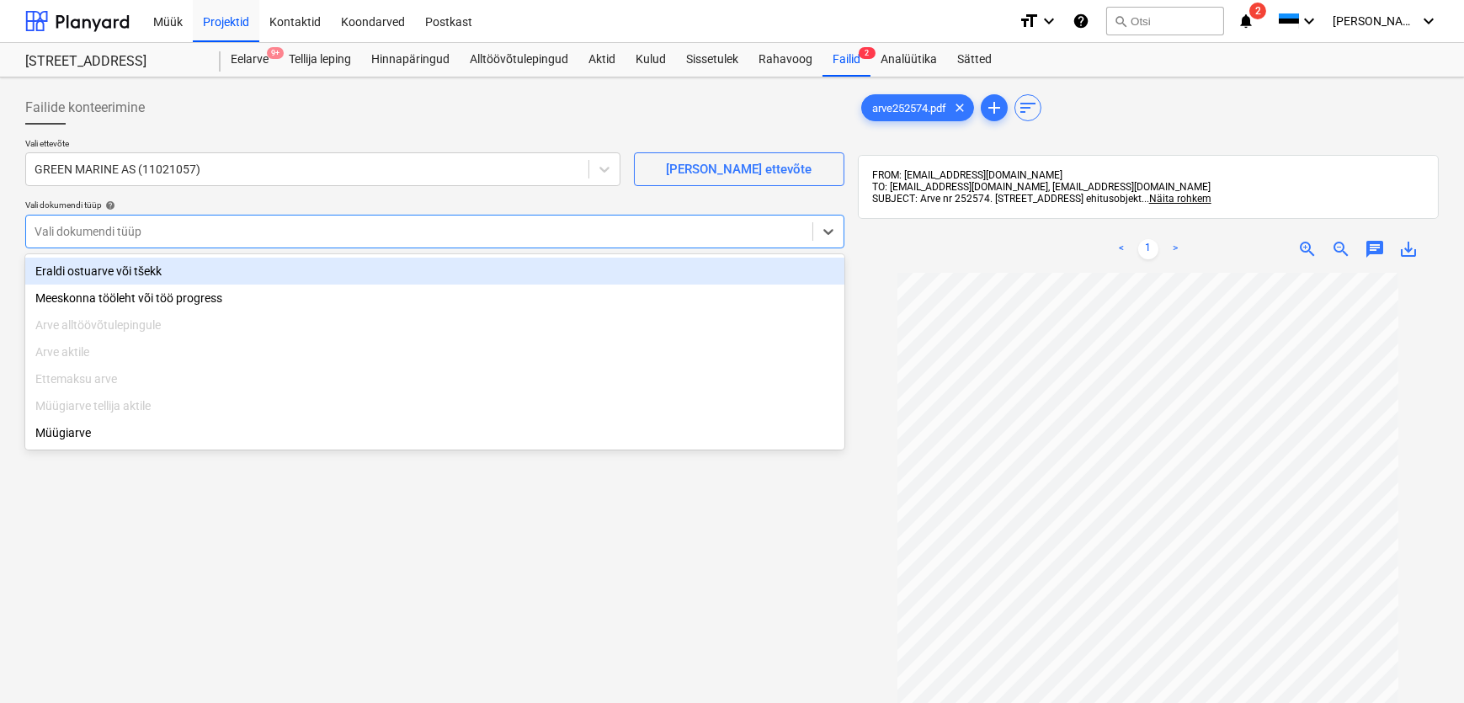
click at [94, 271] on div "Eraldi ostuarve või tšekk" at bounding box center [434, 271] width 819 height 27
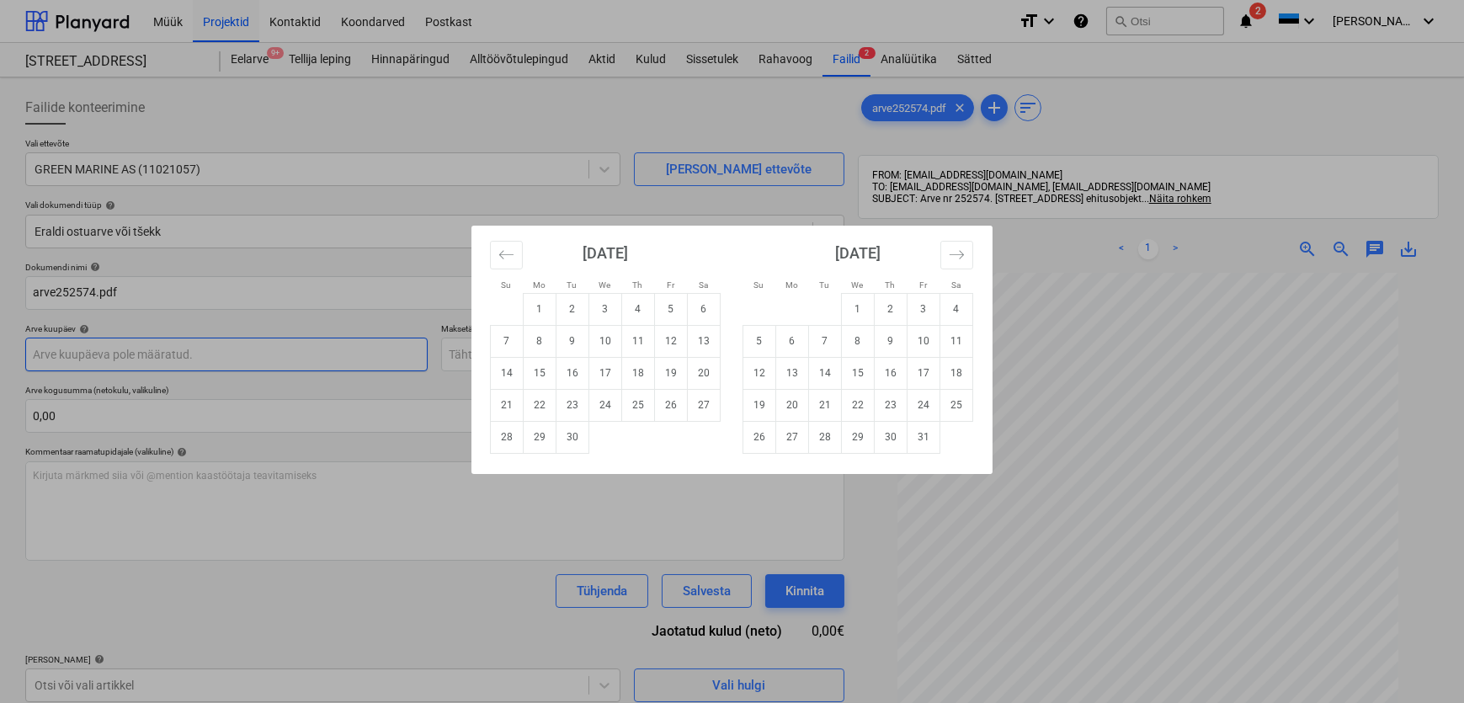
click at [150, 354] on body "Müük Projektid Kontaktid Koondarved Postkast format_size keyboard_arrow_down he…" at bounding box center [732, 351] width 1464 height 703
click at [500, 250] on icon "Move backward to switch to the previous month." at bounding box center [506, 255] width 16 height 16
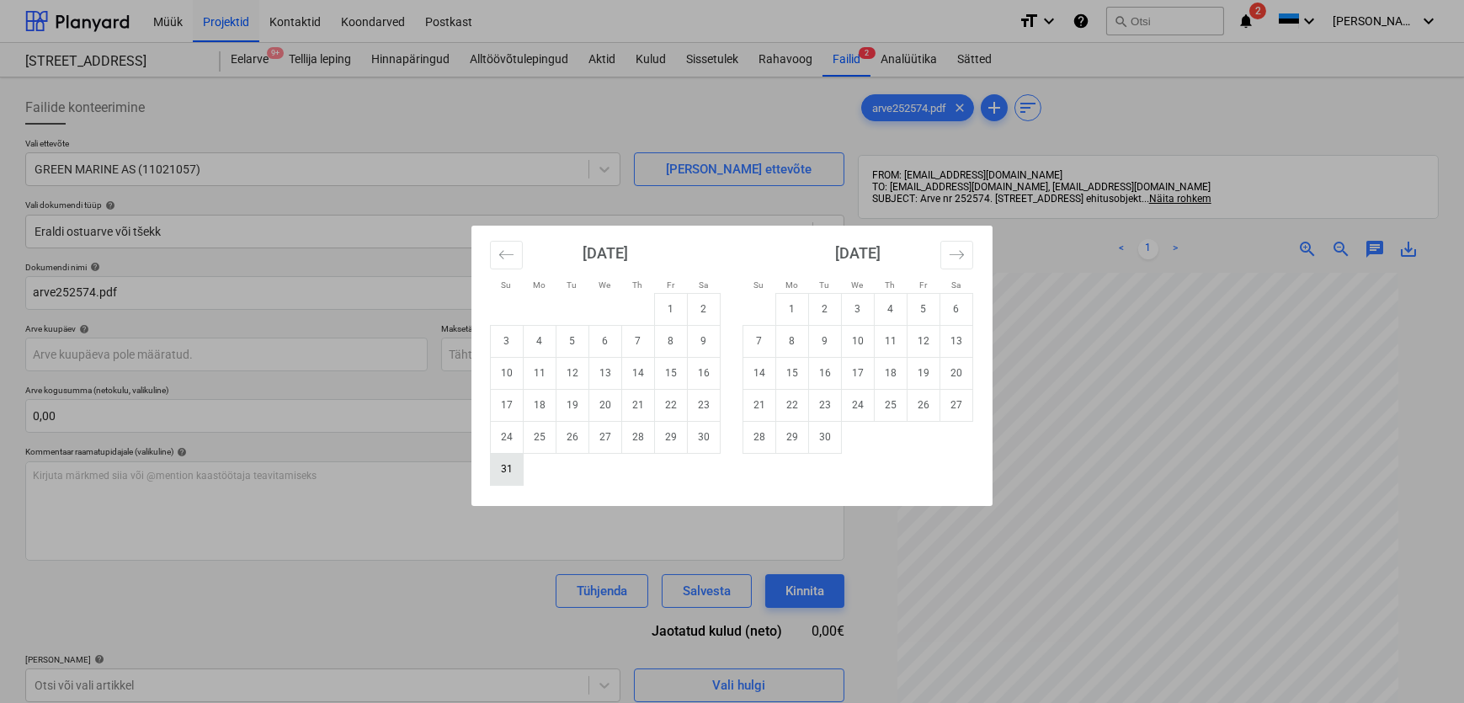
click at [508, 468] on td "31" at bounding box center [507, 469] width 33 height 32
type input "[DATE]"
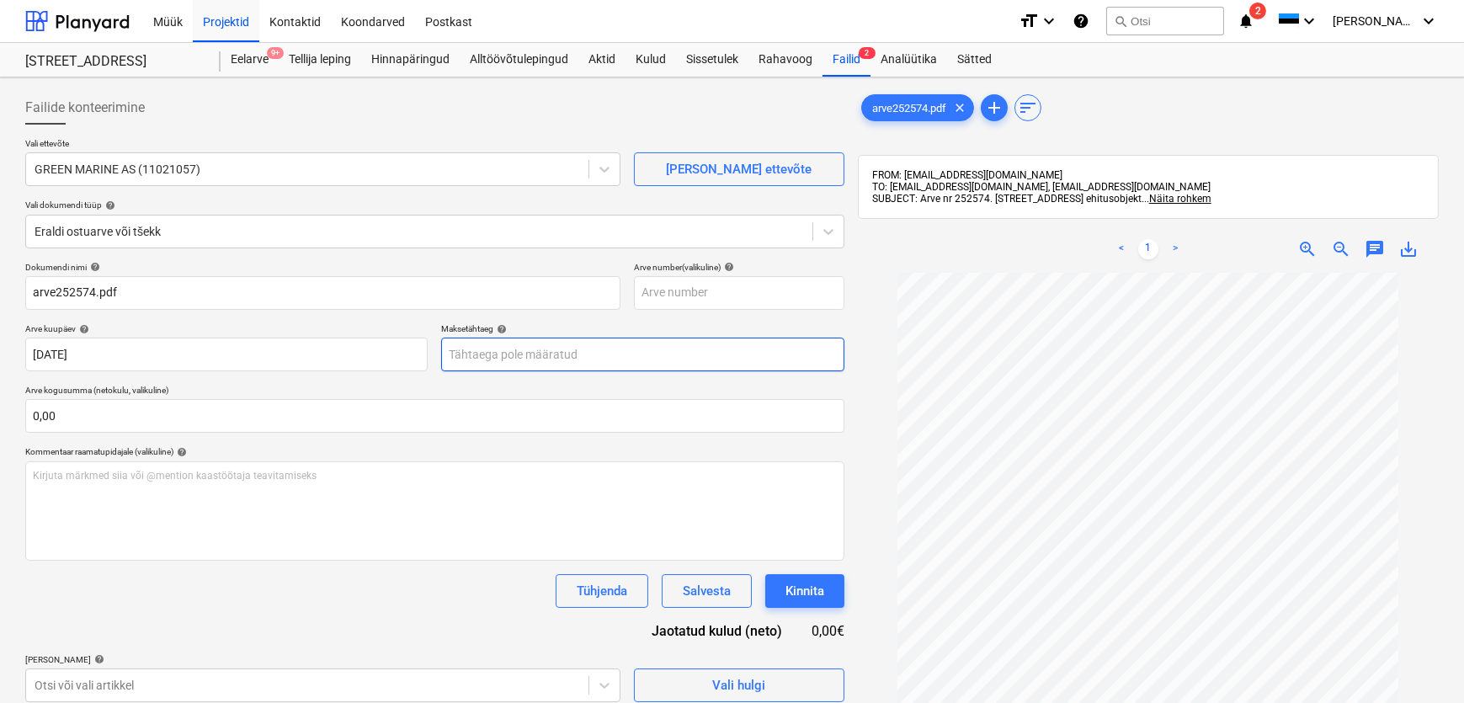
click at [500, 352] on body "Müük Projektid Kontaktid Koondarved Postkast format_size keyboard_arrow_down he…" at bounding box center [732, 351] width 1464 height 703
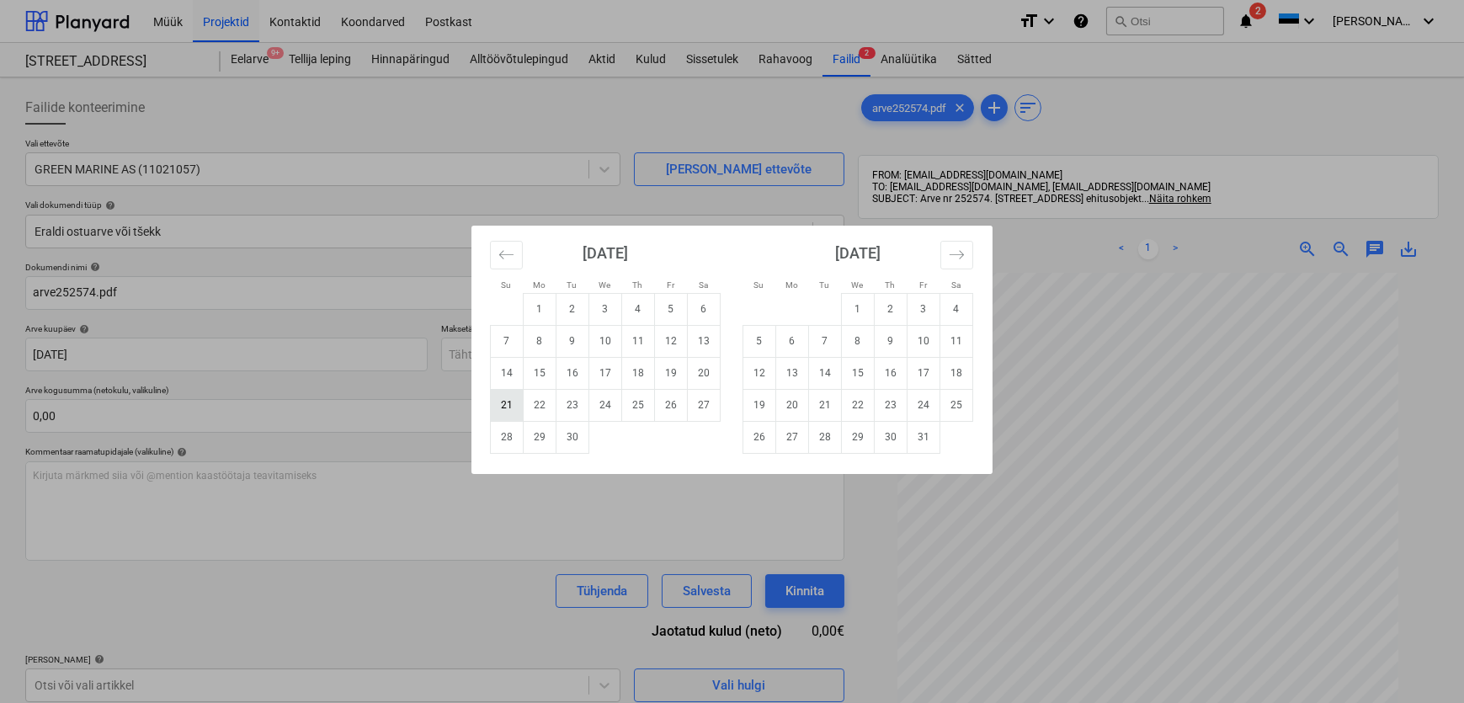
click at [507, 405] on td "21" at bounding box center [507, 405] width 33 height 32
type input "[DATE]"
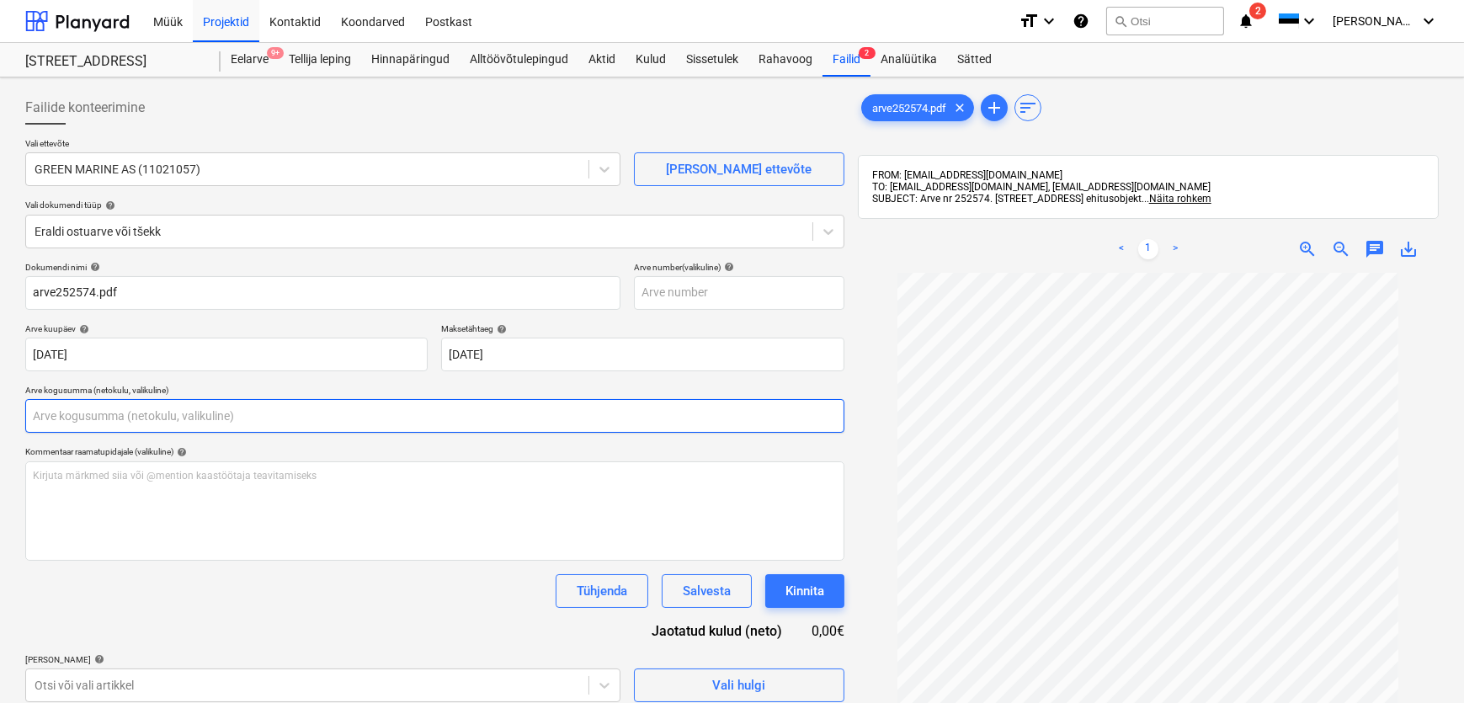
click at [177, 415] on input "text" at bounding box center [434, 416] width 819 height 34
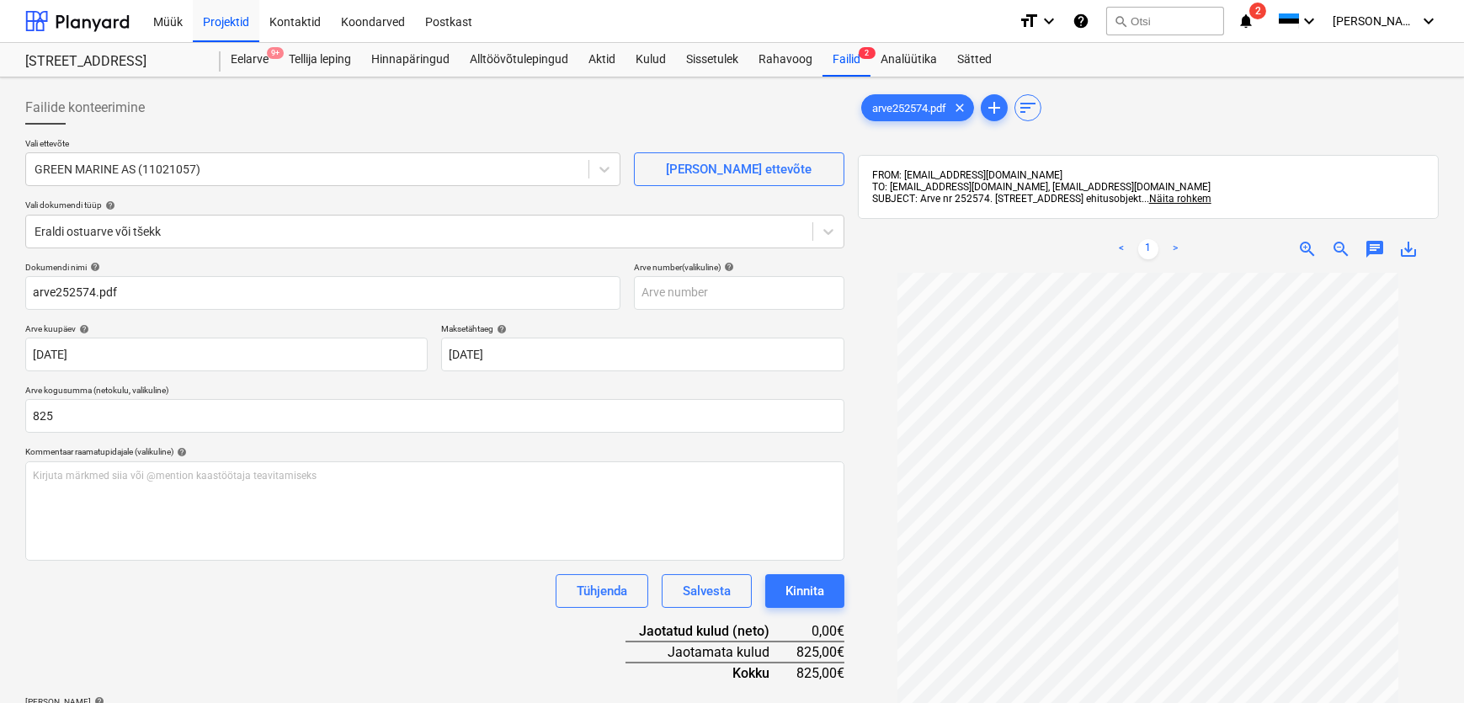
type input "825,00"
click at [203, 593] on div "Tühjenda Salvesta Kinnita" at bounding box center [434, 591] width 819 height 34
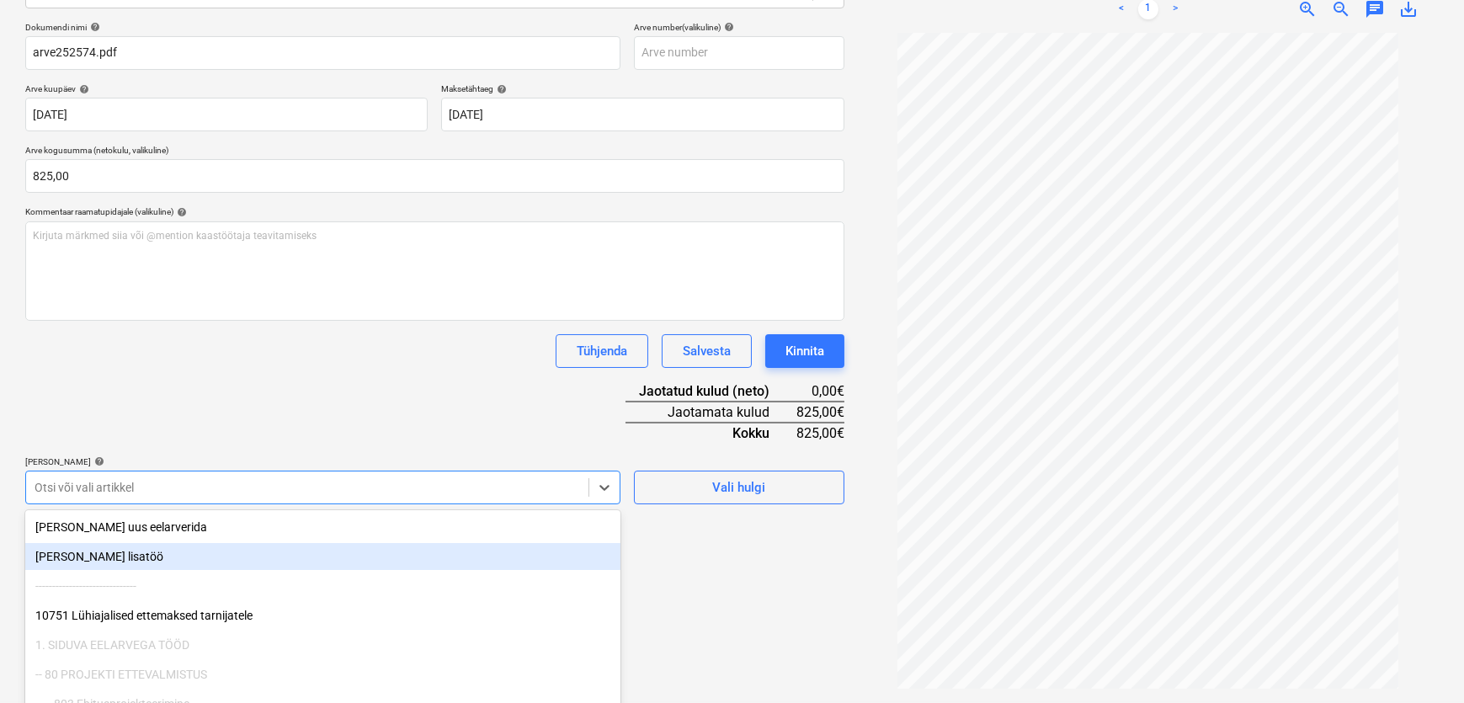
scroll to position [303, 0]
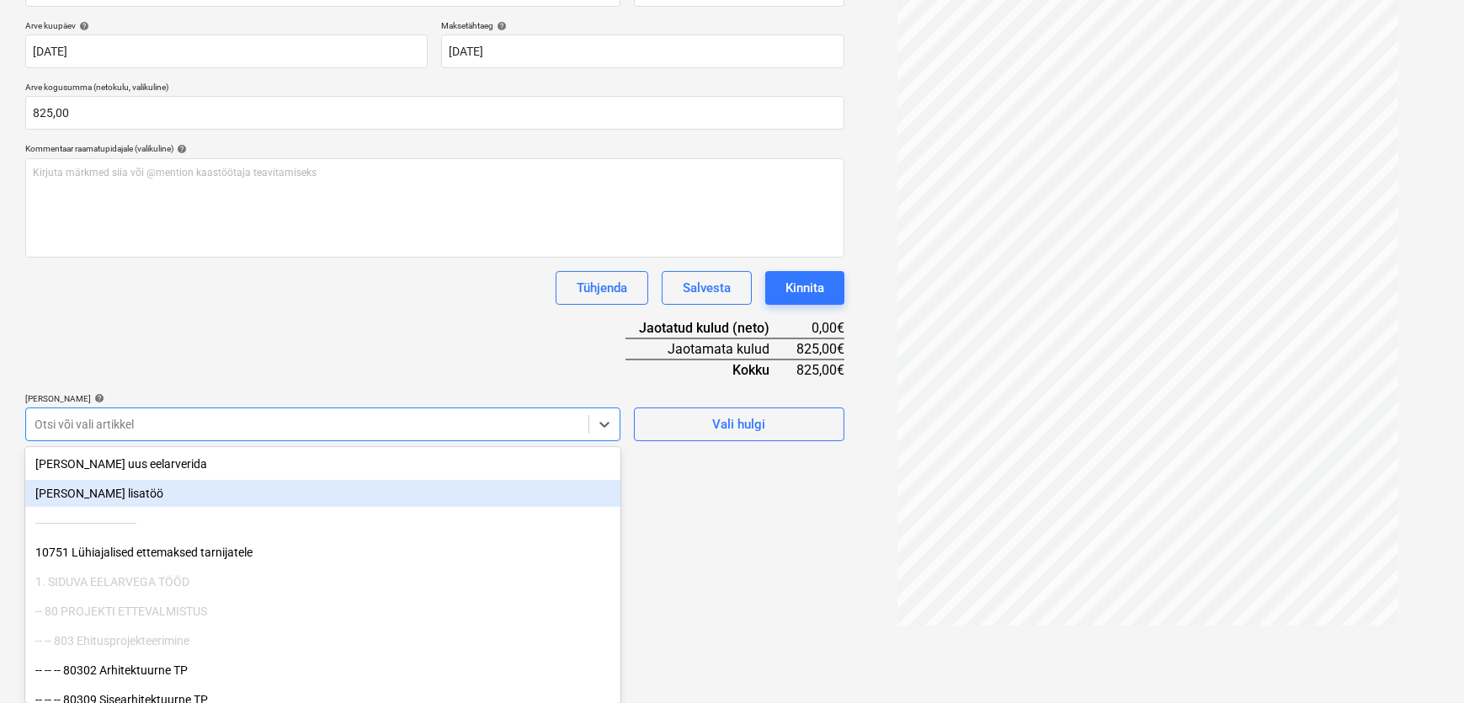
click at [91, 400] on body "Müük Projektid Kontaktid Koondarved Postkast format_size keyboard_arrow_down he…" at bounding box center [732, 48] width 1464 height 703
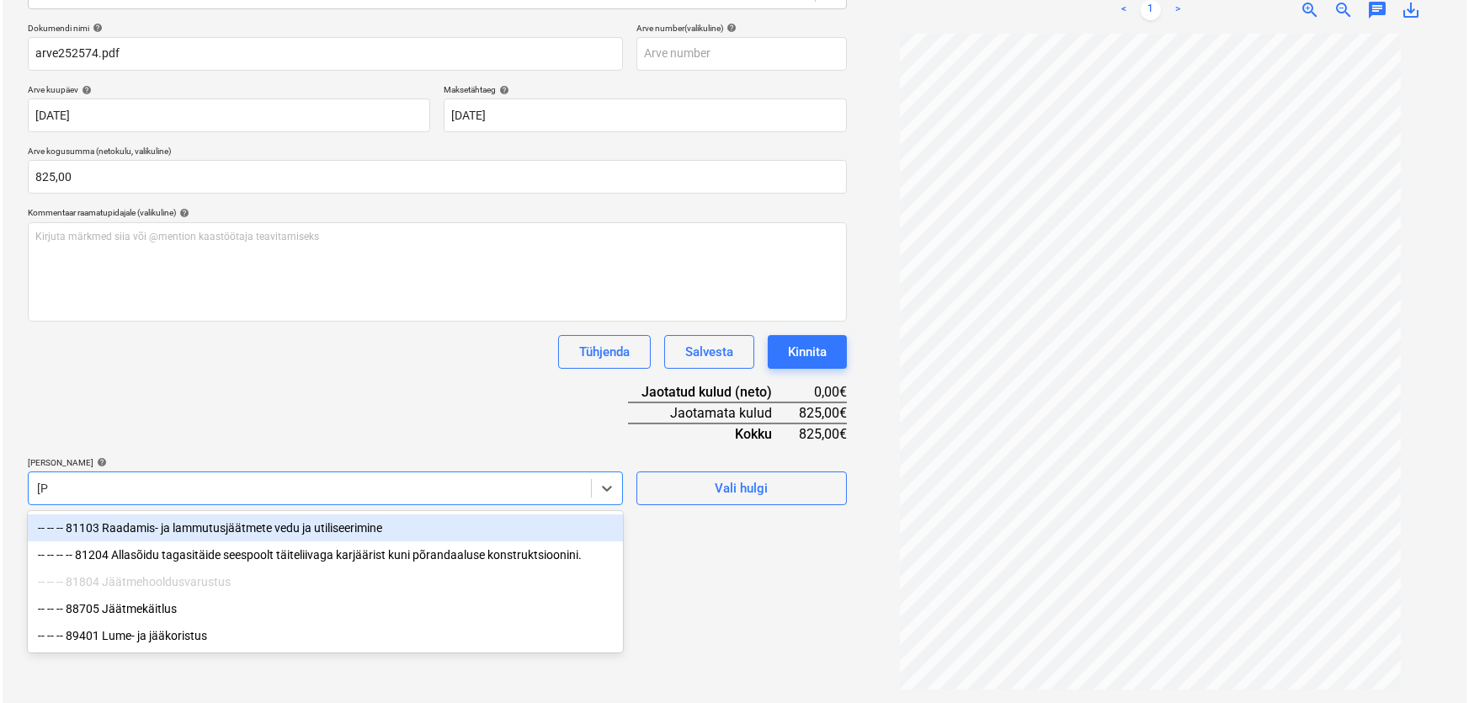
scroll to position [240, 0]
type input "jäät"
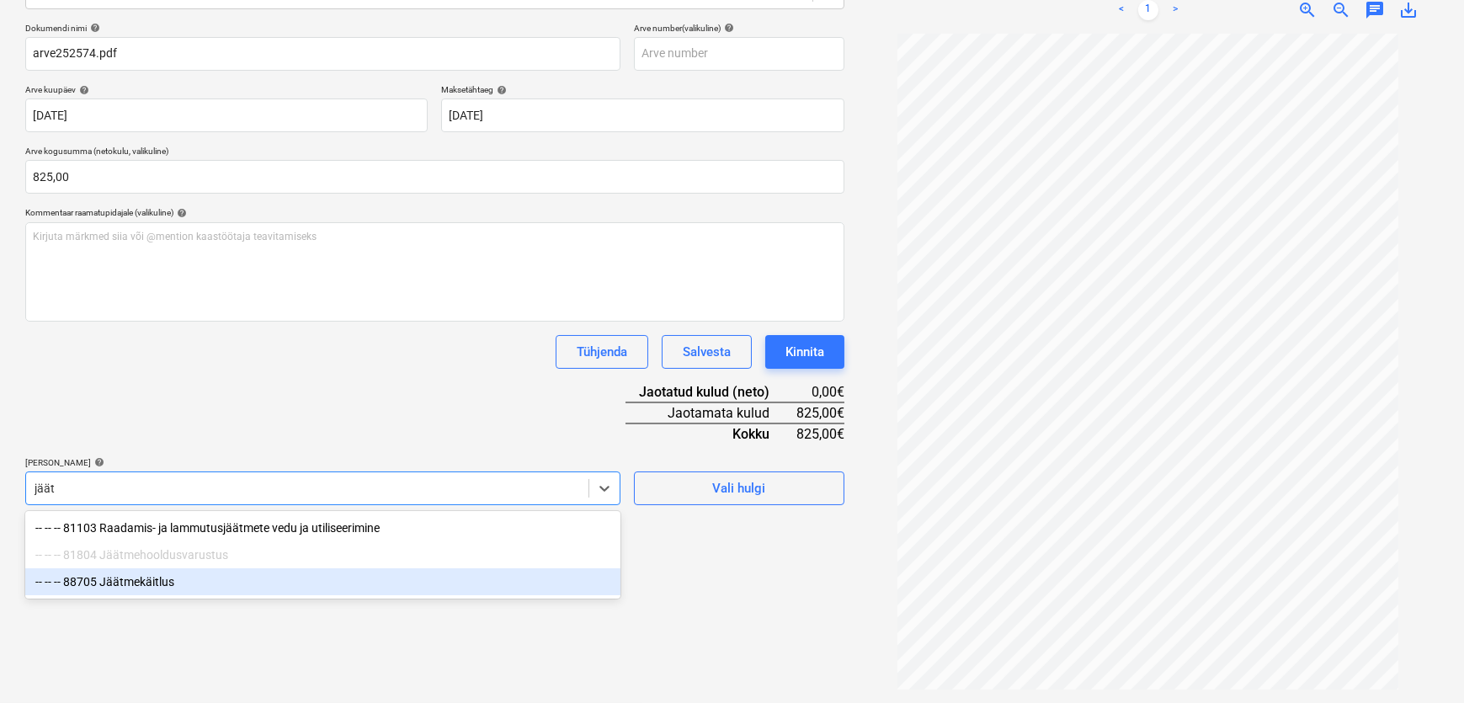
click at [118, 585] on div "-- -- -- 88705 Jäätmekäitlus" at bounding box center [322, 581] width 595 height 27
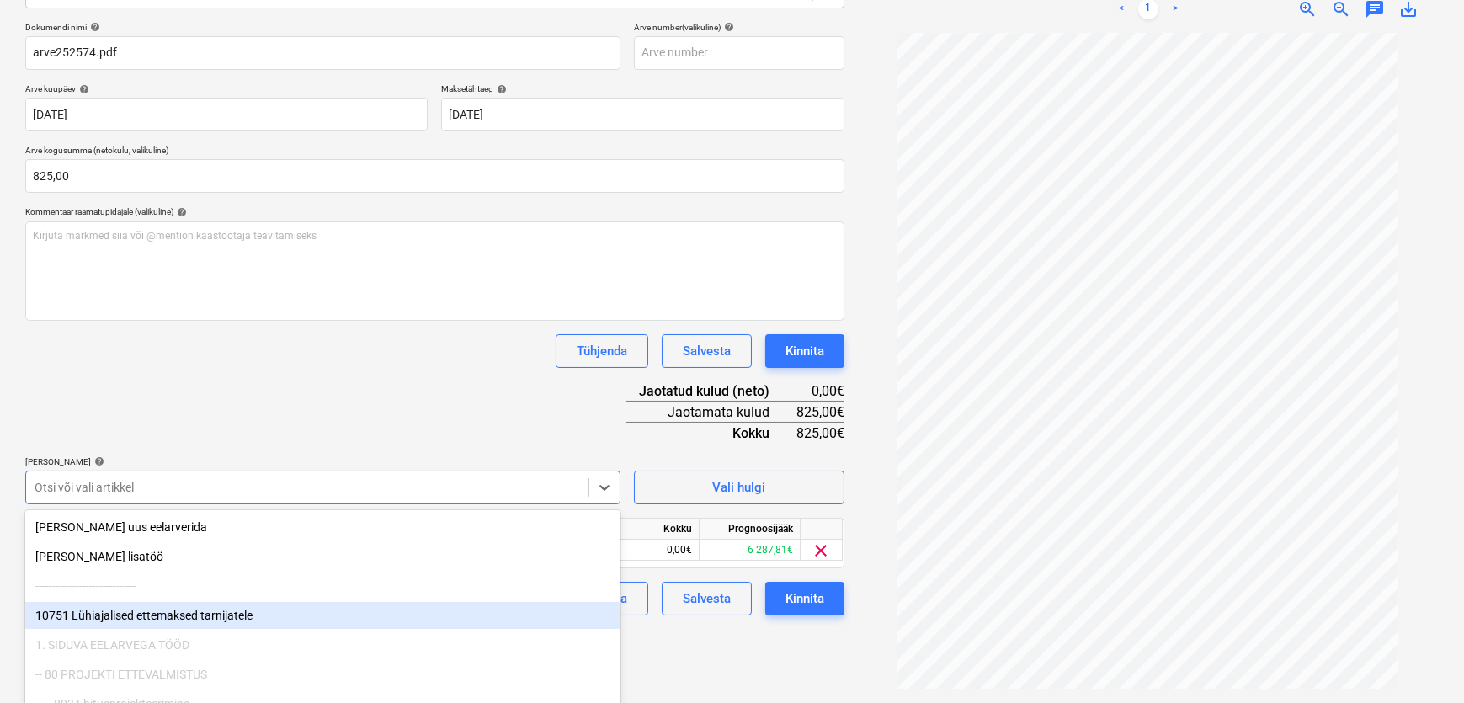
click at [662, 644] on div "Failide konteerimine Vali ettevõte GREEN MARINE AS (11021057) [PERSON_NAME] ett…" at bounding box center [435, 269] width 832 height 851
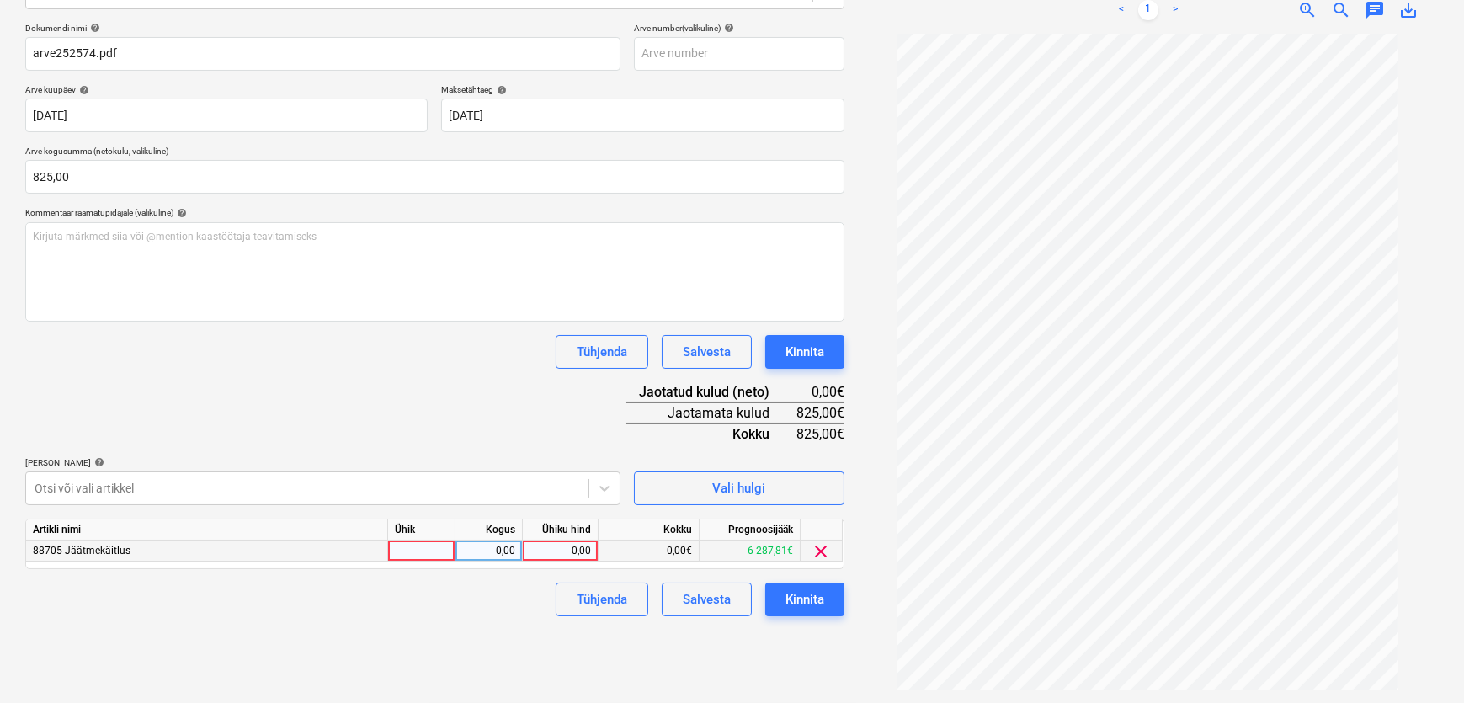
click at [556, 549] on div "0,00" at bounding box center [559, 550] width 61 height 21
type input "825"
click at [518, 611] on div "Tühjenda Salvesta Kinnita" at bounding box center [434, 599] width 819 height 34
click at [818, 598] on div "Kinnita" at bounding box center [804, 599] width 39 height 22
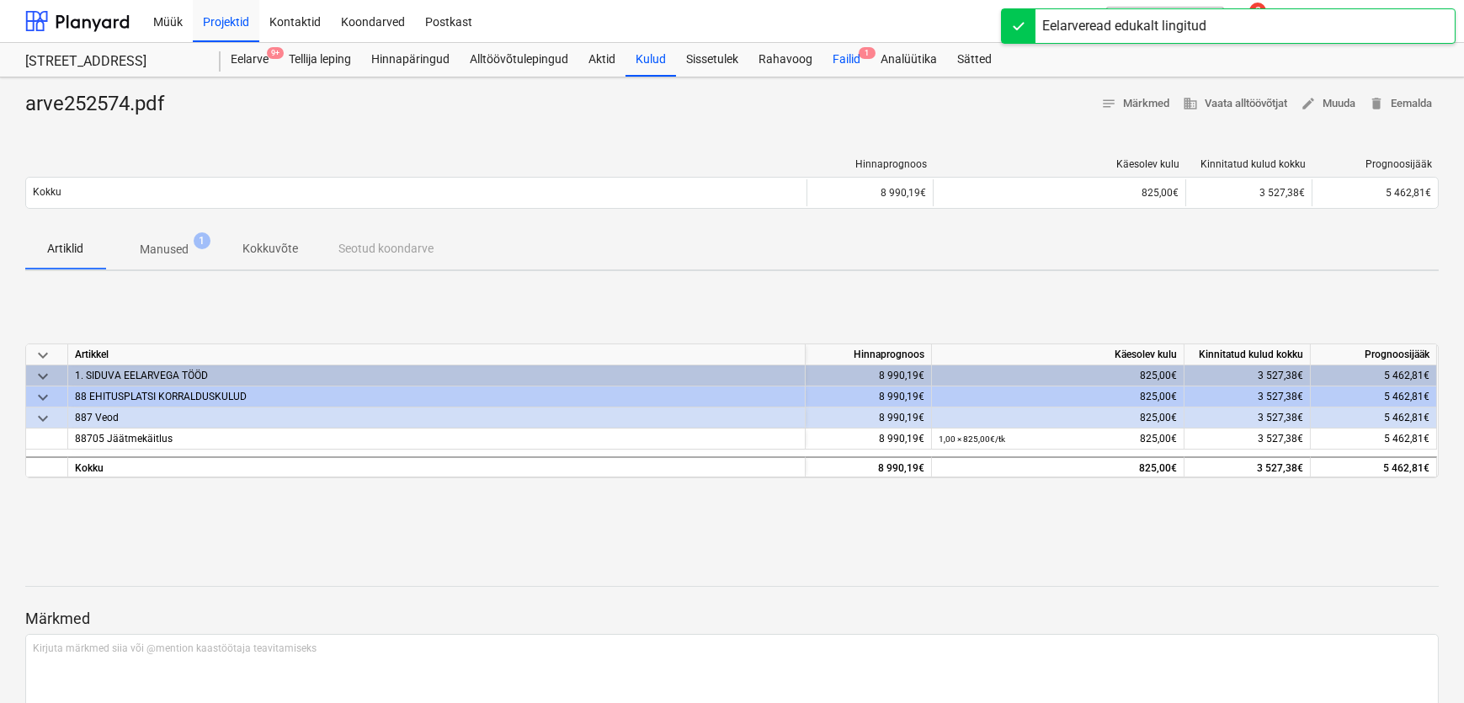
click at [855, 44] on div "Failid 1" at bounding box center [846, 60] width 48 height 34
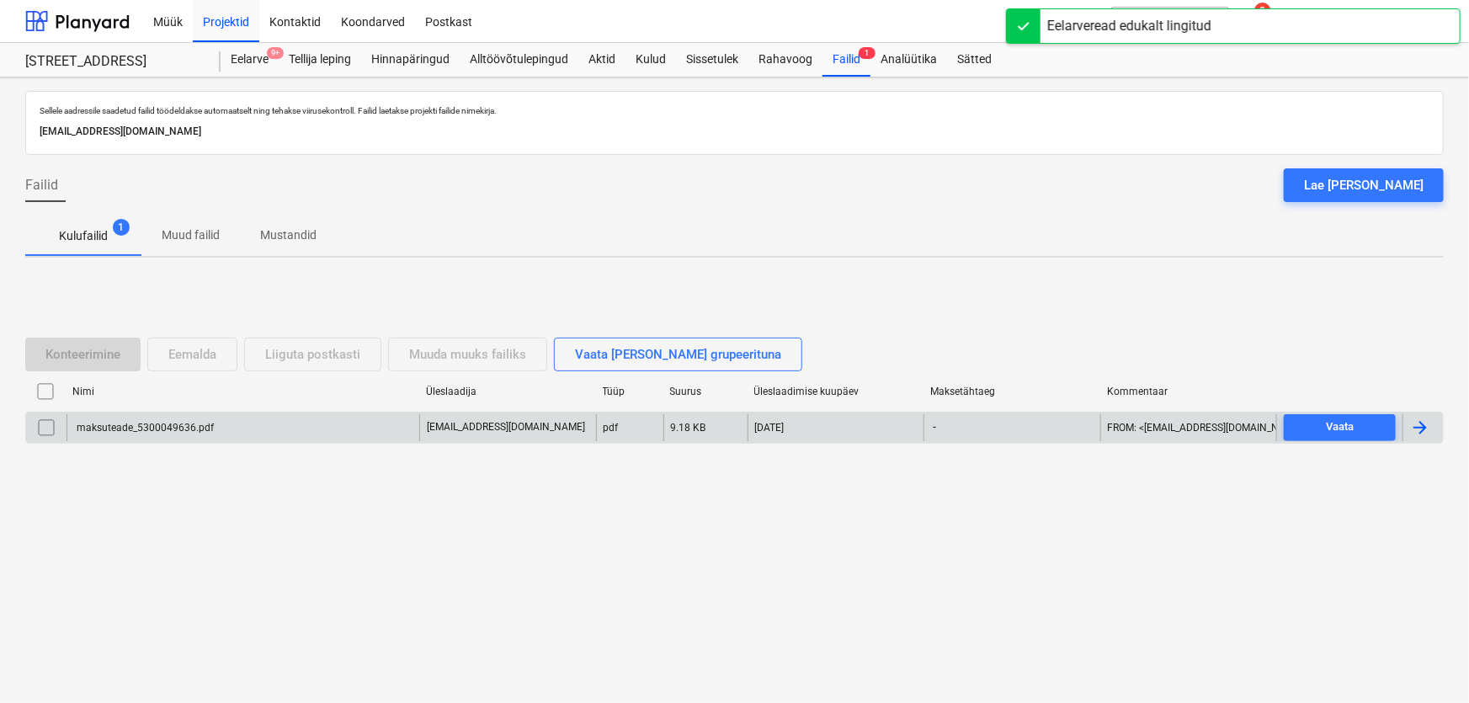
click at [144, 427] on div "maksuteade_5300049636.pdf" at bounding box center [144, 428] width 140 height 12
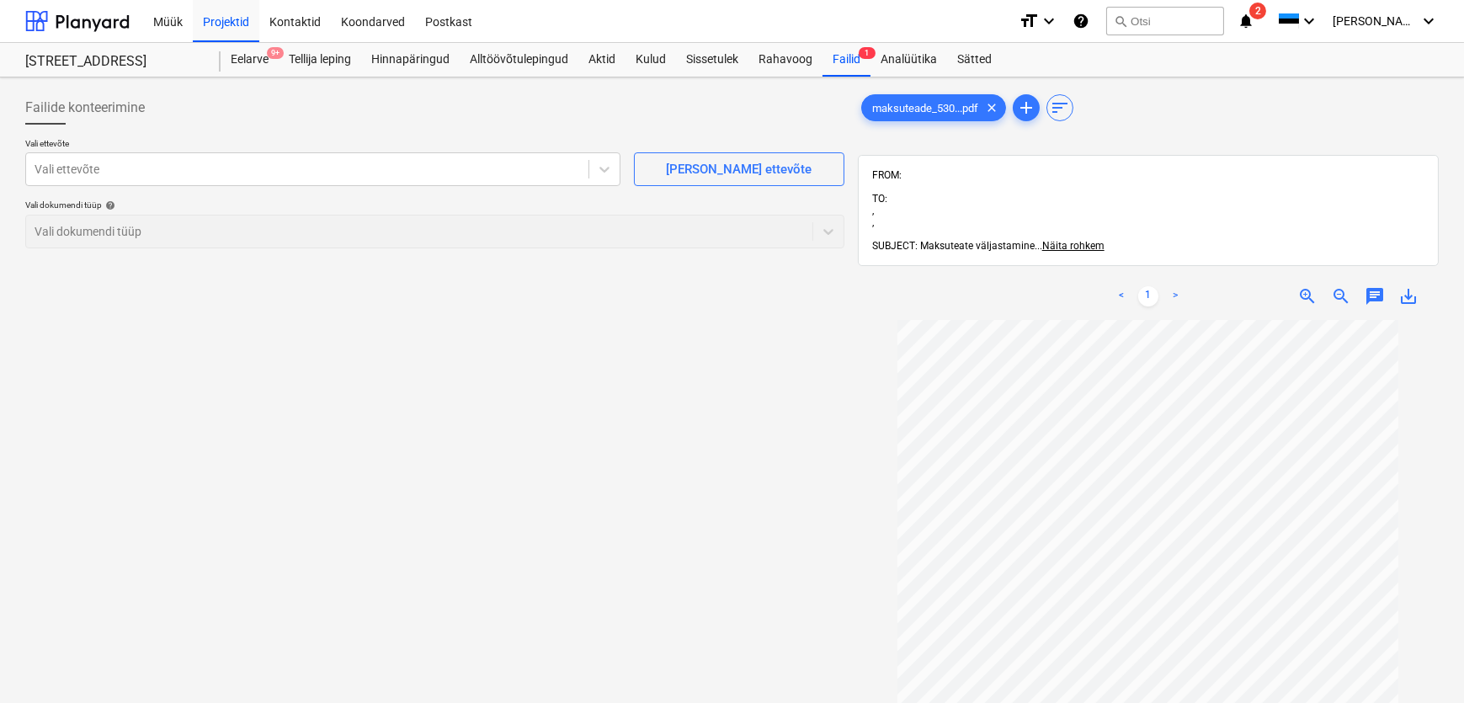
scroll to position [56, 0]
click at [159, 176] on div at bounding box center [307, 169] width 545 height 17
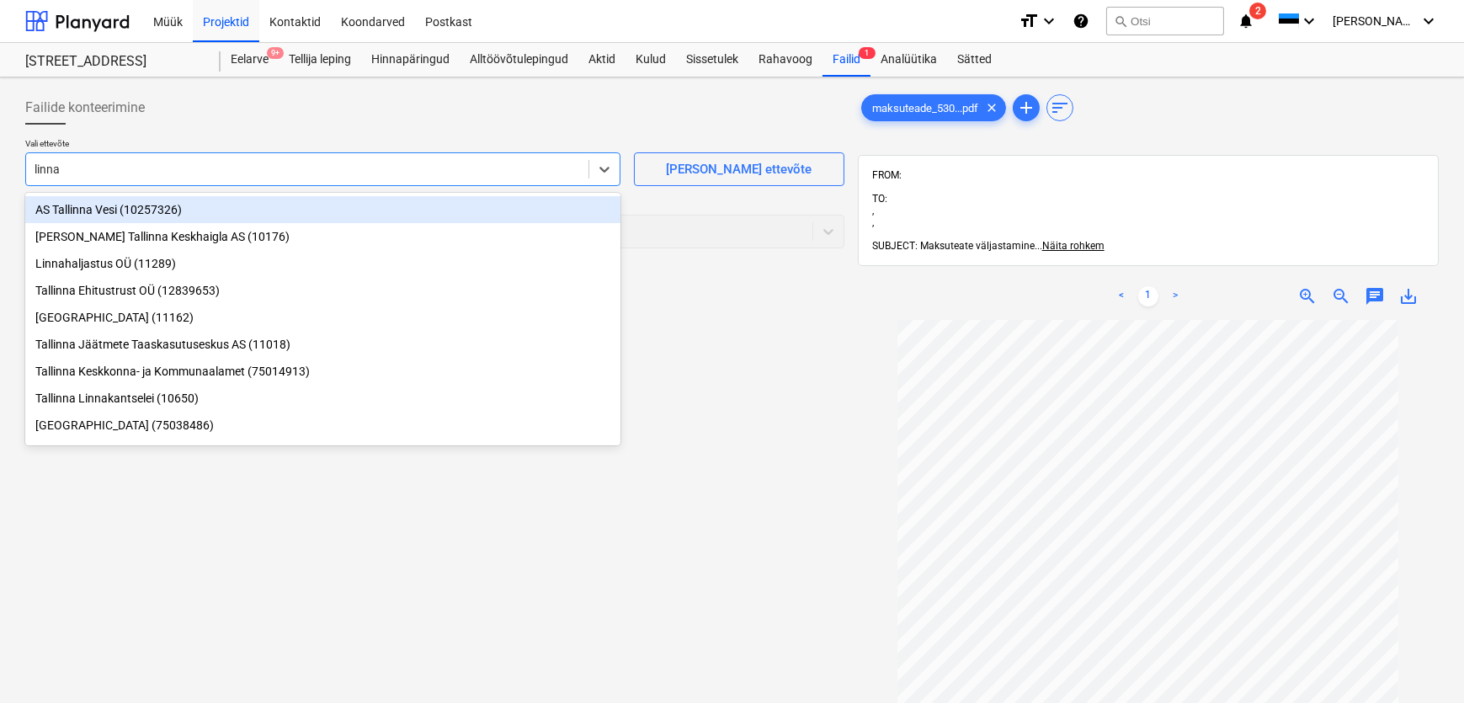
type input "linnak"
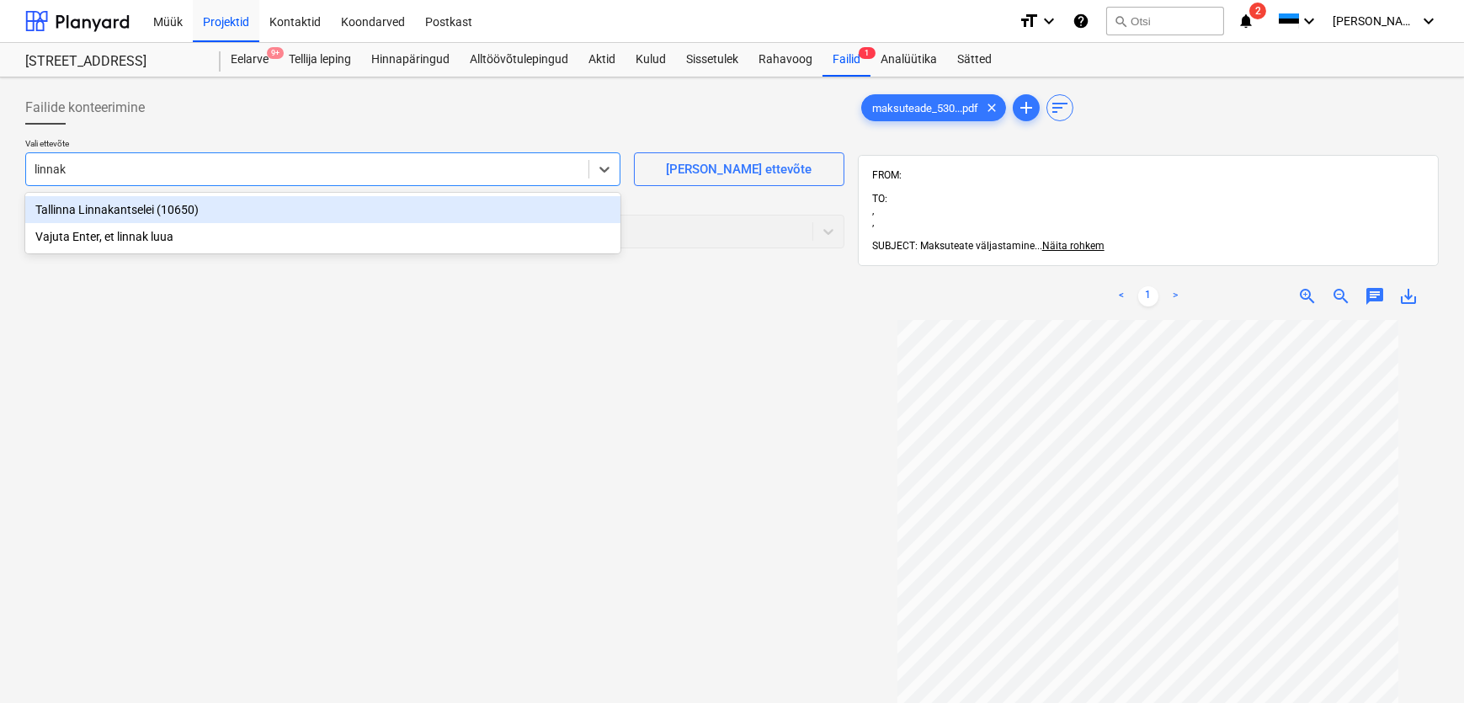
click at [139, 209] on div "Tallinna Linnakantselei (10650)" at bounding box center [322, 209] width 595 height 27
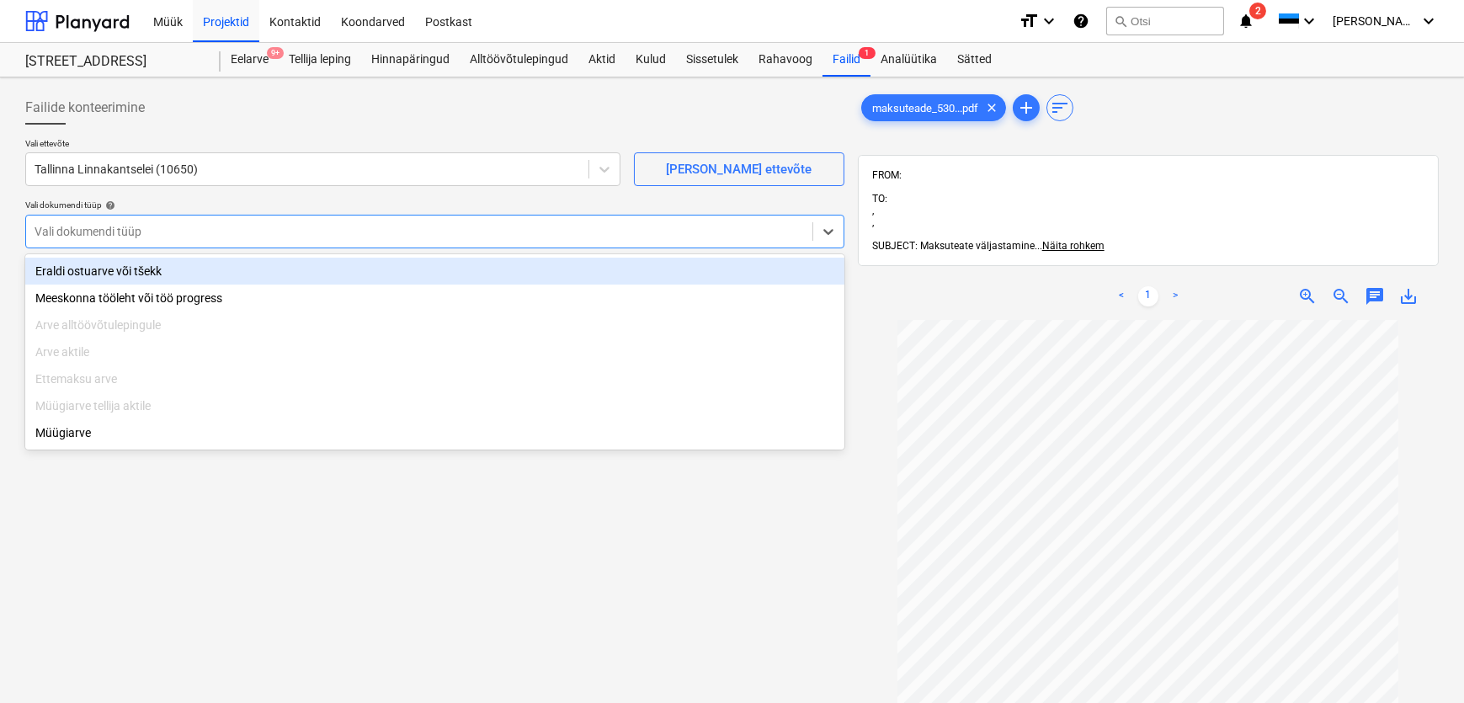
click at [141, 226] on div at bounding box center [419, 231] width 769 height 17
click at [139, 274] on div "Eraldi ostuarve või tšekk" at bounding box center [434, 271] width 819 height 27
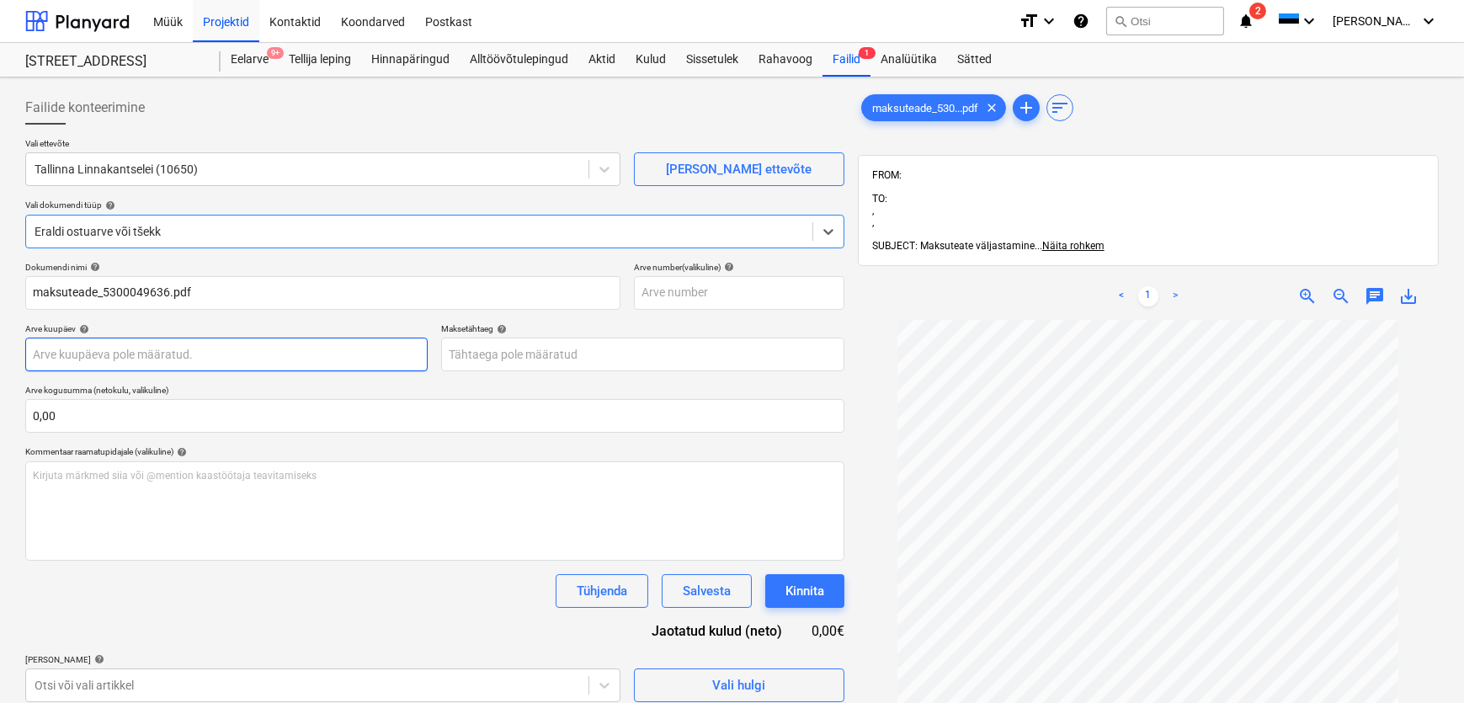
click at [116, 346] on body "Müük Projektid Kontaktid Koondarved Postkast format_size keyboard_arrow_down he…" at bounding box center [732, 351] width 1464 height 703
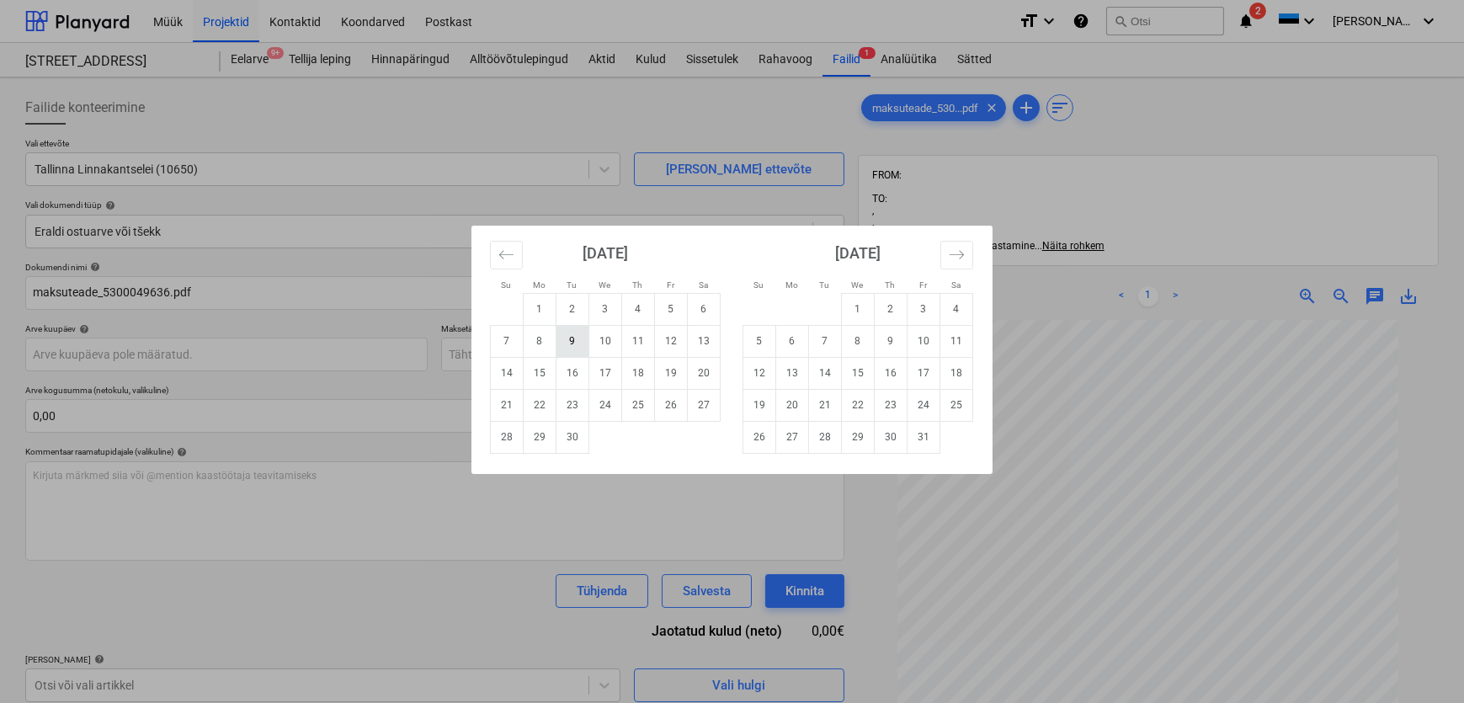
click at [565, 337] on td "9" at bounding box center [572, 341] width 33 height 32
type input "[DATE]"
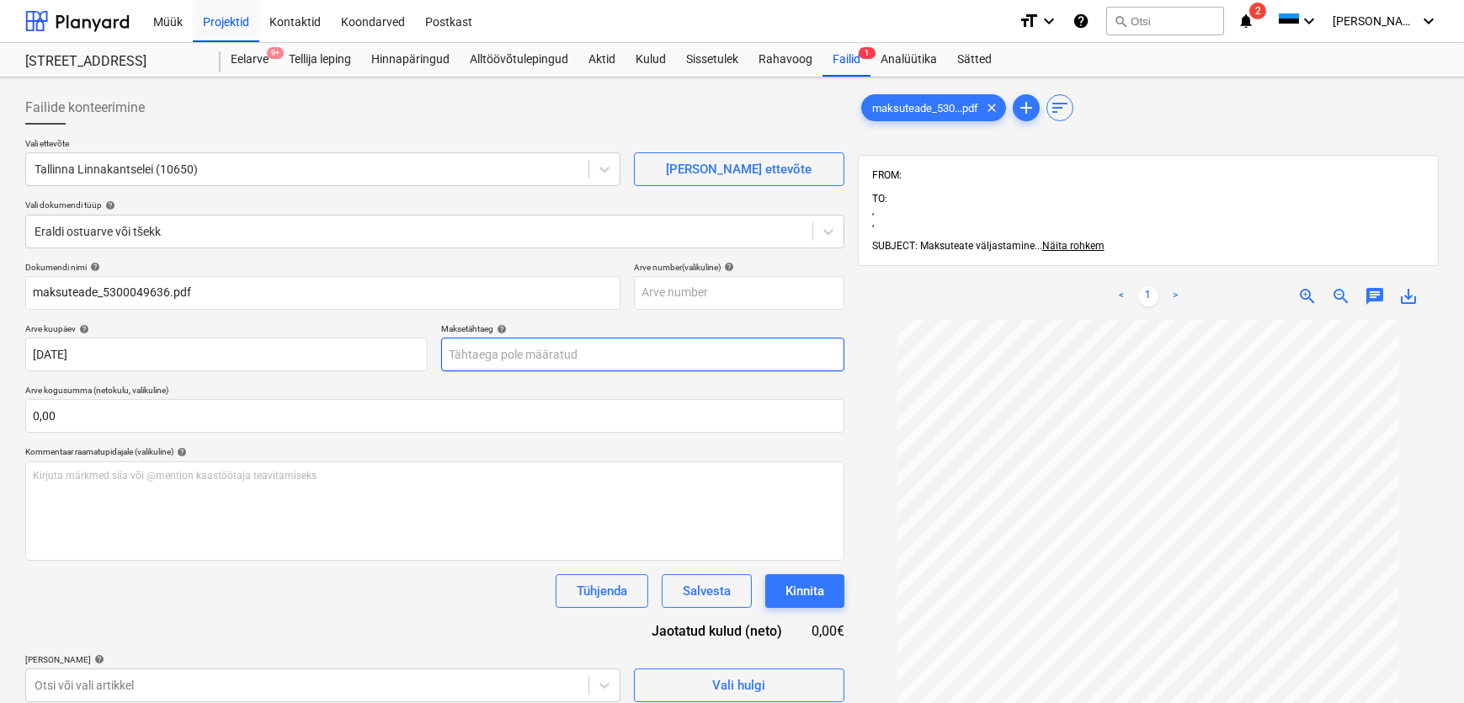
click at [505, 348] on body "Müük Projektid Kontaktid Koondarved Postkast format_size keyboard_arrow_down he…" at bounding box center [732, 351] width 1464 height 703
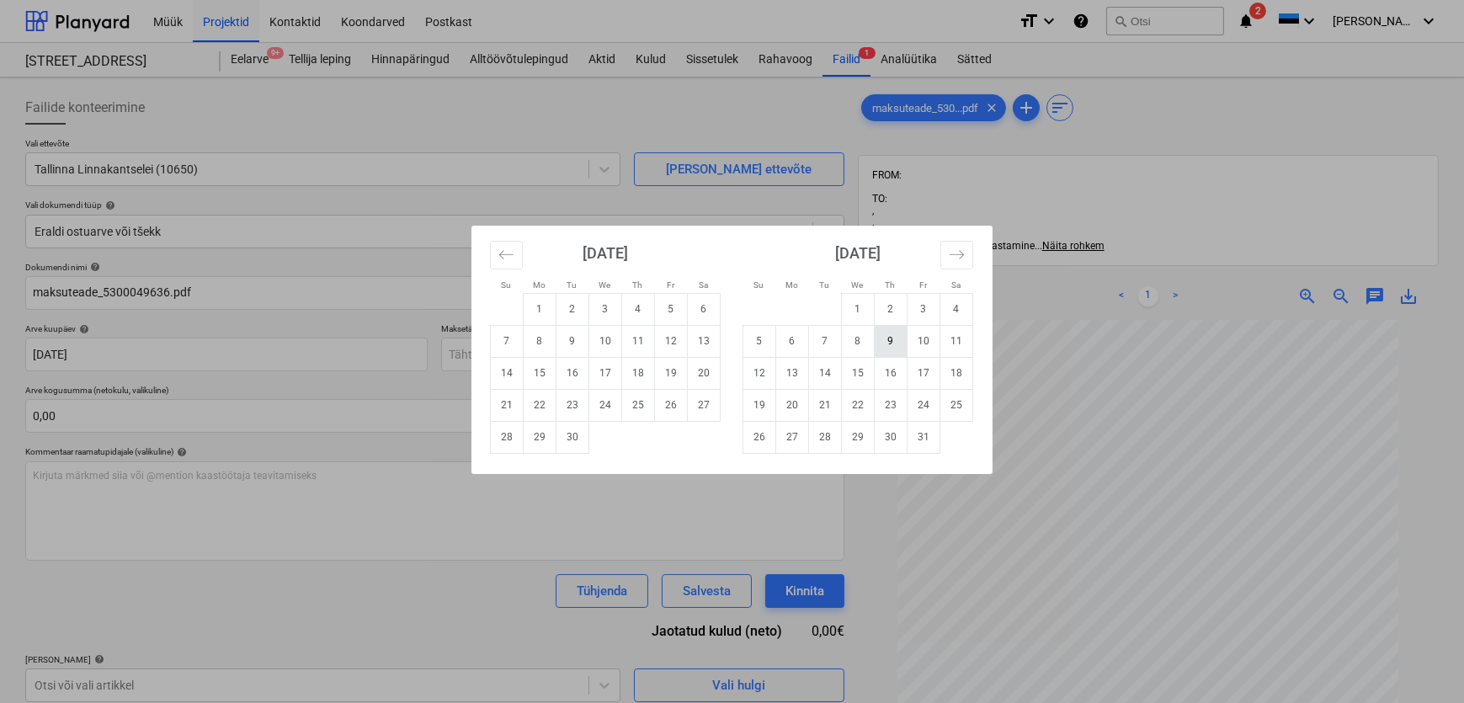
click at [890, 339] on td "9" at bounding box center [891, 341] width 33 height 32
type input "[DATE]"
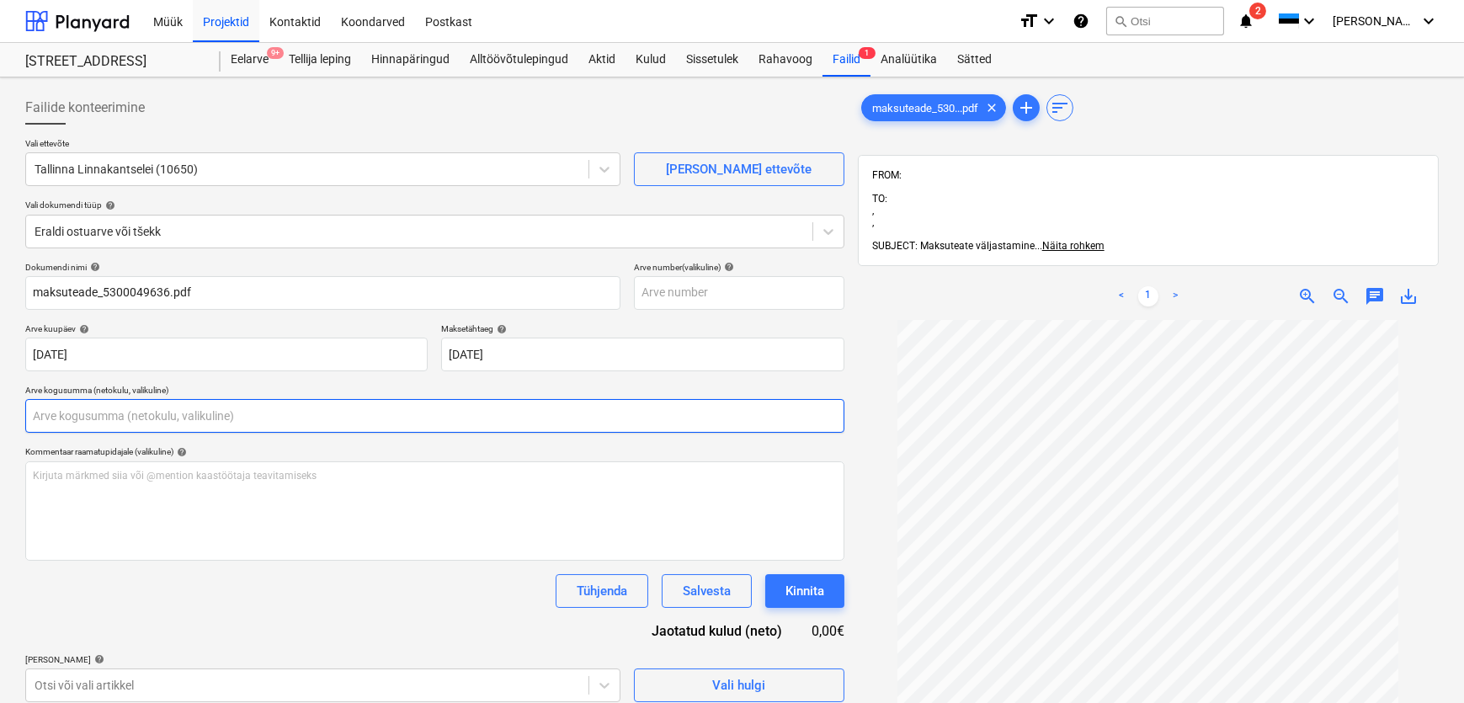
click at [64, 412] on input "text" at bounding box center [434, 416] width 819 height 34
click at [220, 410] on input "text" at bounding box center [434, 416] width 819 height 34
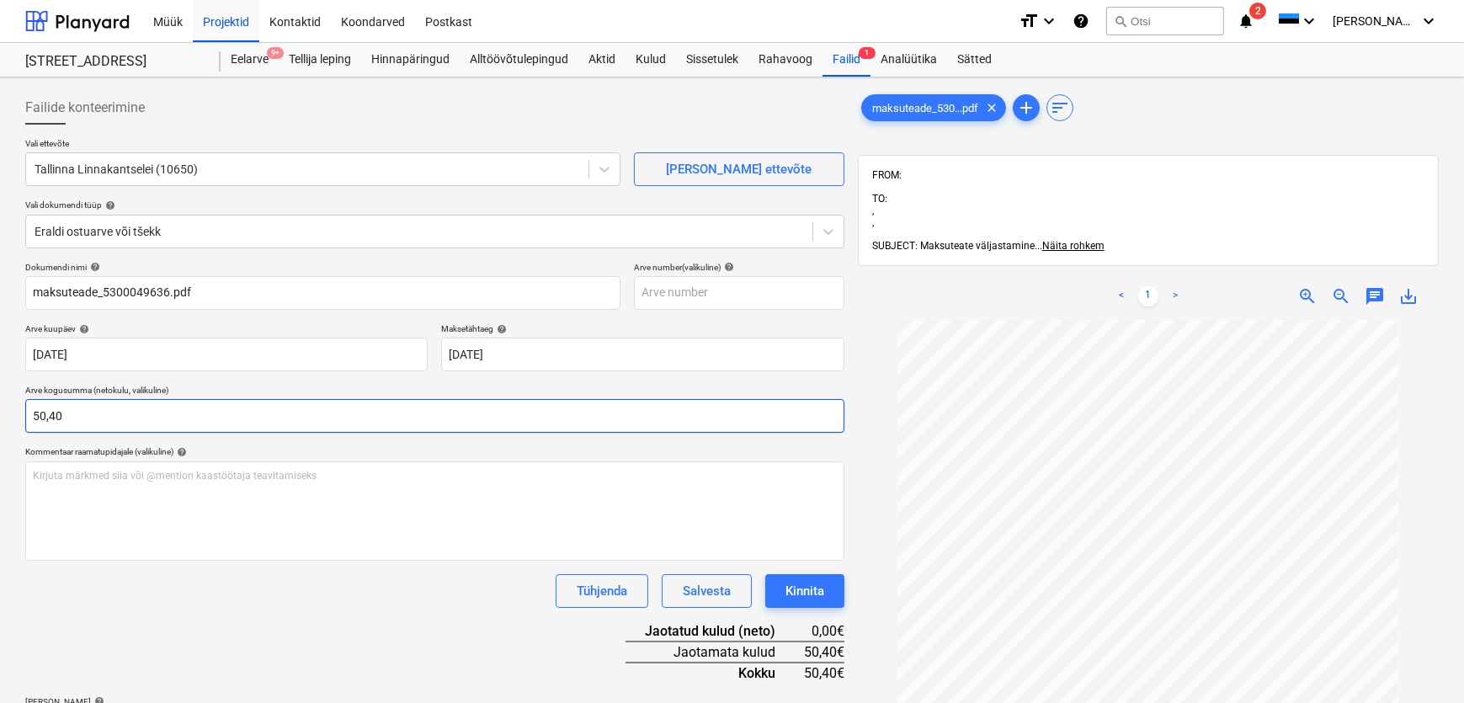
type input "50,40"
click at [178, 609] on div "Dokumendi nimi help maksuteade_5300049636.pdf Arve number (valikuline) help Arv…" at bounding box center [434, 503] width 819 height 482
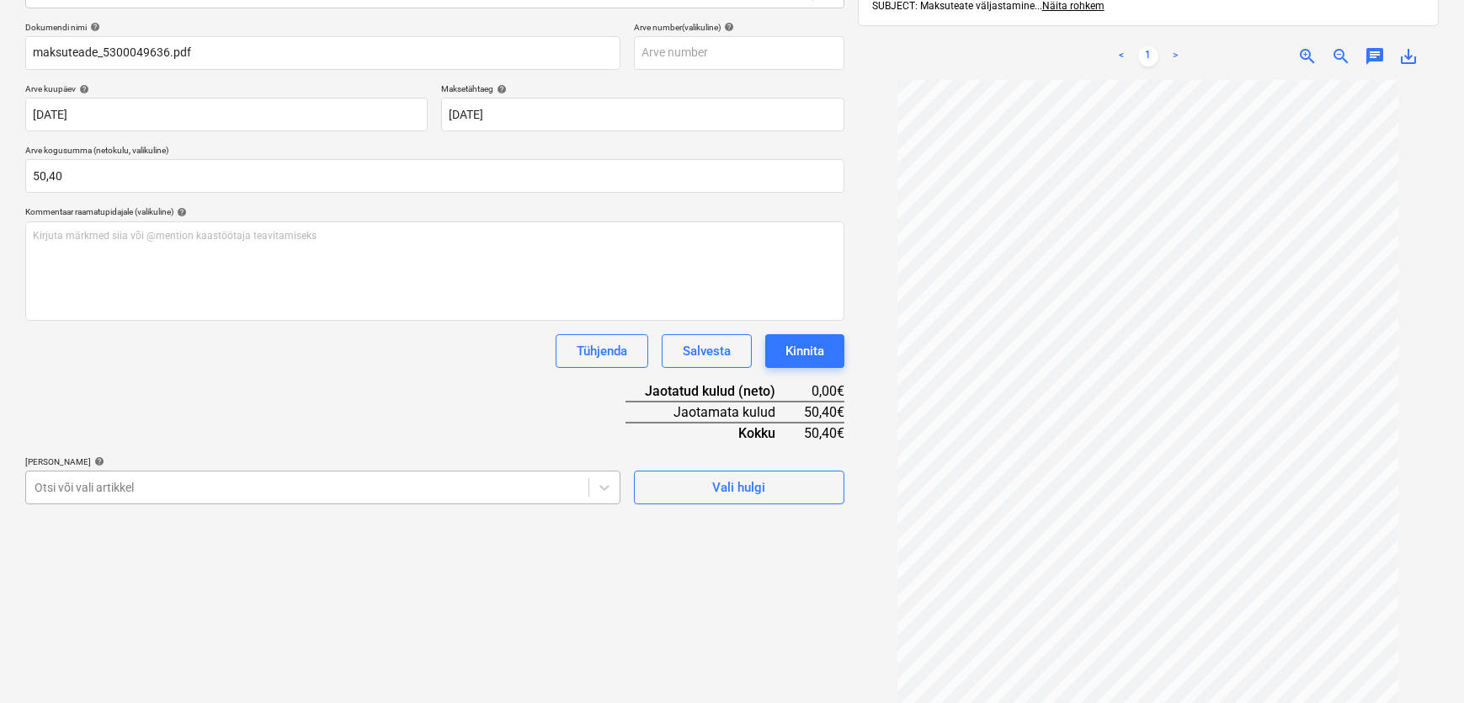
click at [301, 463] on body "Müük Projektid Kontaktid Koondarved Postkast format_size keyboard_arrow_down he…" at bounding box center [732, 111] width 1464 height 703
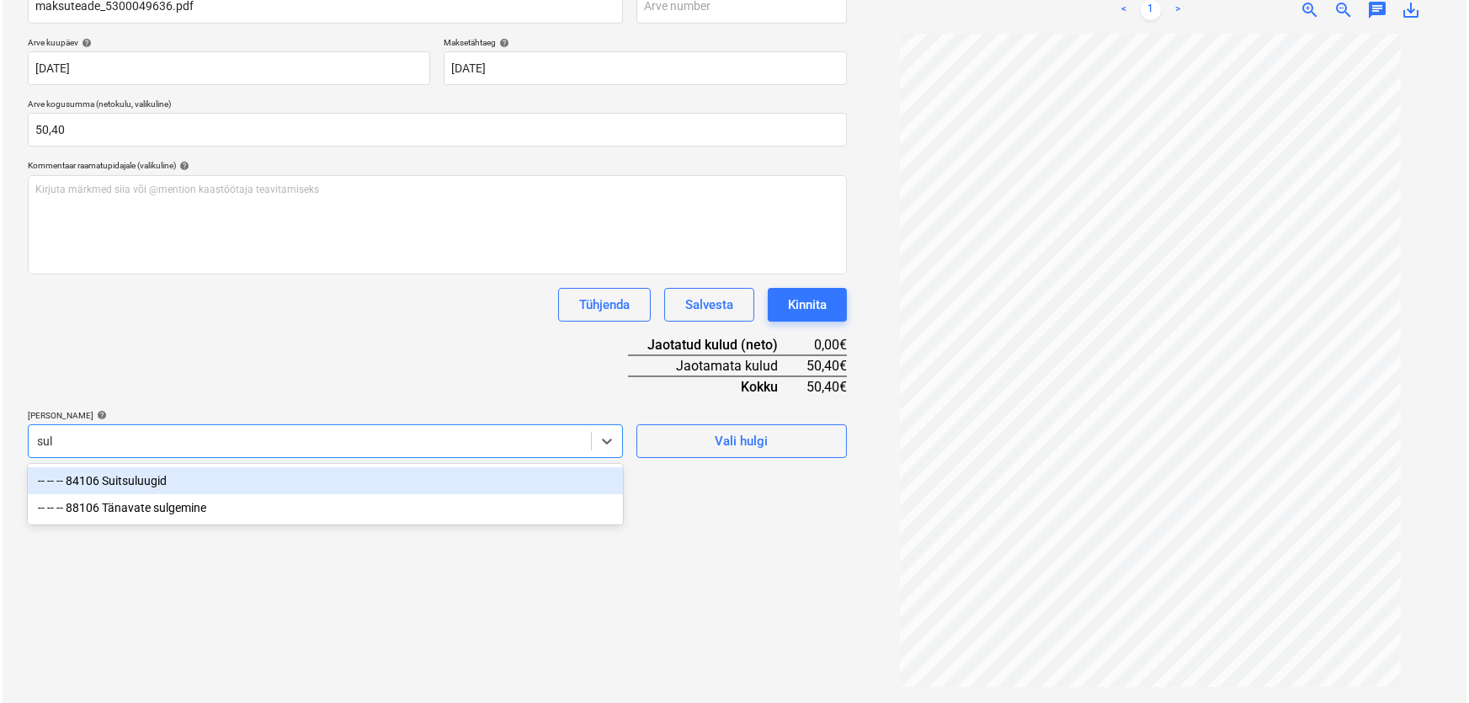
scroll to position [240, 0]
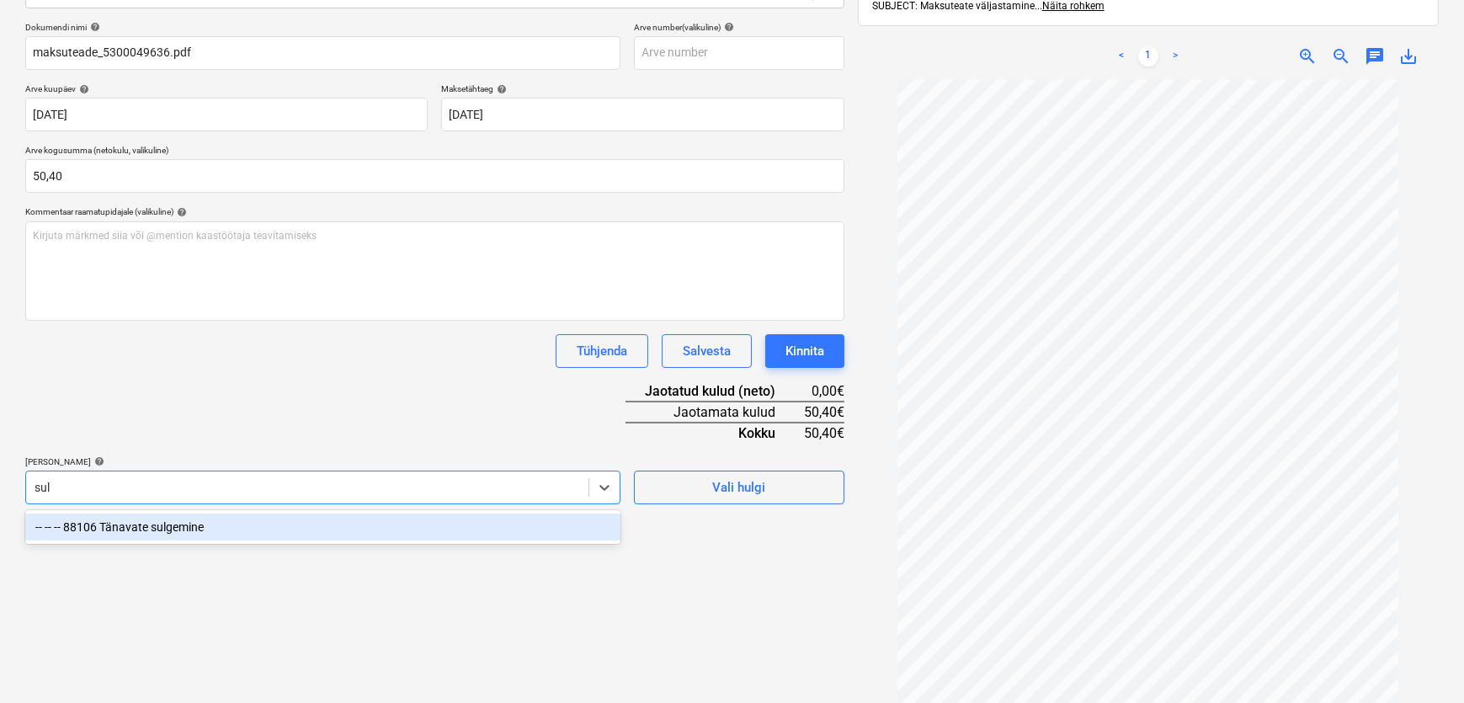
type input "sulg"
click at [219, 530] on div "-- -- -- 88106 Tänavate sulgemine" at bounding box center [322, 526] width 595 height 27
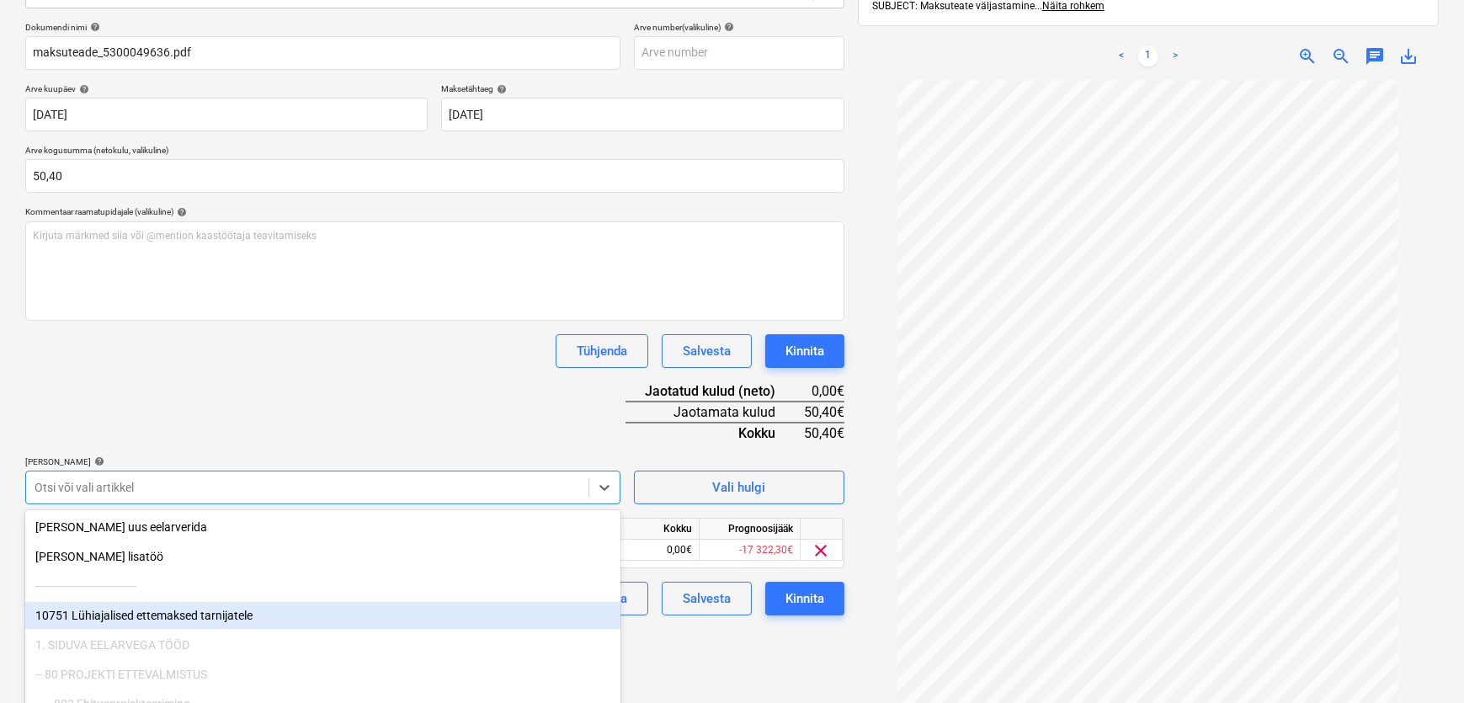
click at [667, 637] on div "Failide konteerimine Vali ettevõte Tallinna Linnakantselei (10650) [PERSON_NAME…" at bounding box center [435, 293] width 832 height 898
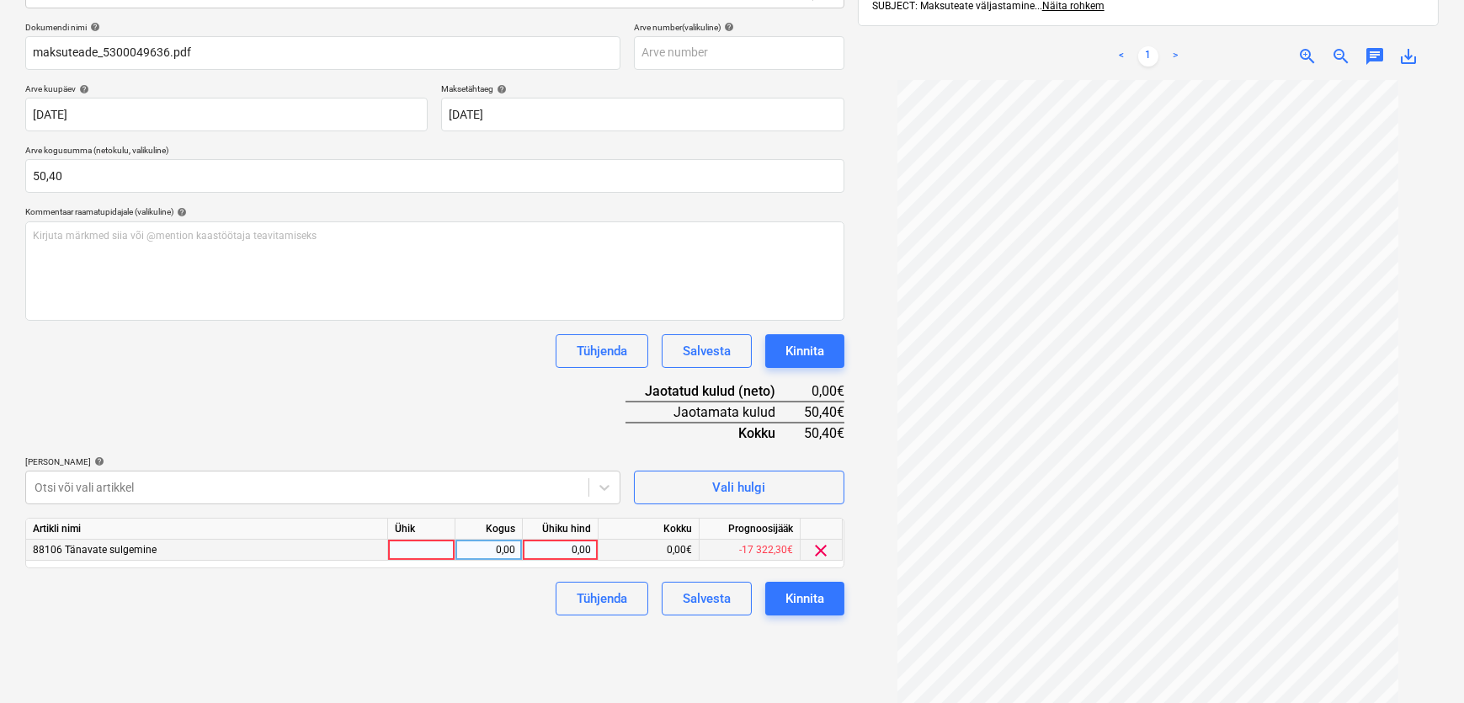
click at [578, 545] on div "0,00" at bounding box center [559, 550] width 61 height 21
type input "50,40"
click at [450, 623] on div "Failide konteerimine Vali ettevõte Tallinna Linnakantselei (10650) [PERSON_NAME…" at bounding box center [435, 293] width 832 height 898
click at [808, 593] on div "Kinnita" at bounding box center [804, 599] width 39 height 22
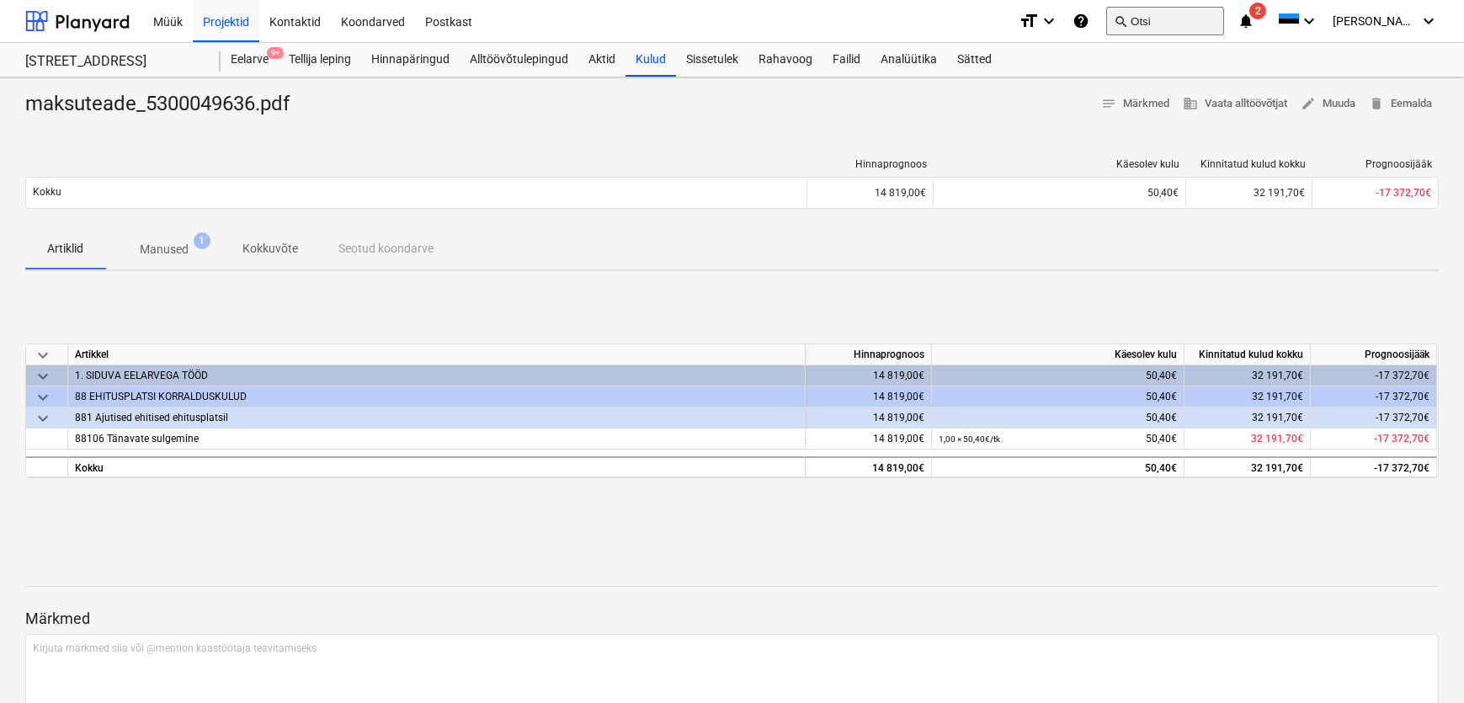
click at [1218, 15] on button "search Otsi" at bounding box center [1165, 21] width 118 height 29
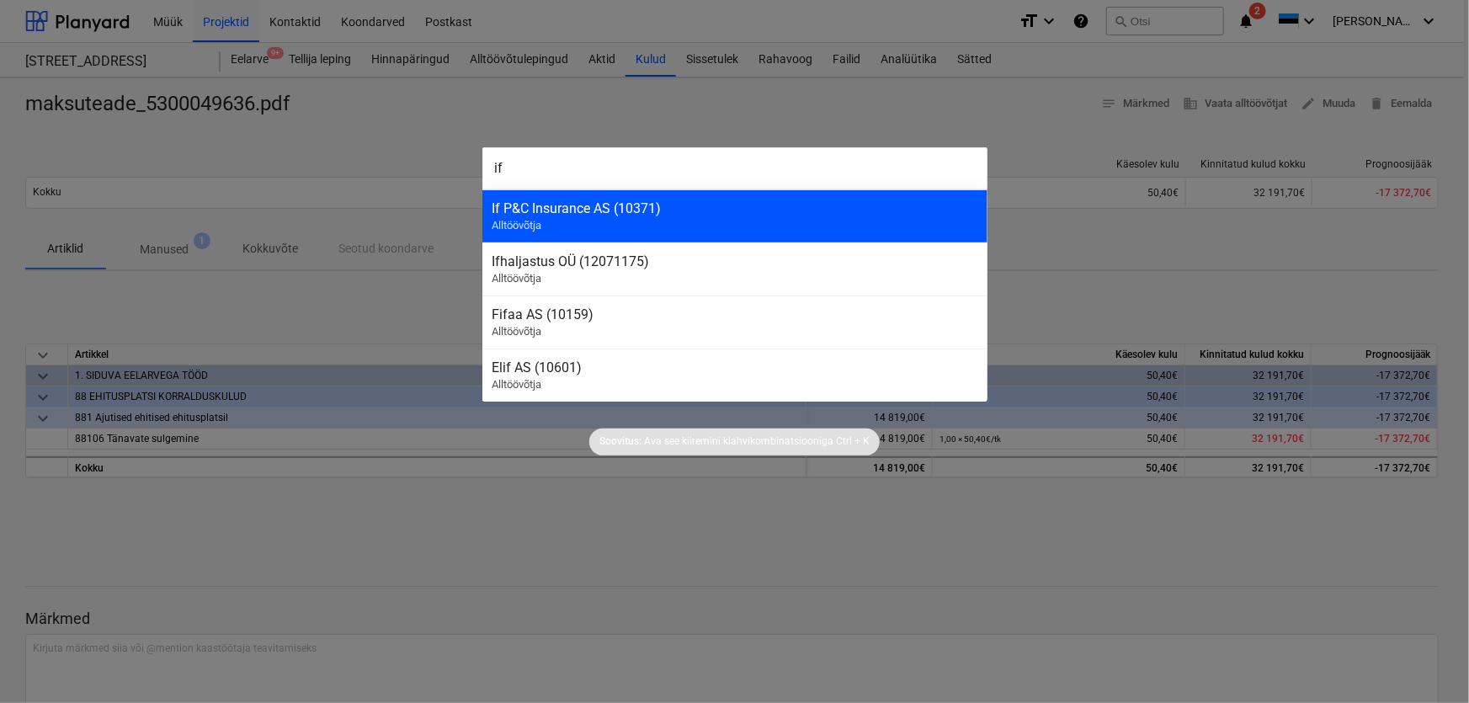
type input "if"
click at [566, 208] on div "If P&C Insurance AS (10371)" at bounding box center [734, 208] width 485 height 16
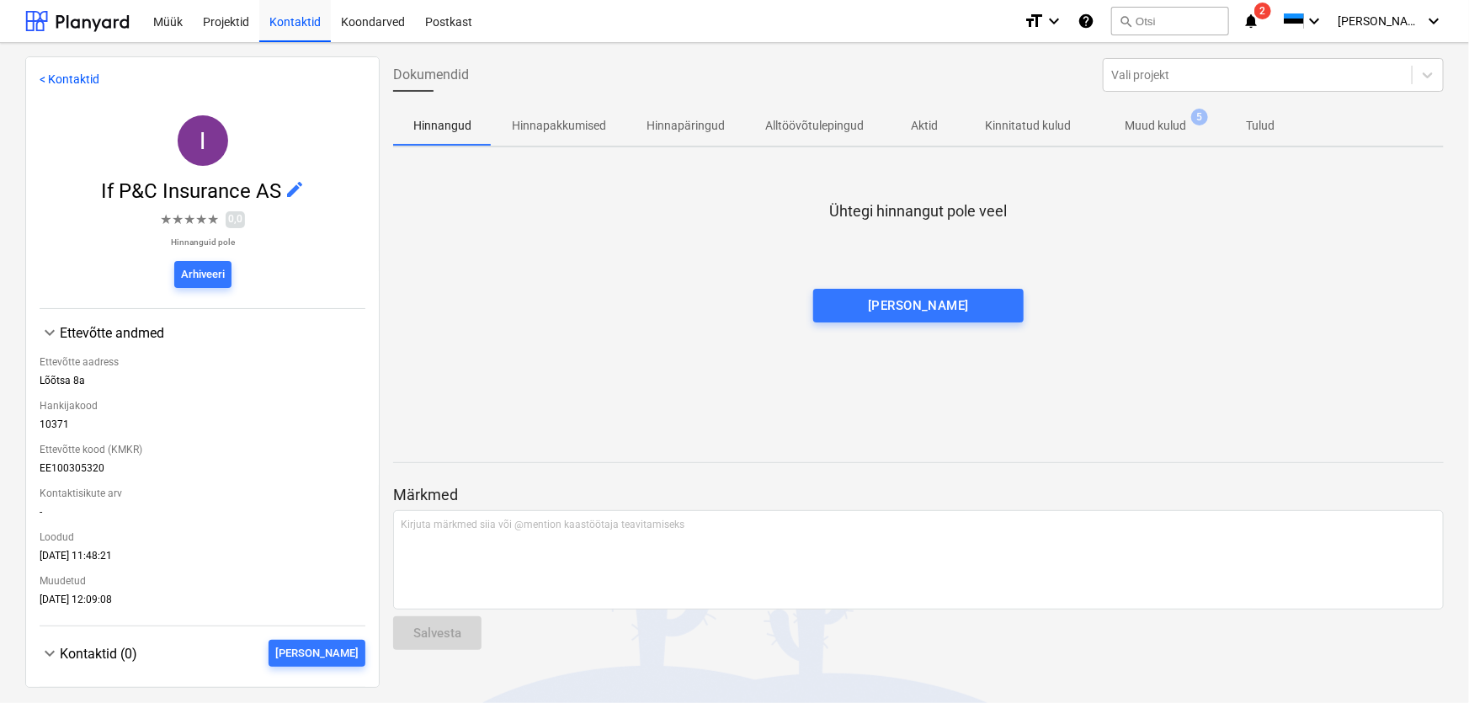
click at [1148, 118] on p "Muud kulud" at bounding box center [1155, 126] width 61 height 18
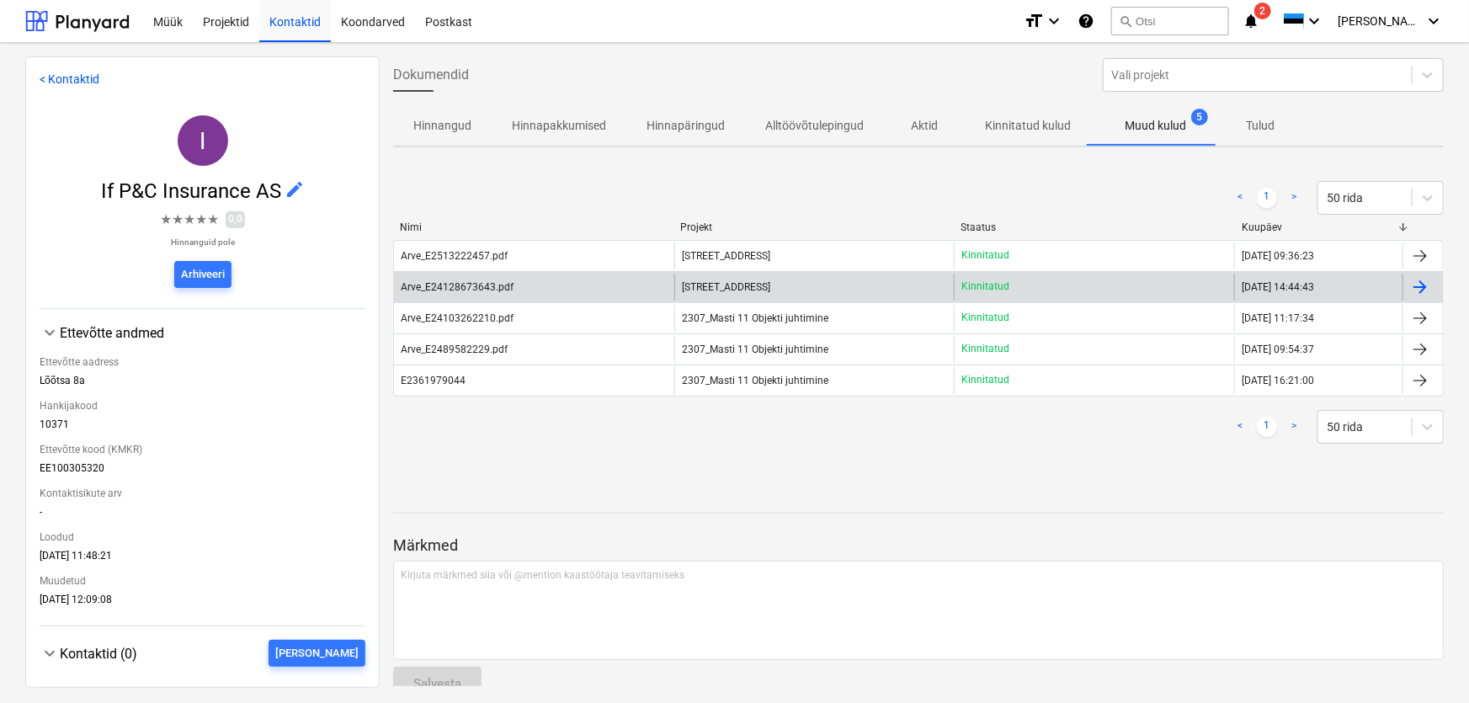
click at [453, 286] on div "Arve_E24128673643.pdf" at bounding box center [457, 287] width 113 height 12
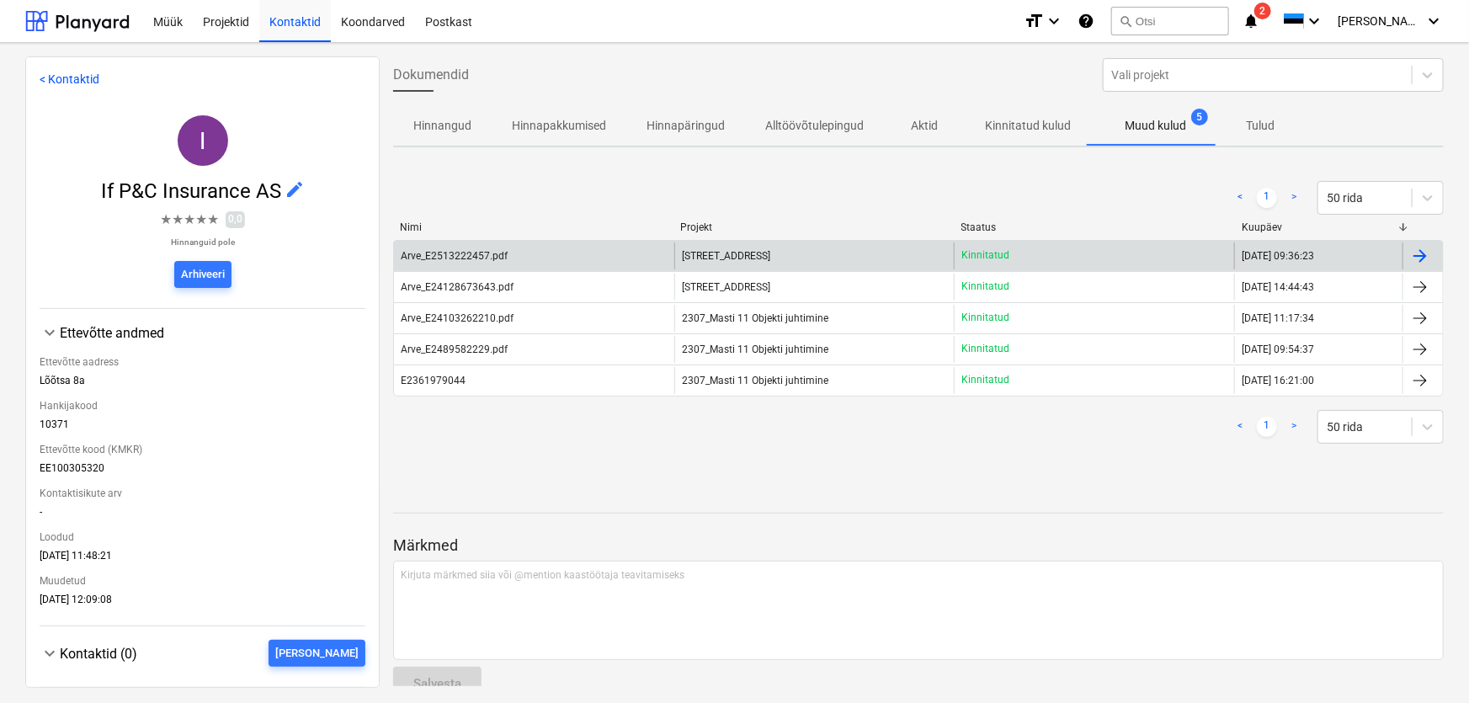
click at [711, 253] on span "[STREET_ADDRESS]" at bounding box center [726, 256] width 88 height 12
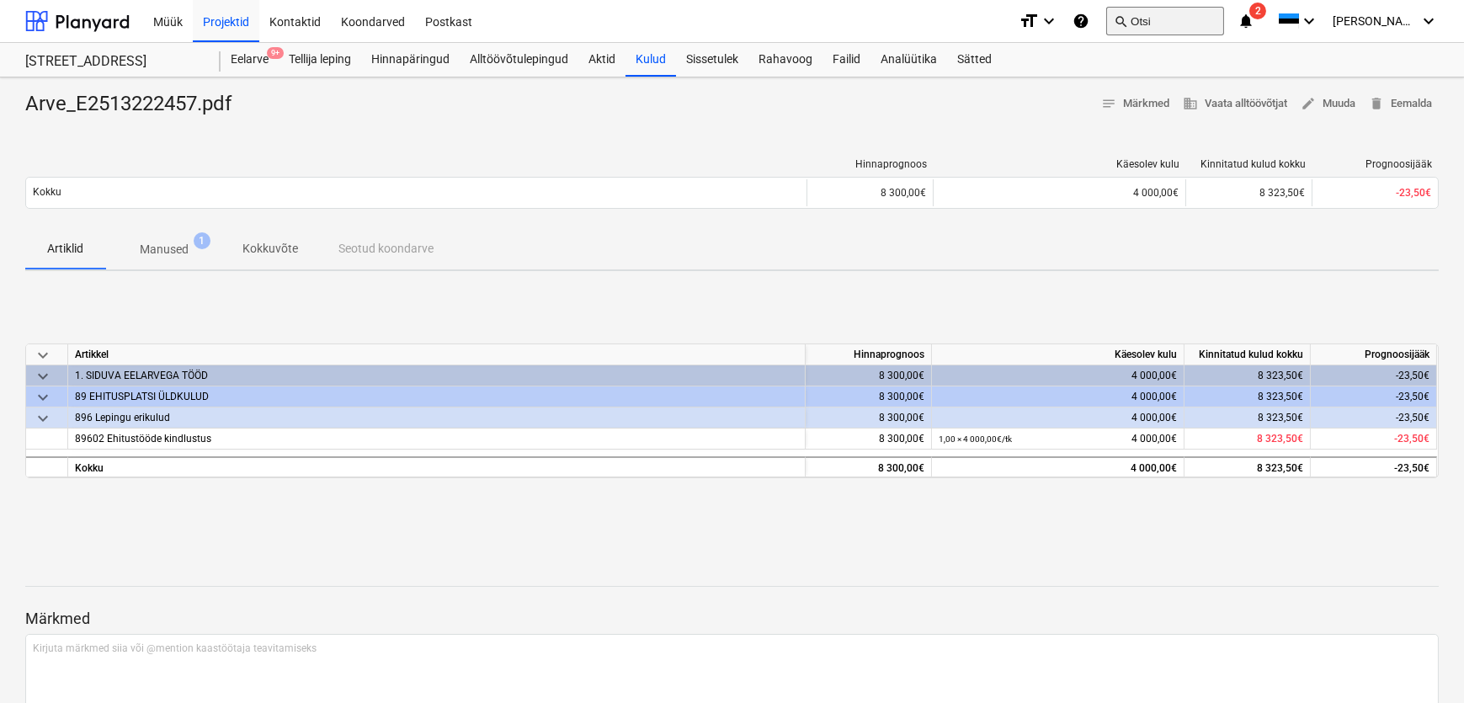
click at [1191, 19] on button "search Otsi" at bounding box center [1165, 21] width 118 height 29
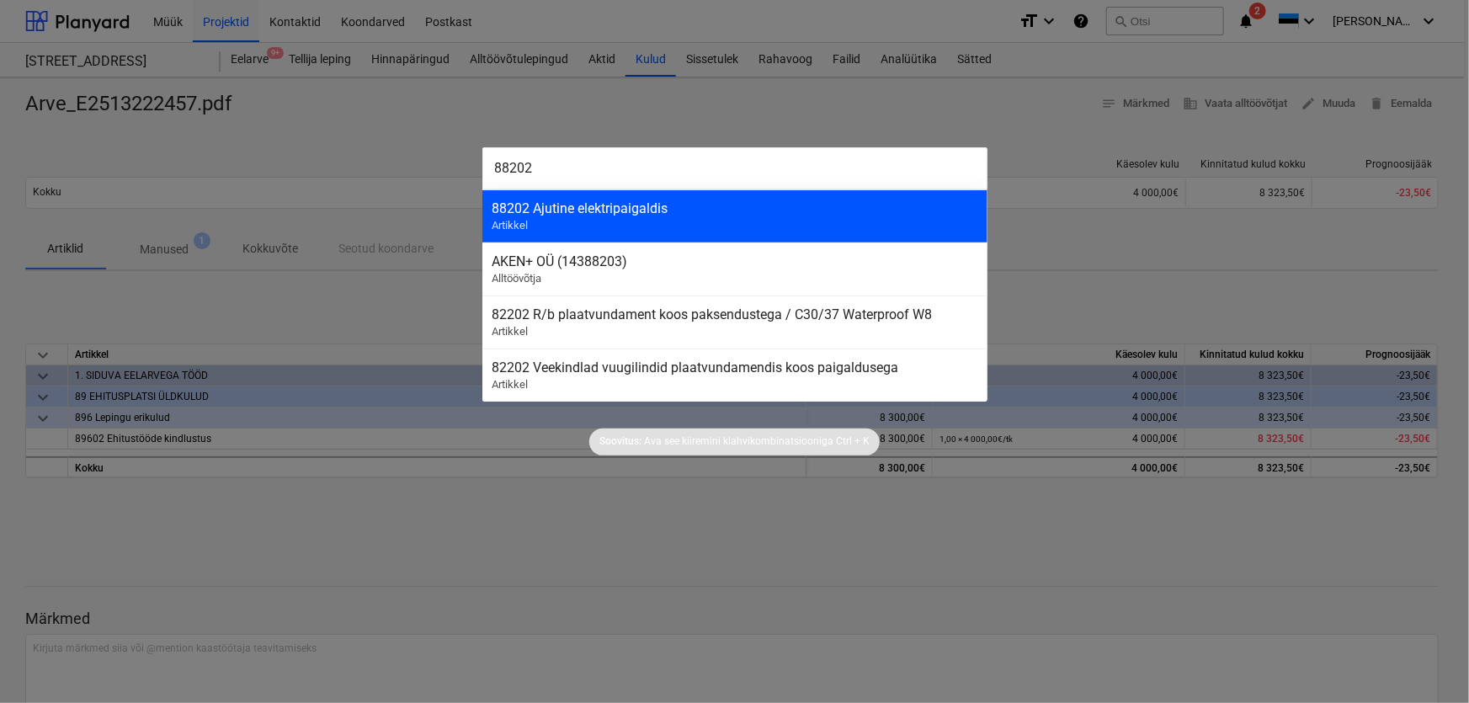
type input "88202"
click at [651, 211] on div "88202 Ajutine elektripaigaldis" at bounding box center [734, 208] width 485 height 16
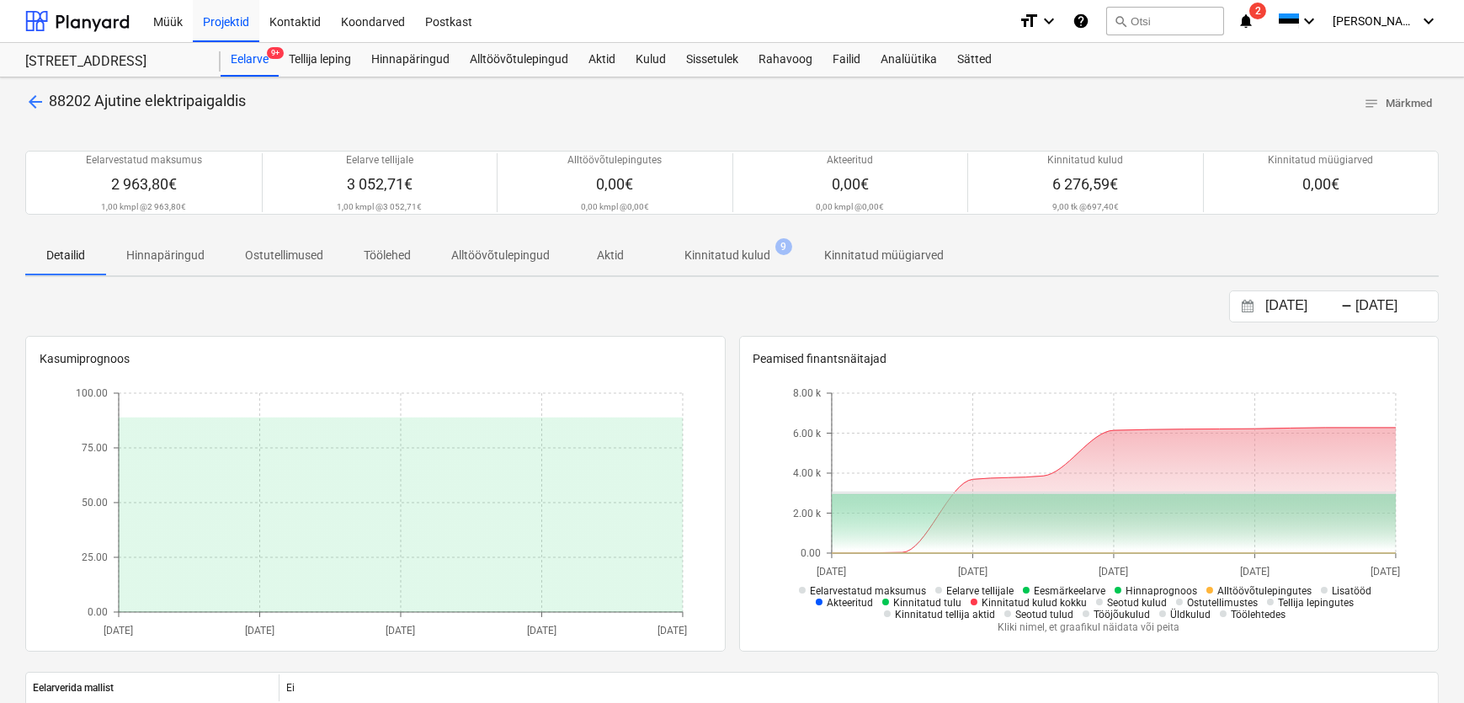
click at [748, 253] on p "Kinnitatud kulud" at bounding box center [727, 256] width 86 height 18
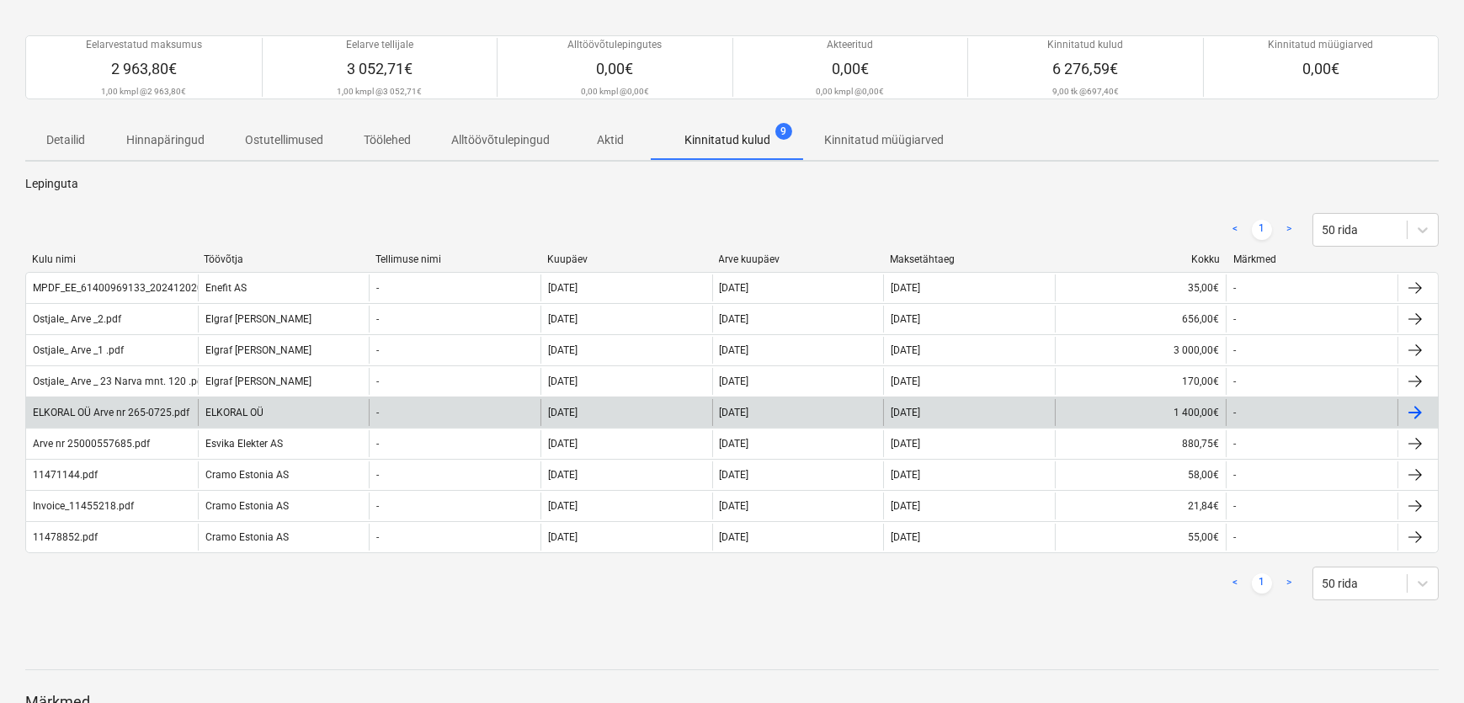
scroll to position [152, 0]
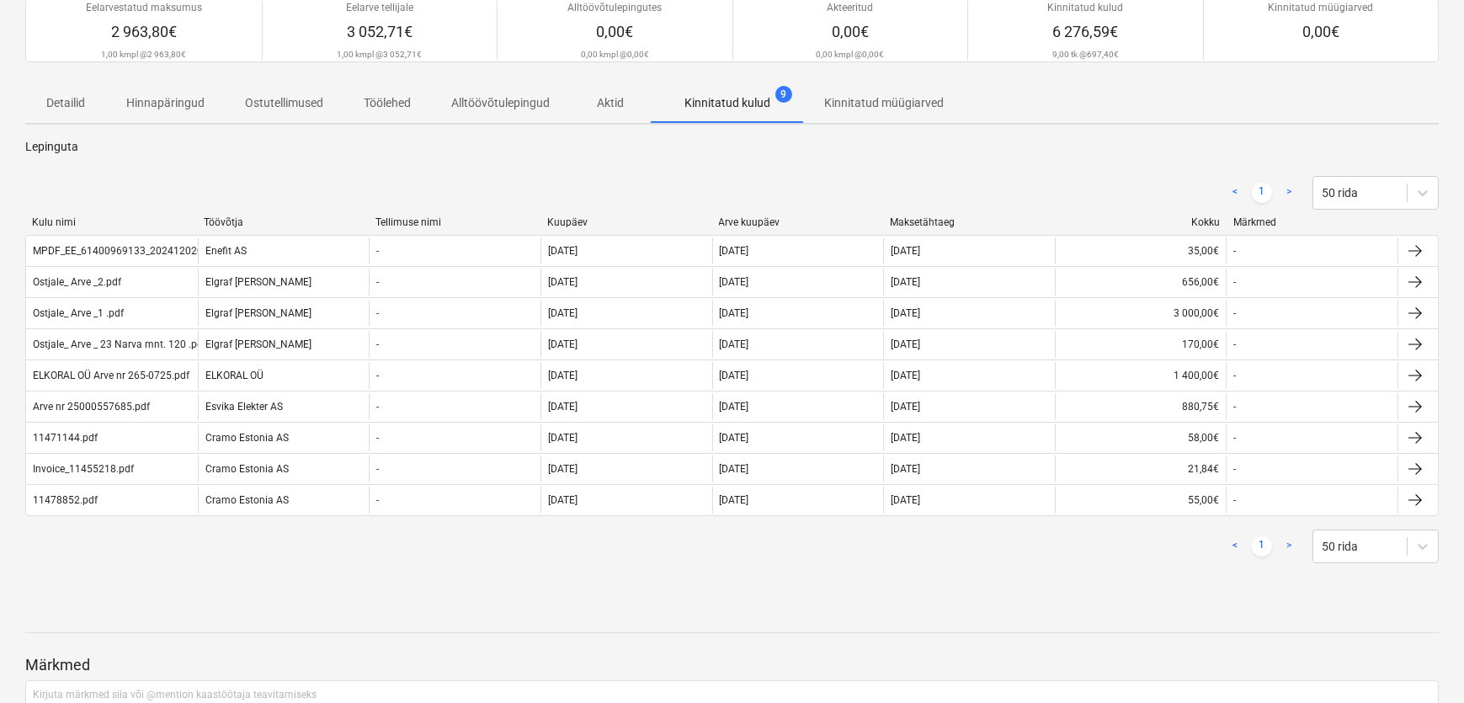
click at [1204, 218] on div "Kokku" at bounding box center [1140, 222] width 158 height 12
click at [1204, 216] on div "Kokku" at bounding box center [1140, 222] width 158 height 12
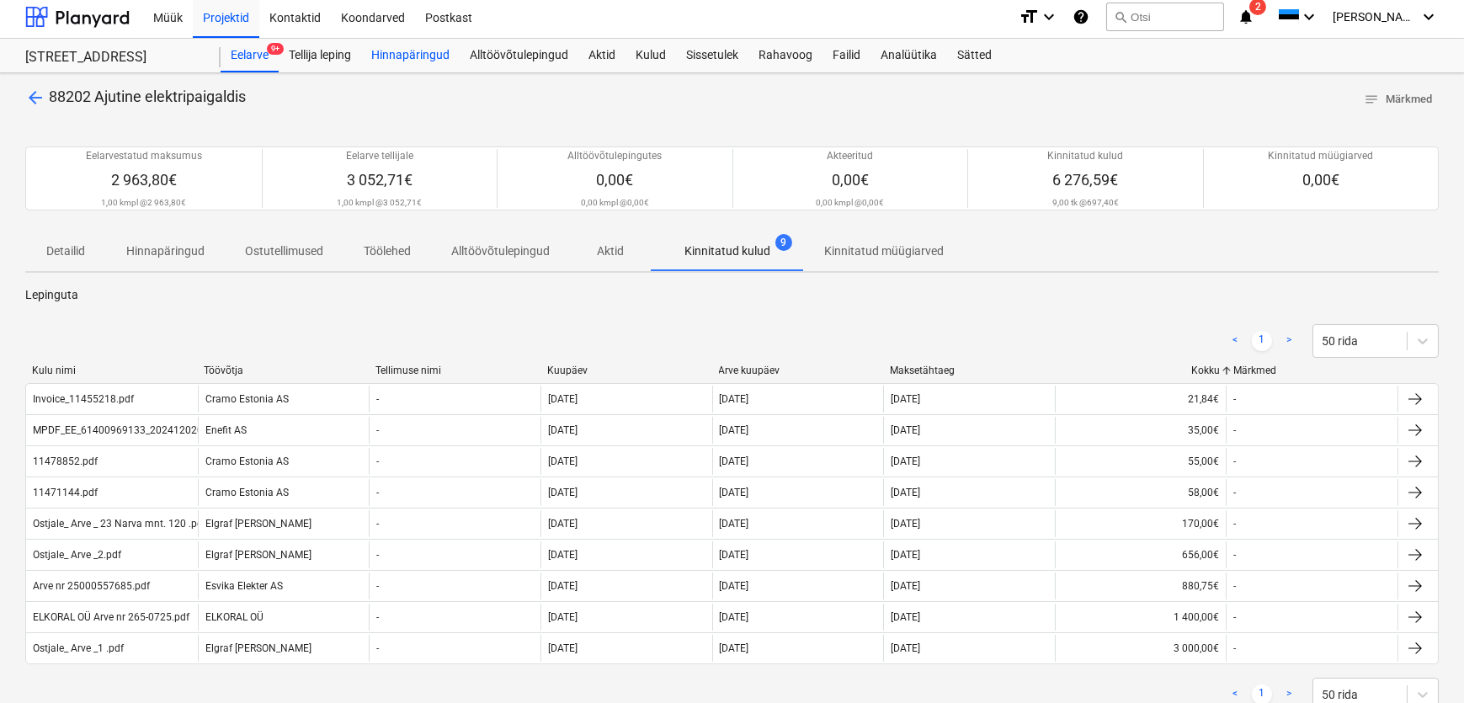
scroll to position [0, 0]
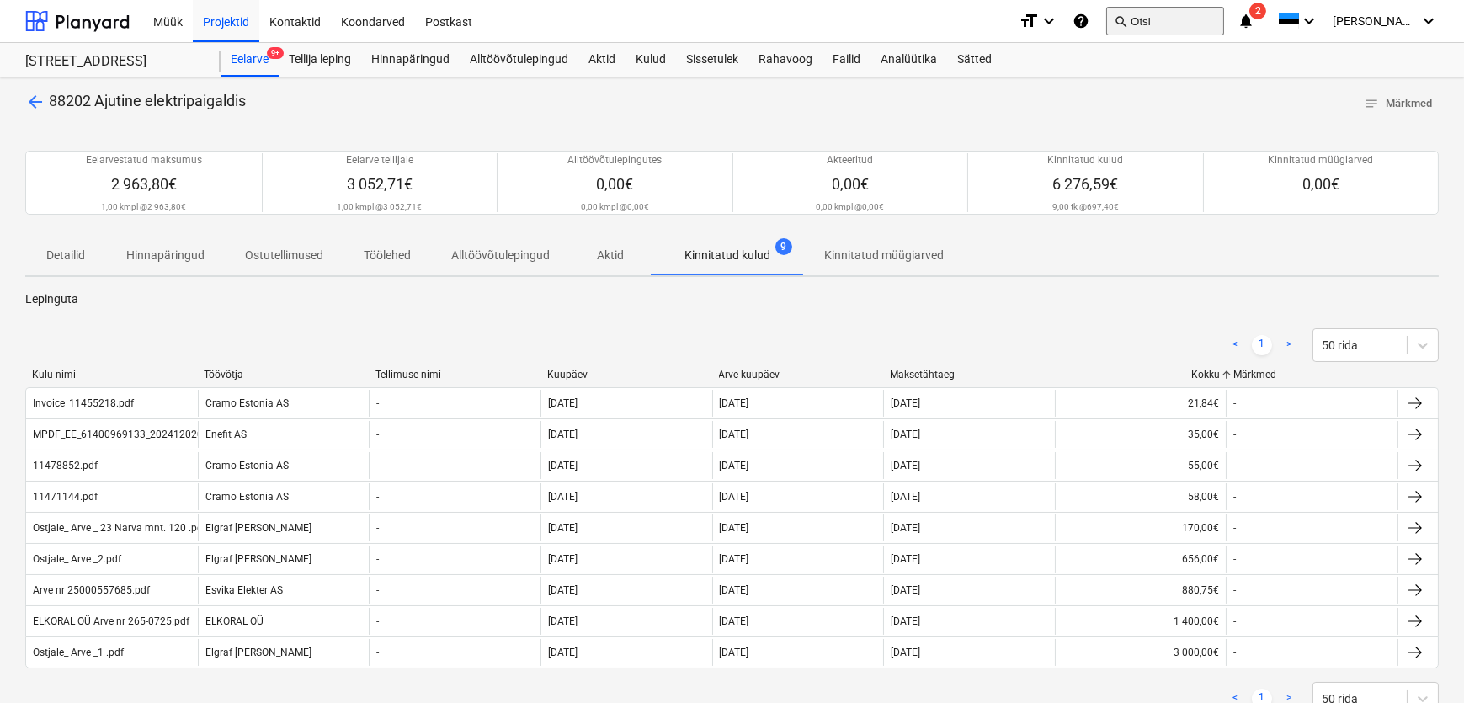
click at [1221, 23] on button "search Otsi" at bounding box center [1165, 21] width 118 height 29
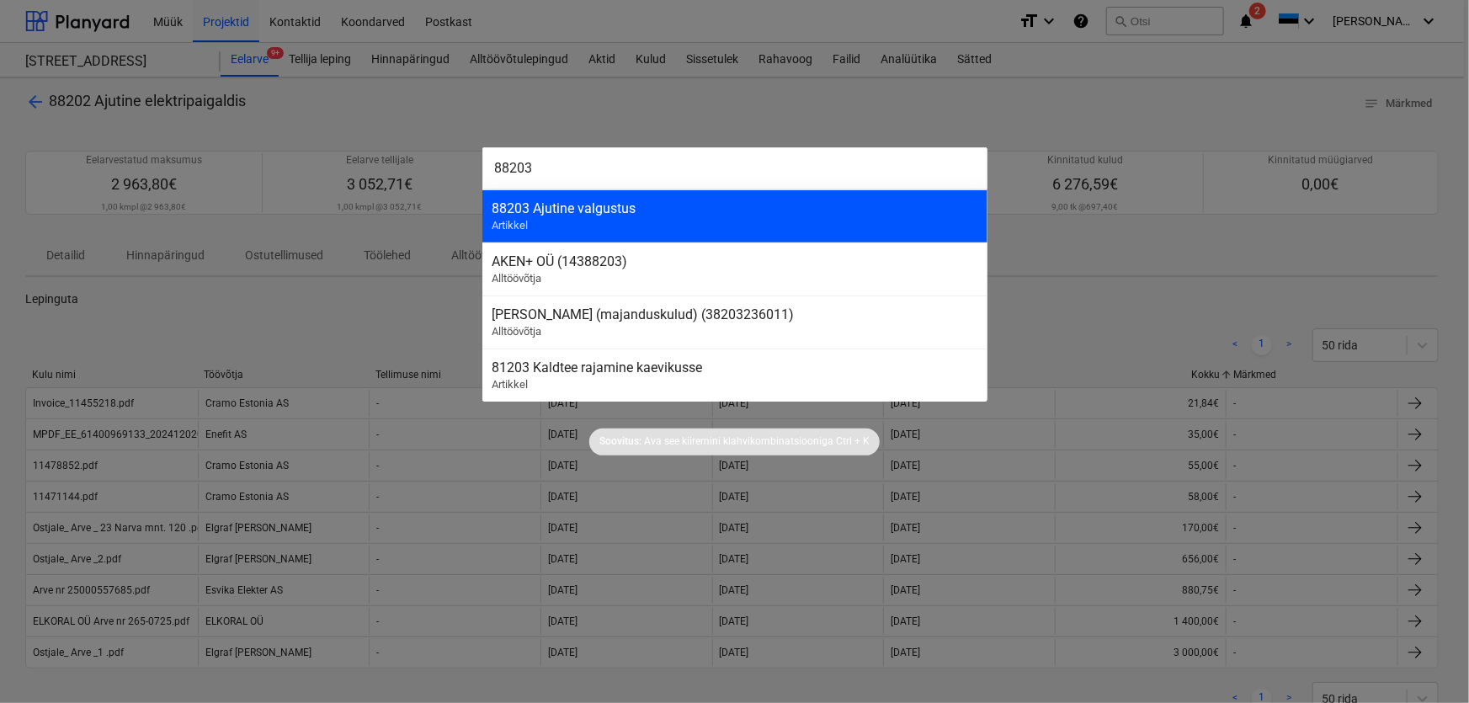
type input "88203"
click at [569, 213] on div "88203 Ajutine valgustus" at bounding box center [734, 208] width 485 height 16
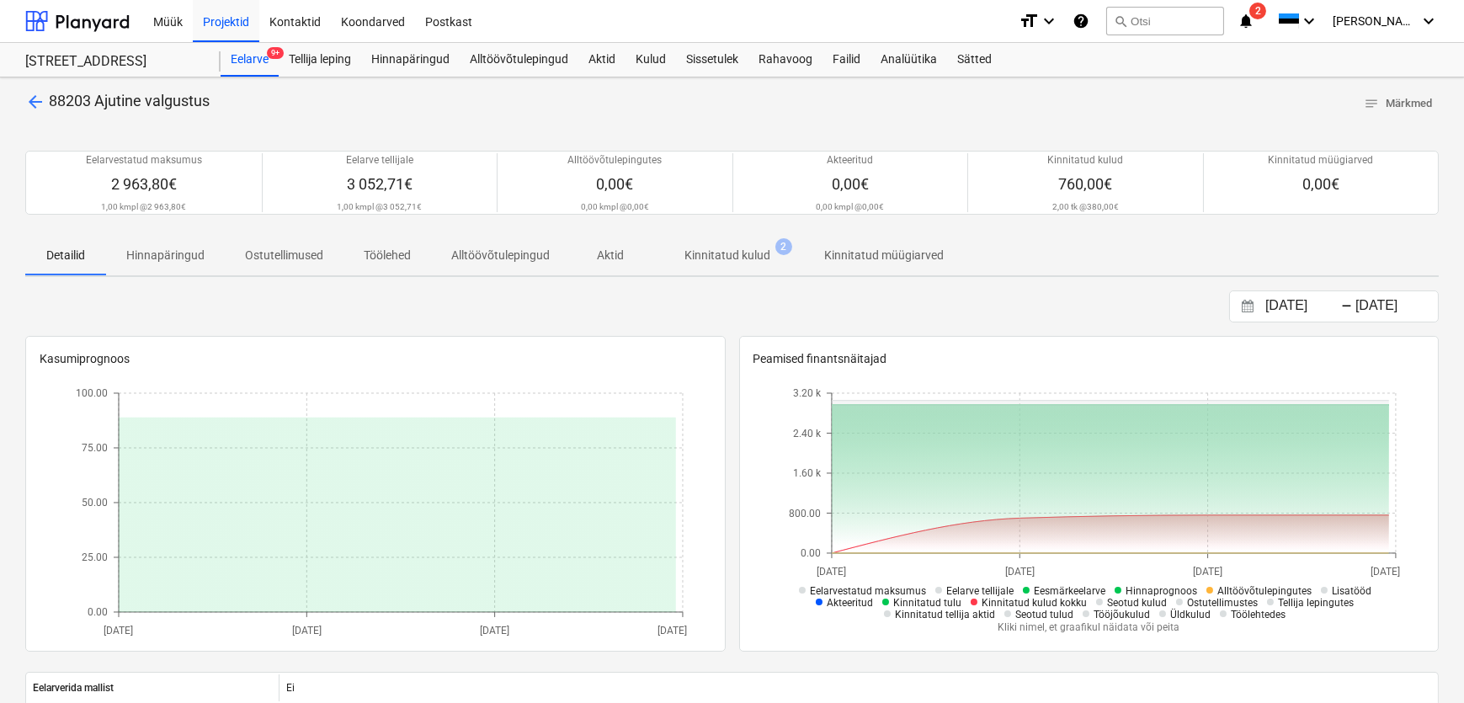
click at [757, 250] on p "Kinnitatud kulud" at bounding box center [727, 256] width 86 height 18
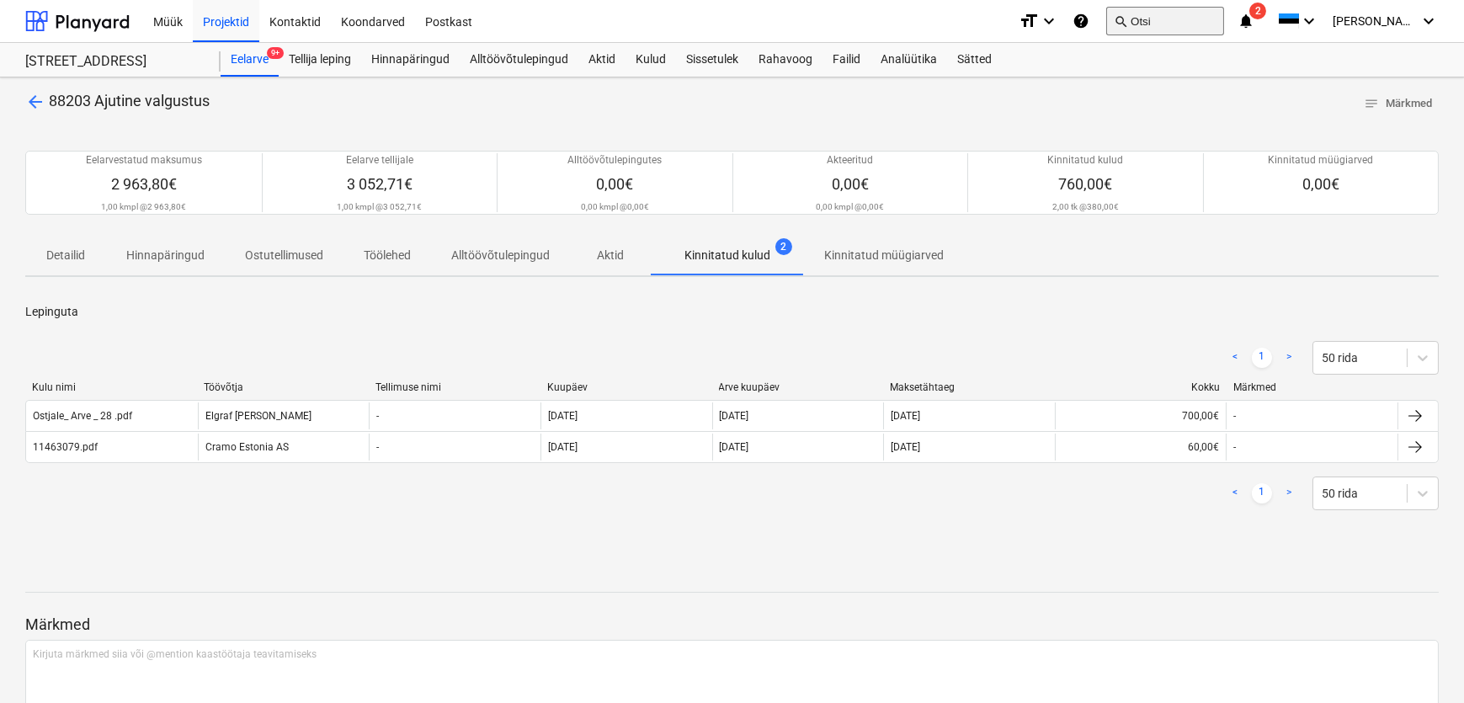
click at [1200, 19] on button "search Otsi" at bounding box center [1165, 21] width 118 height 29
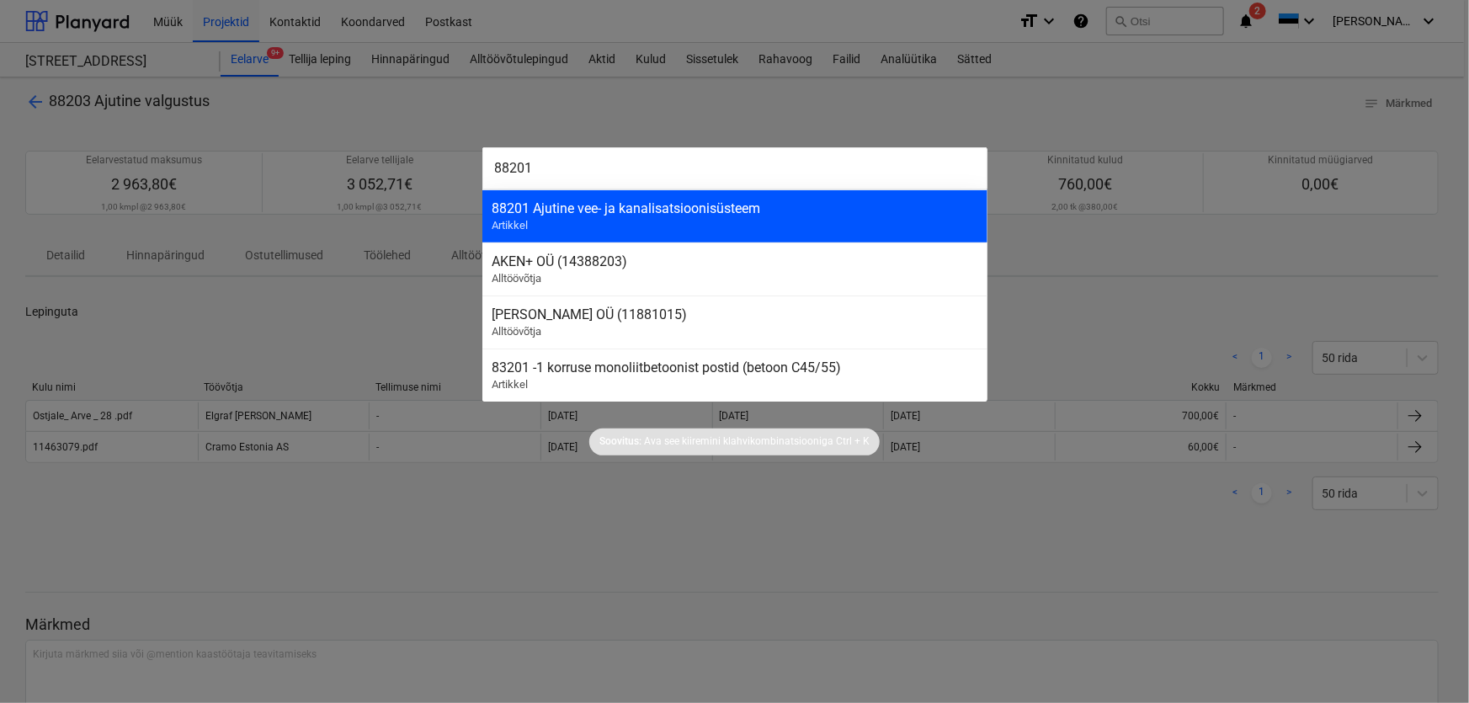
type input "88201"
click at [606, 212] on div "88201 Ajutine vee- ja kanalisatsioonisüsteem" at bounding box center [734, 208] width 485 height 16
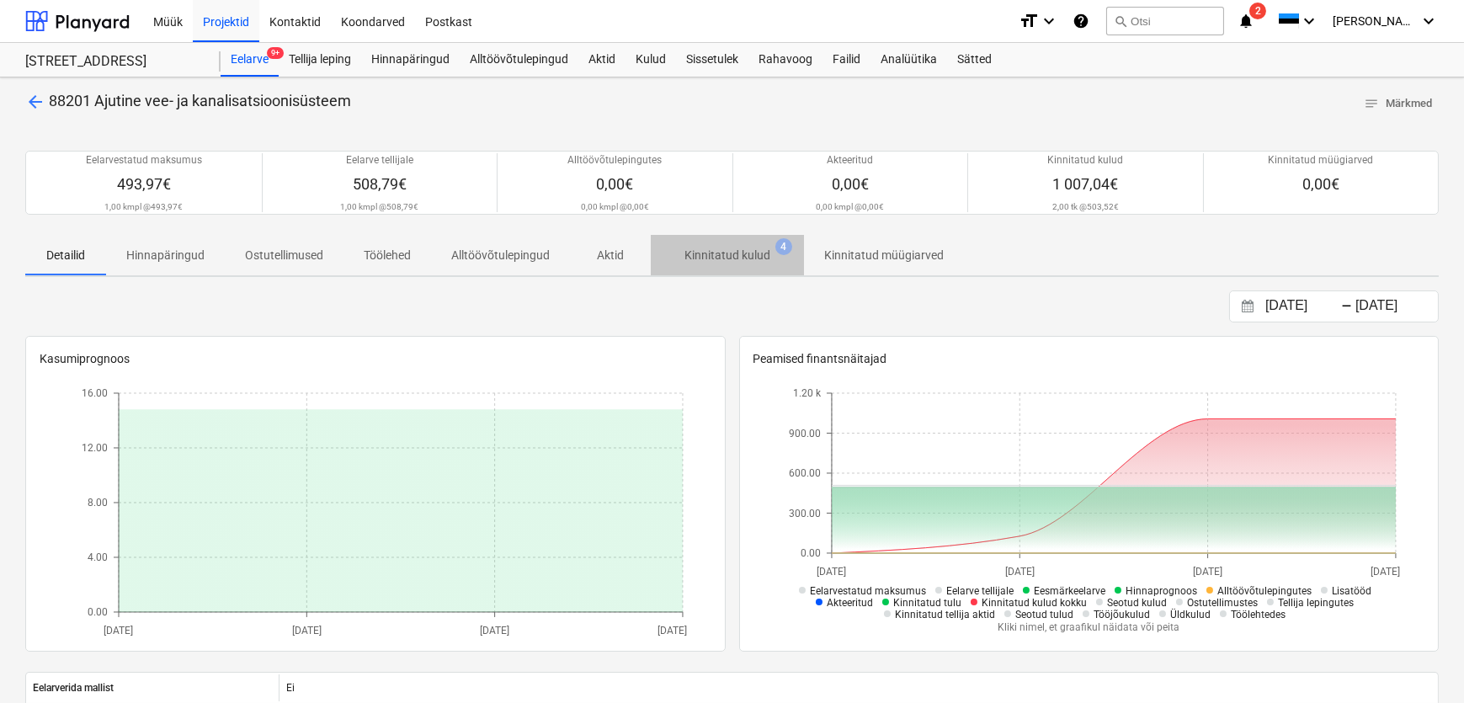
click at [735, 259] on p "Kinnitatud kulud" at bounding box center [727, 256] width 86 height 18
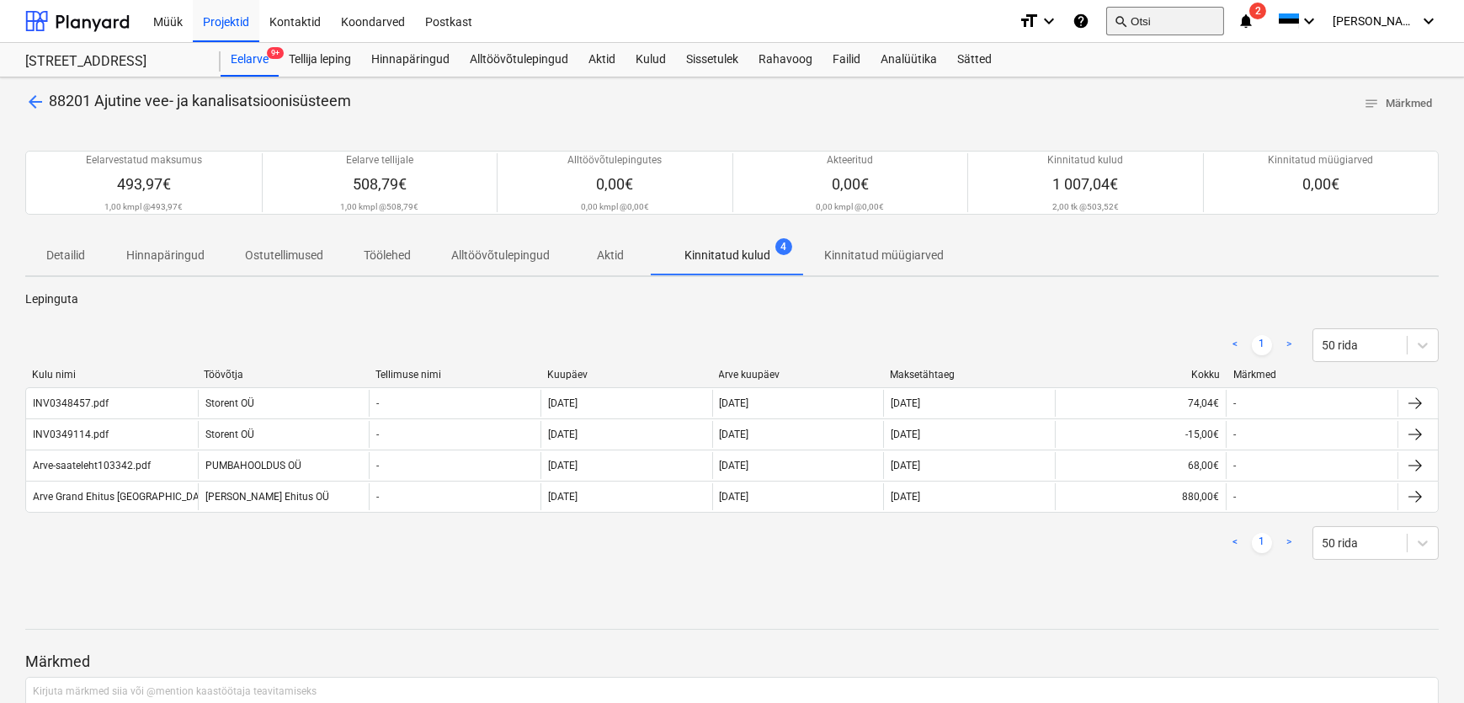
click at [1188, 23] on button "search Otsi" at bounding box center [1165, 21] width 118 height 29
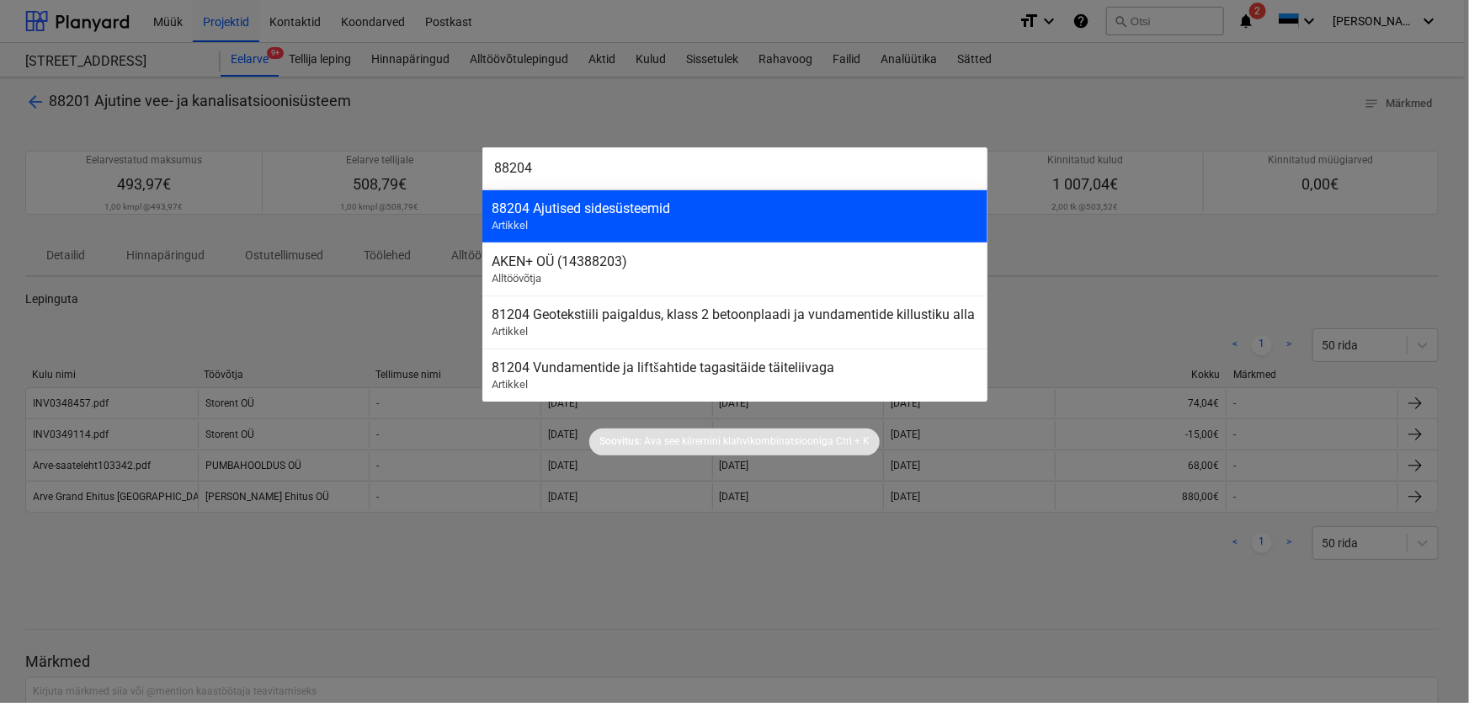
type input "88204"
click at [598, 208] on div "88204 Ajutised sidesüsteemid" at bounding box center [734, 208] width 485 height 16
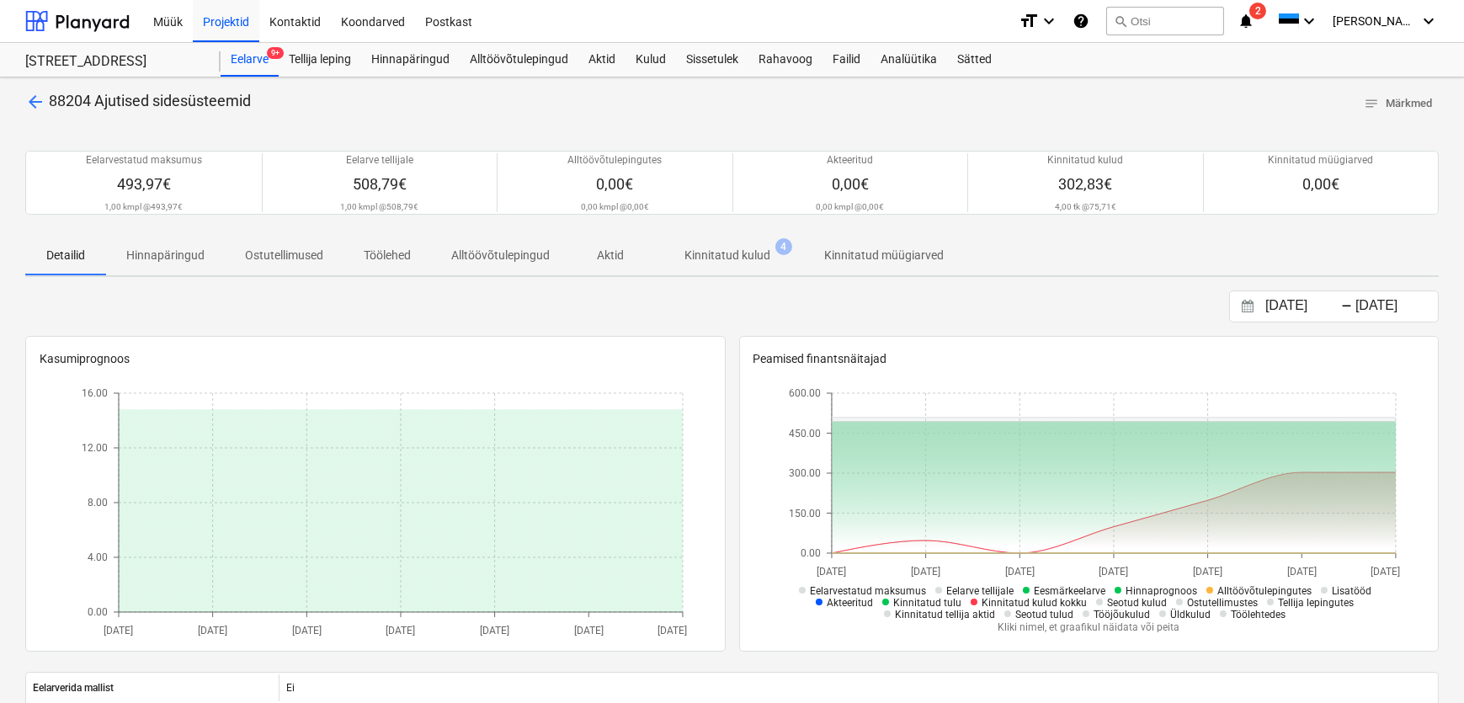
click at [763, 258] on p "Kinnitatud kulud" at bounding box center [727, 256] width 86 height 18
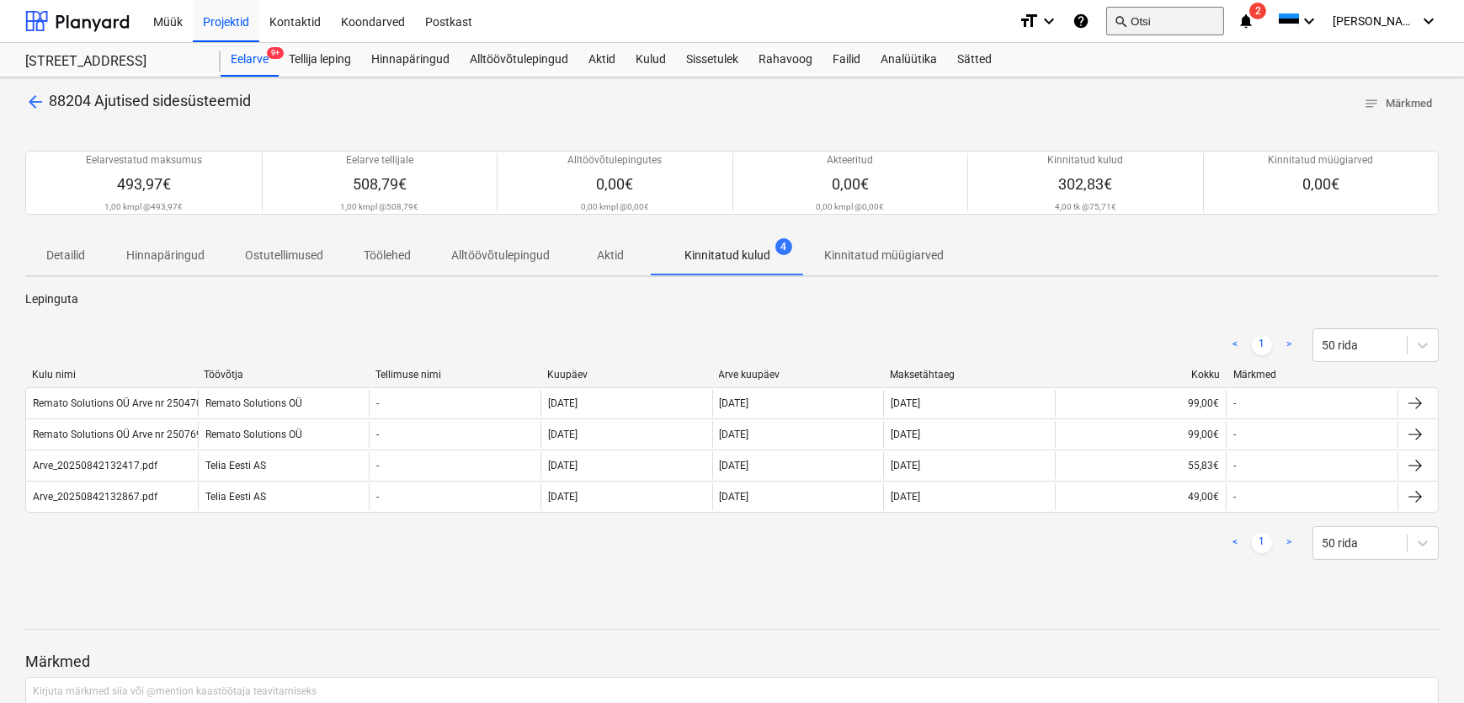
click at [1189, 24] on button "search Otsi" at bounding box center [1165, 21] width 118 height 29
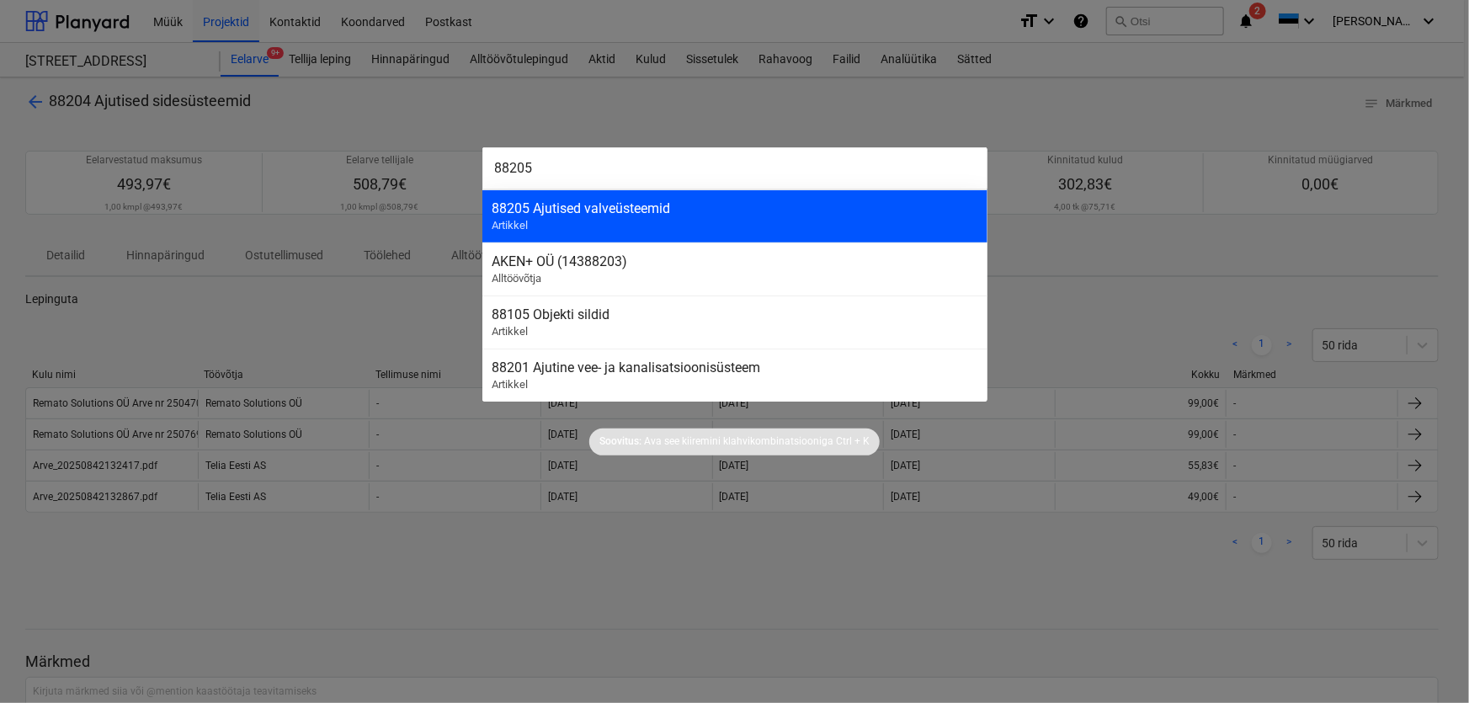
type input "88205"
click at [589, 210] on div "88205 Ajutised valveüsteemid" at bounding box center [734, 208] width 485 height 16
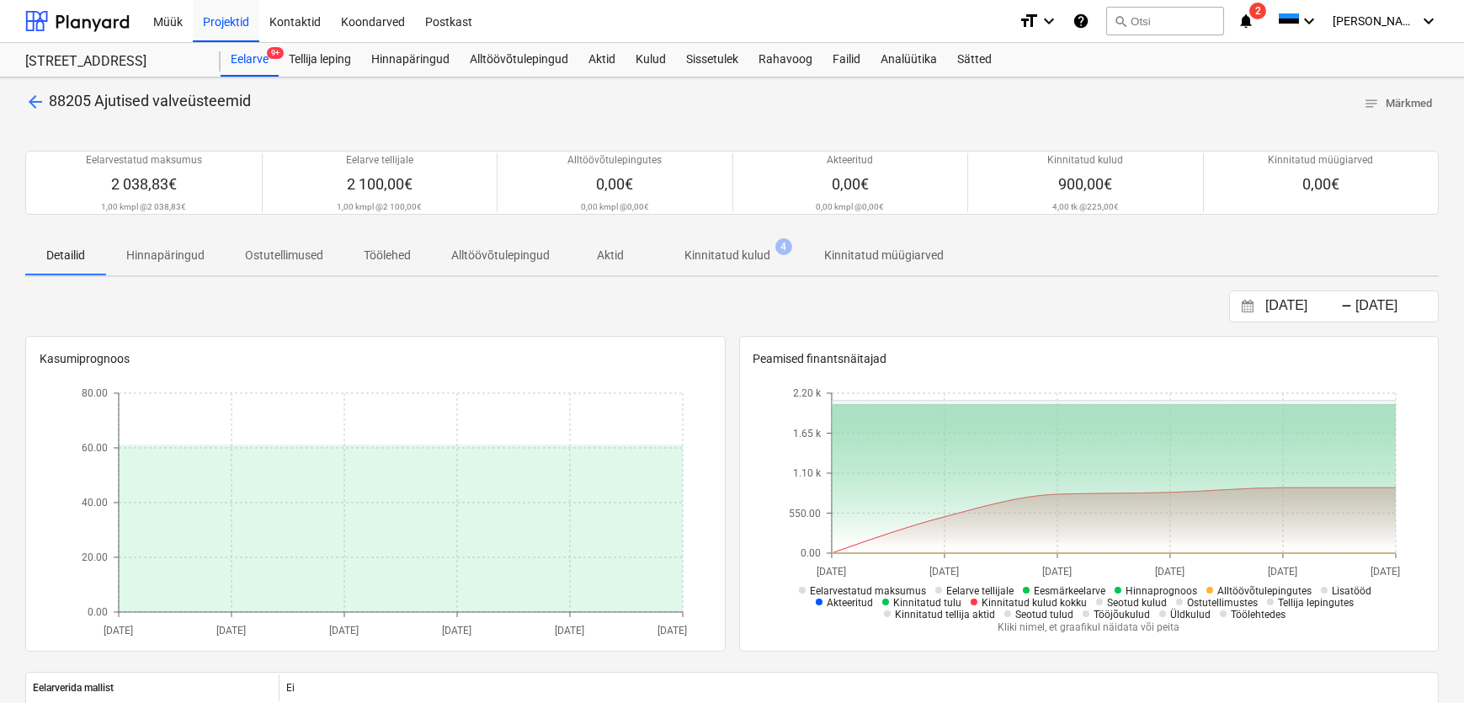
click at [758, 256] on p "Kinnitatud kulud" at bounding box center [727, 256] width 86 height 18
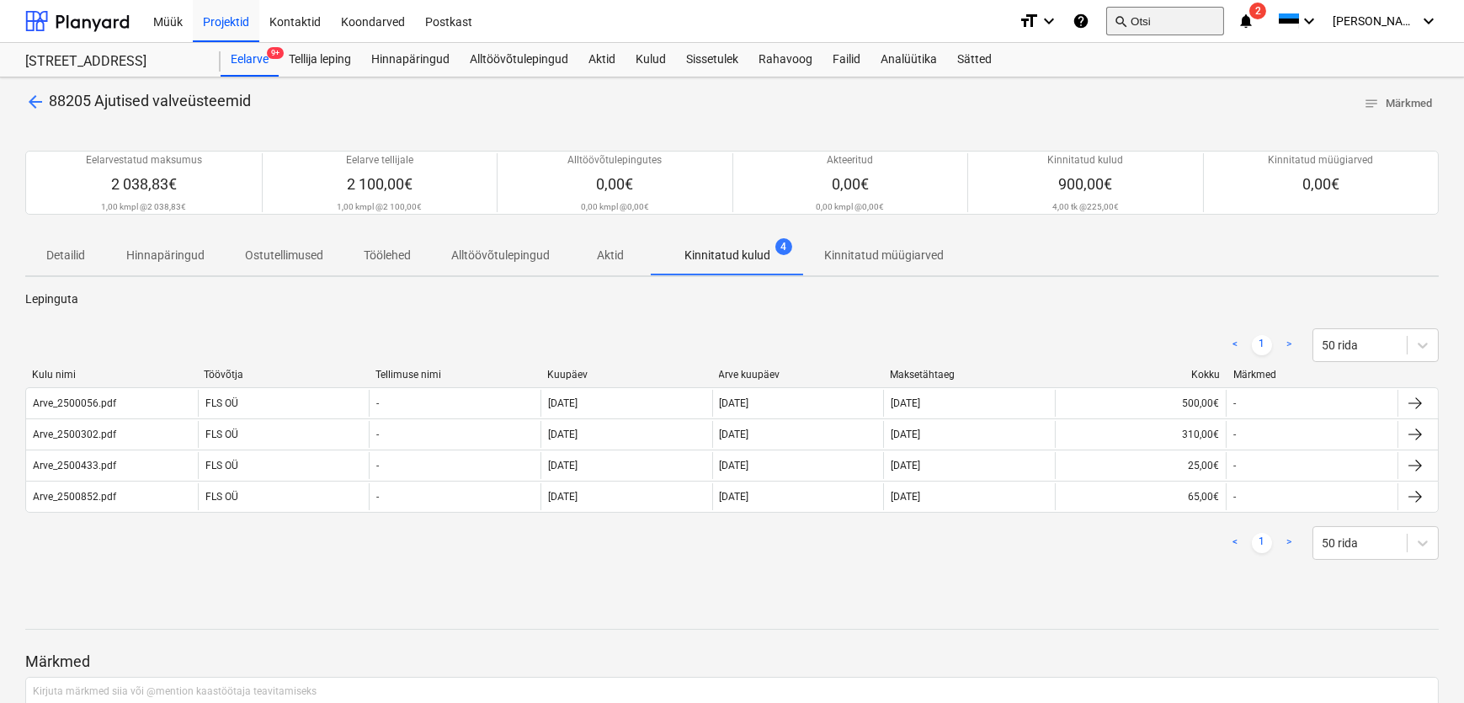
click at [1203, 22] on button "search Otsi" at bounding box center [1165, 21] width 118 height 29
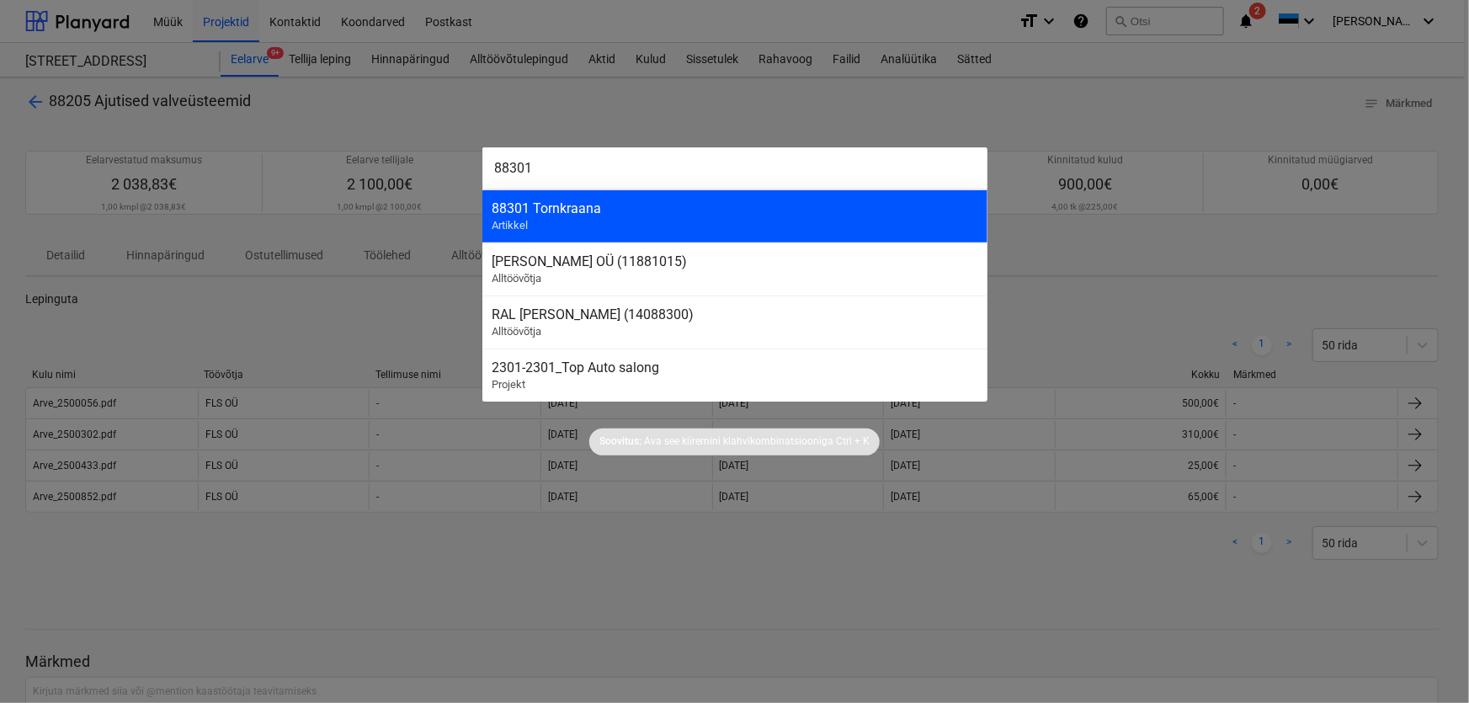
type input "88301"
click at [618, 215] on div "88301 Tornkraana Artikkel" at bounding box center [734, 215] width 505 height 53
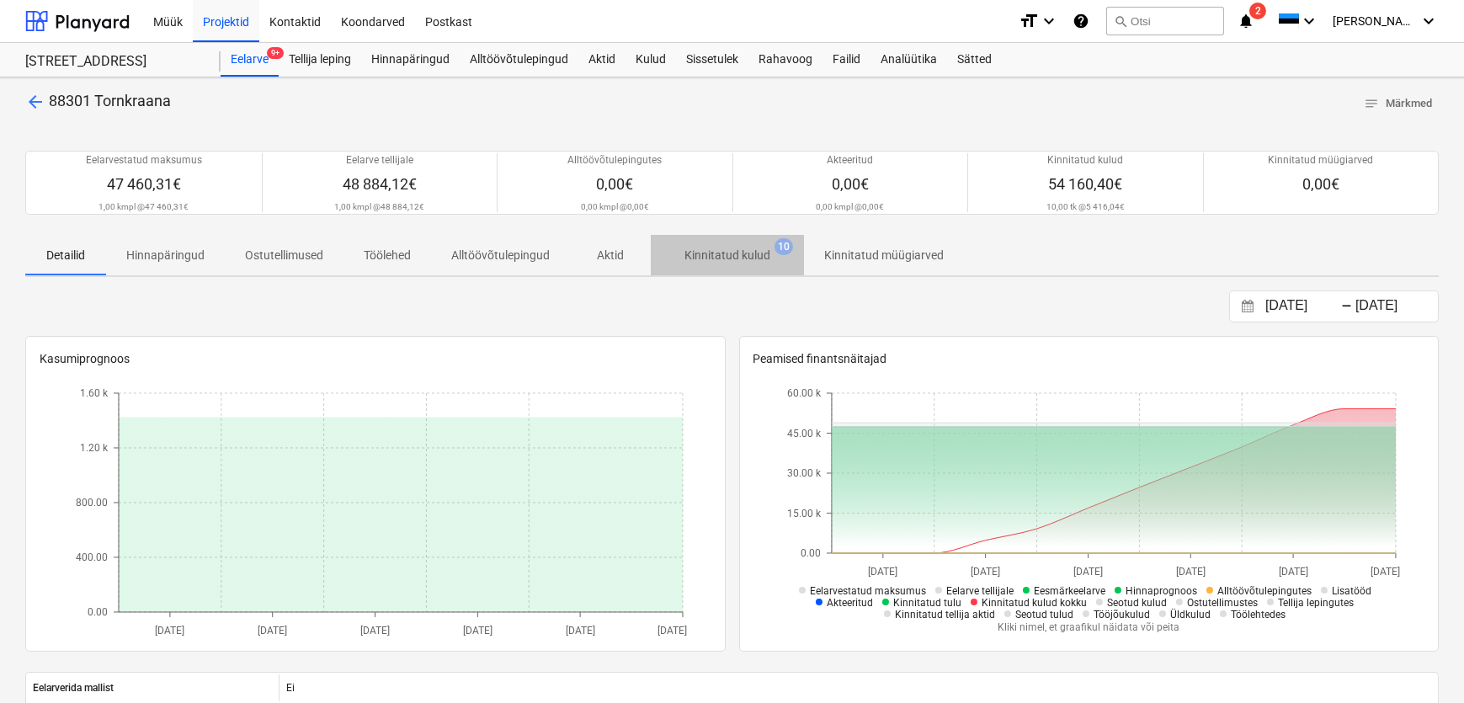
click at [741, 256] on p "Kinnitatud kulud" at bounding box center [727, 256] width 86 height 18
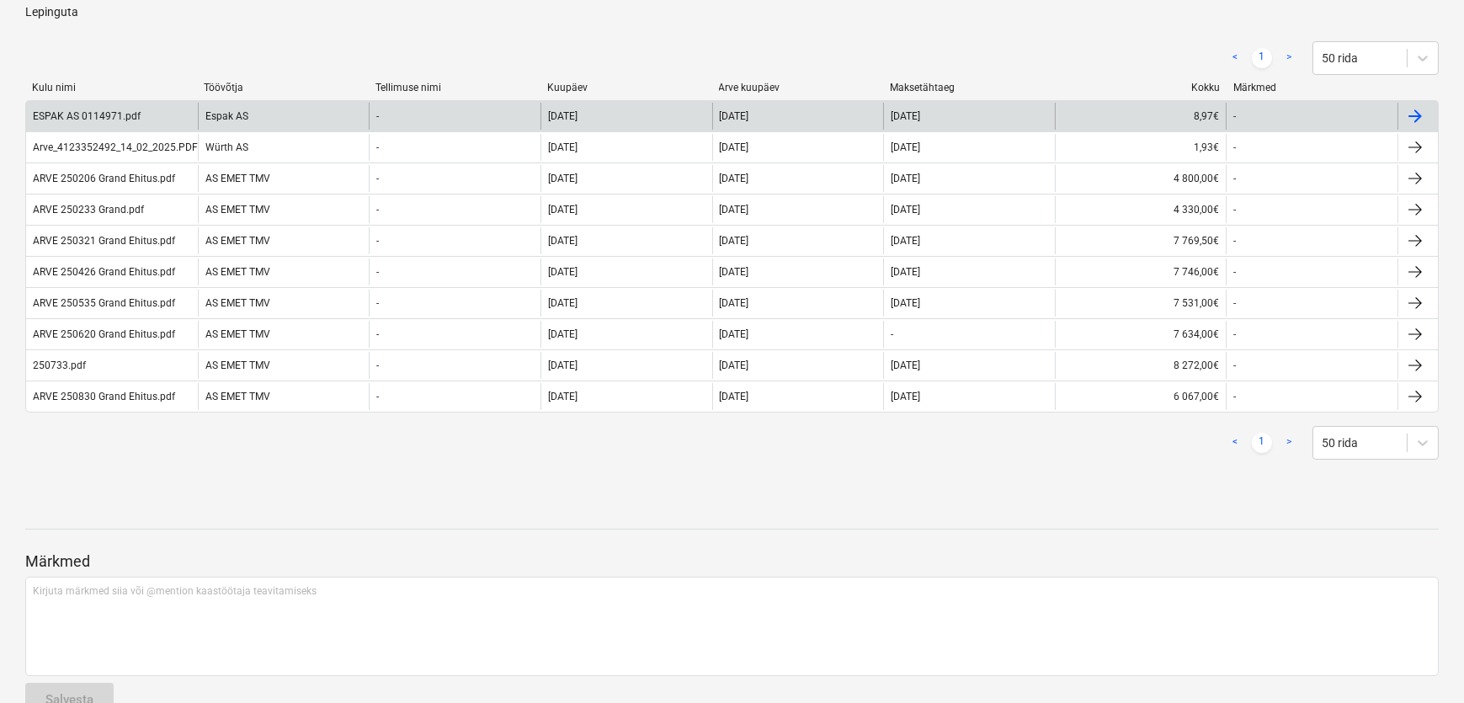
scroll to position [306, 0]
